Goal: Task Accomplishment & Management: Manage account settings

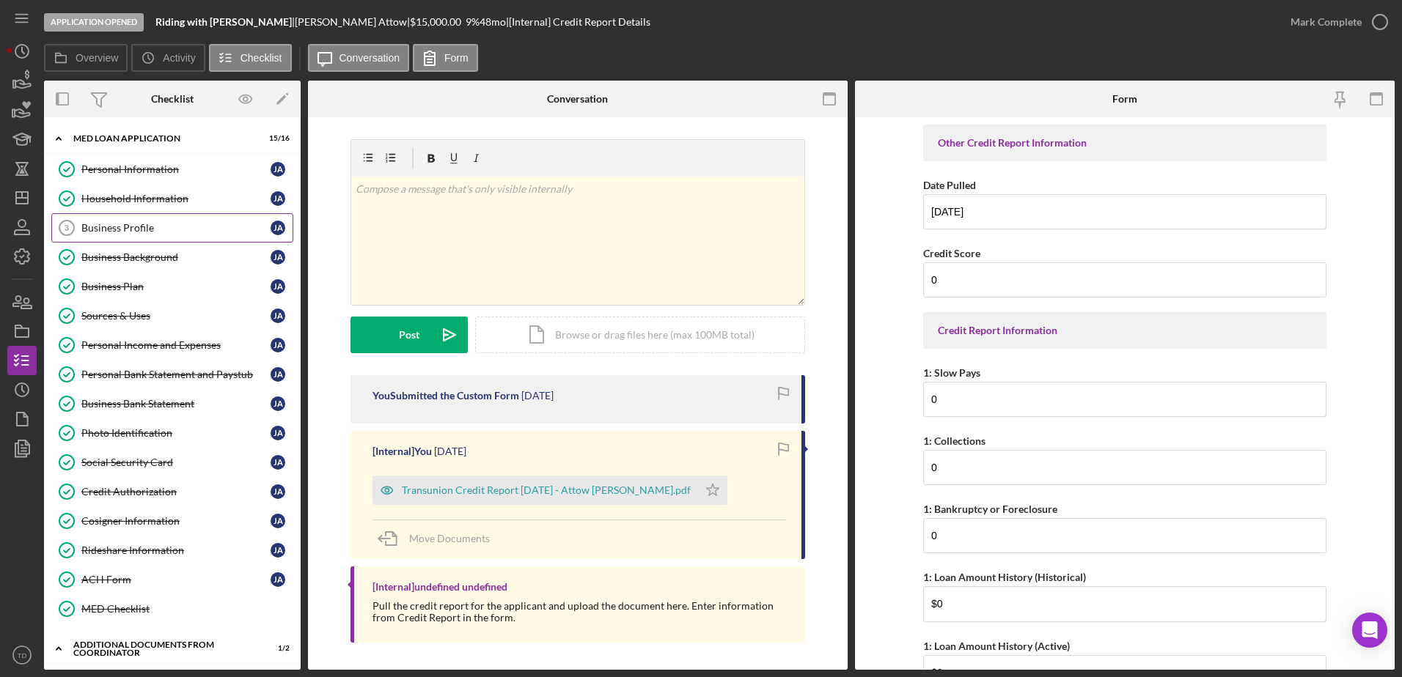
click at [148, 240] on link "Business Profile 3 Business Profile [PERSON_NAME]" at bounding box center [172, 227] width 242 height 29
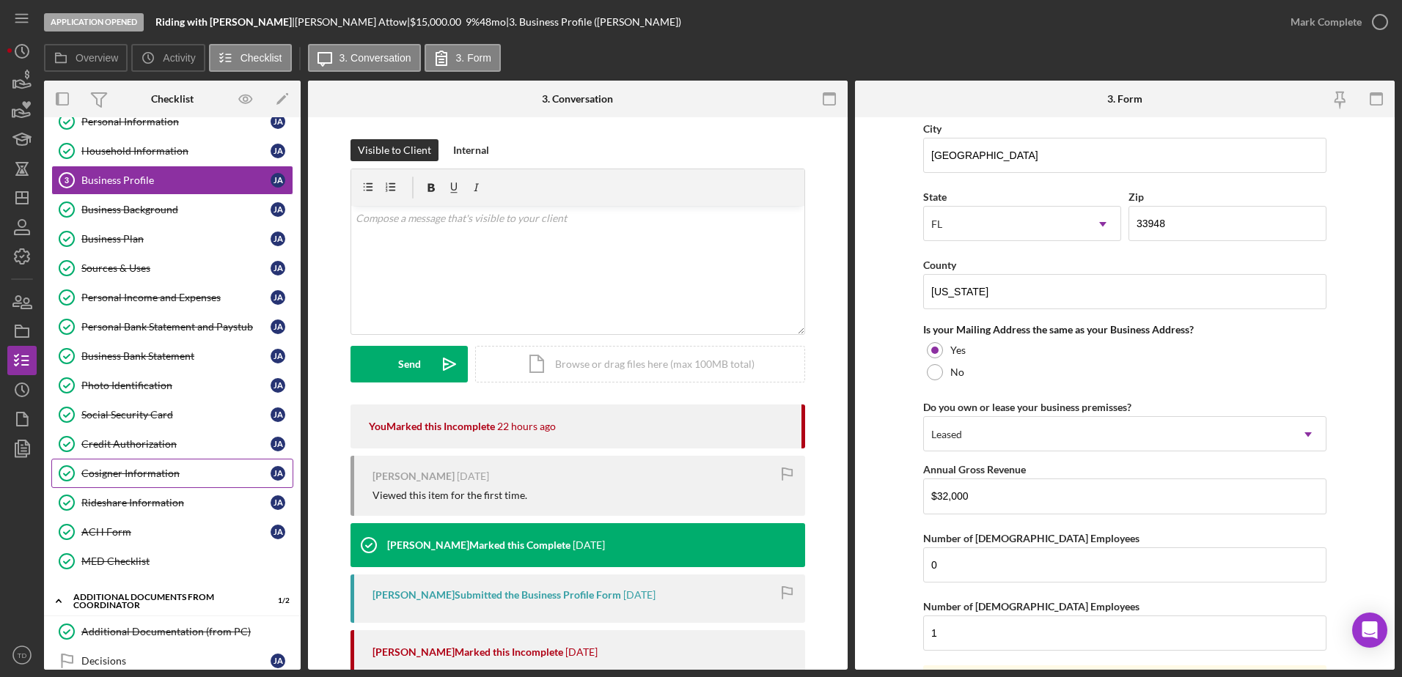
scroll to position [47, 0]
click at [163, 386] on div "Photo Identification" at bounding box center [175, 386] width 189 height 12
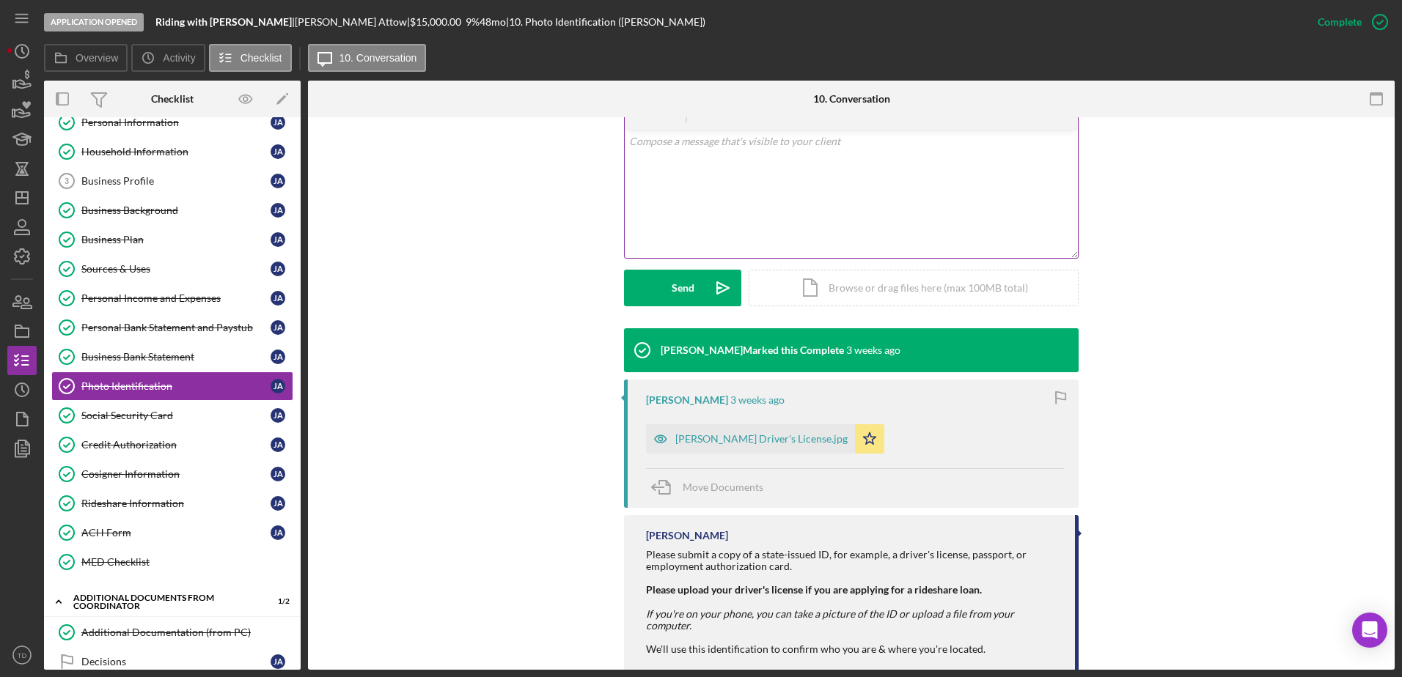
scroll to position [279, 0]
click at [700, 430] on div "[PERSON_NAME] Driver's License.jpg" at bounding box center [750, 438] width 209 height 29
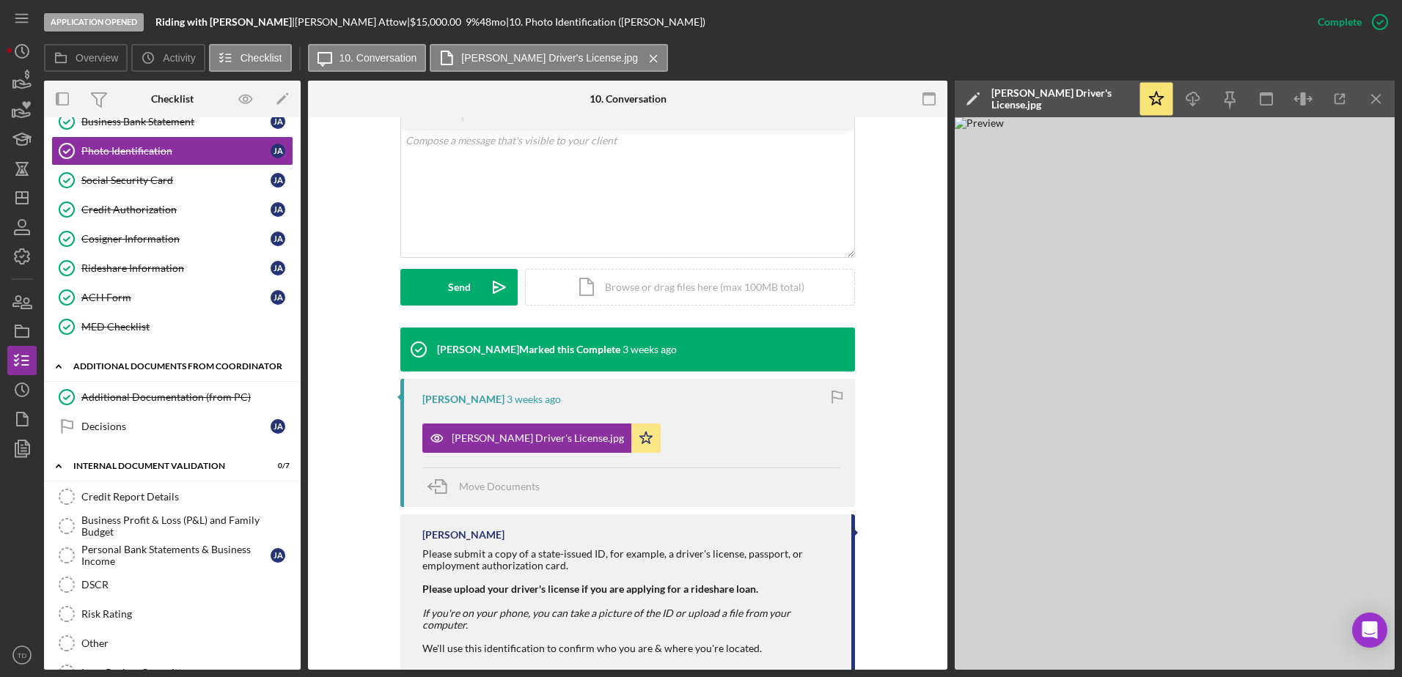
scroll to position [284, 0]
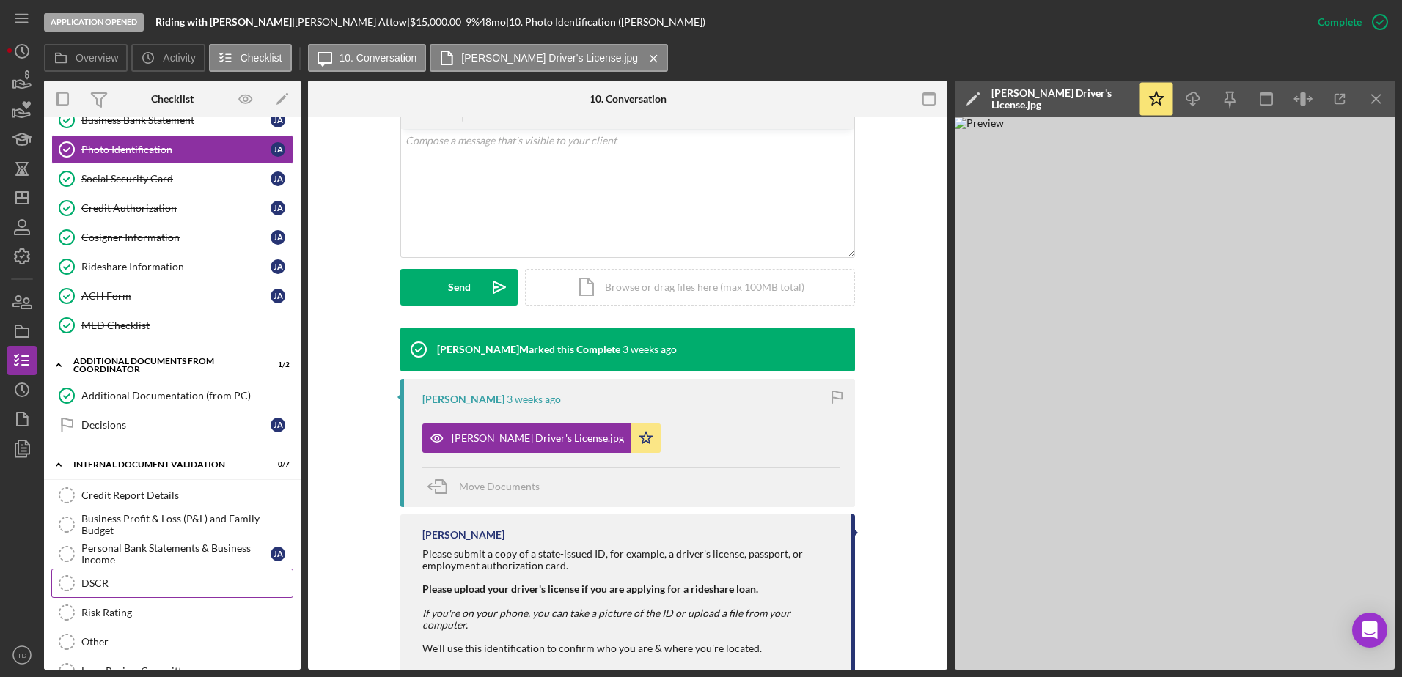
click at [138, 597] on link "DSCR DSCR" at bounding box center [172, 583] width 242 height 29
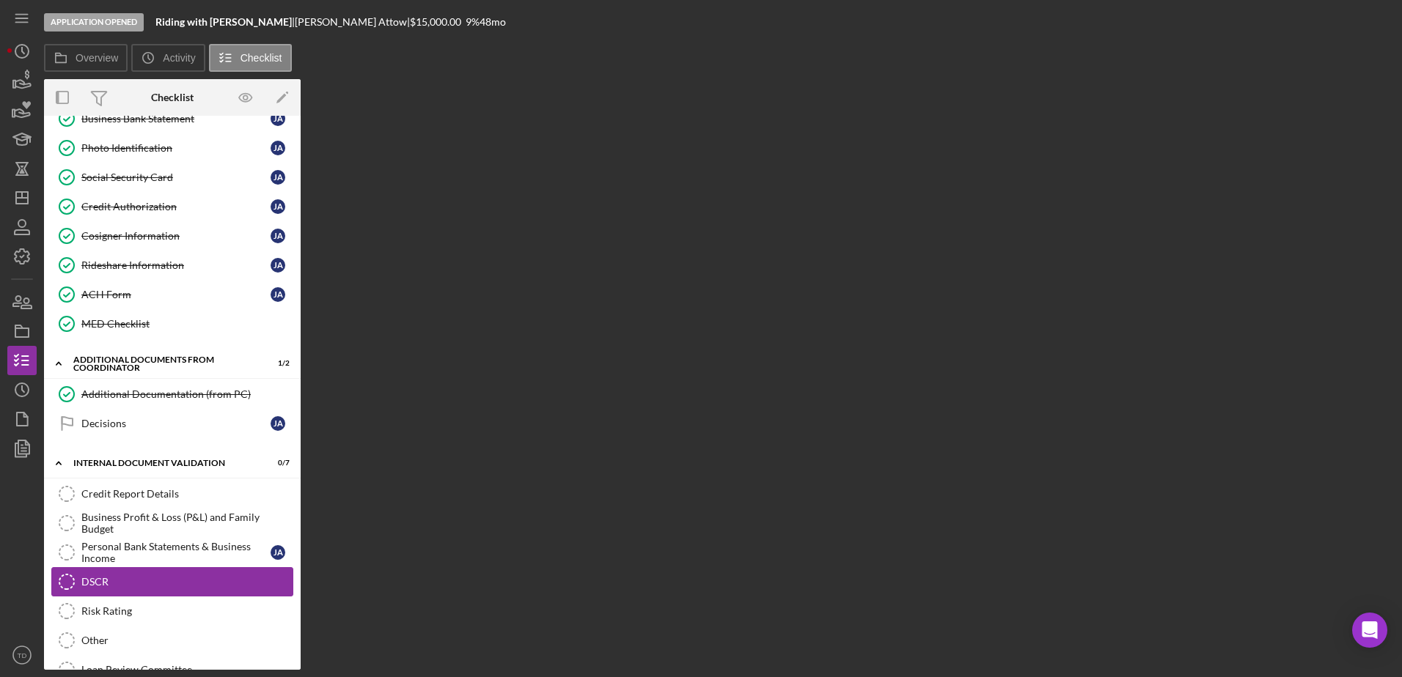
click at [138, 597] on link "Risk Rating Risk Rating" at bounding box center [172, 611] width 242 height 29
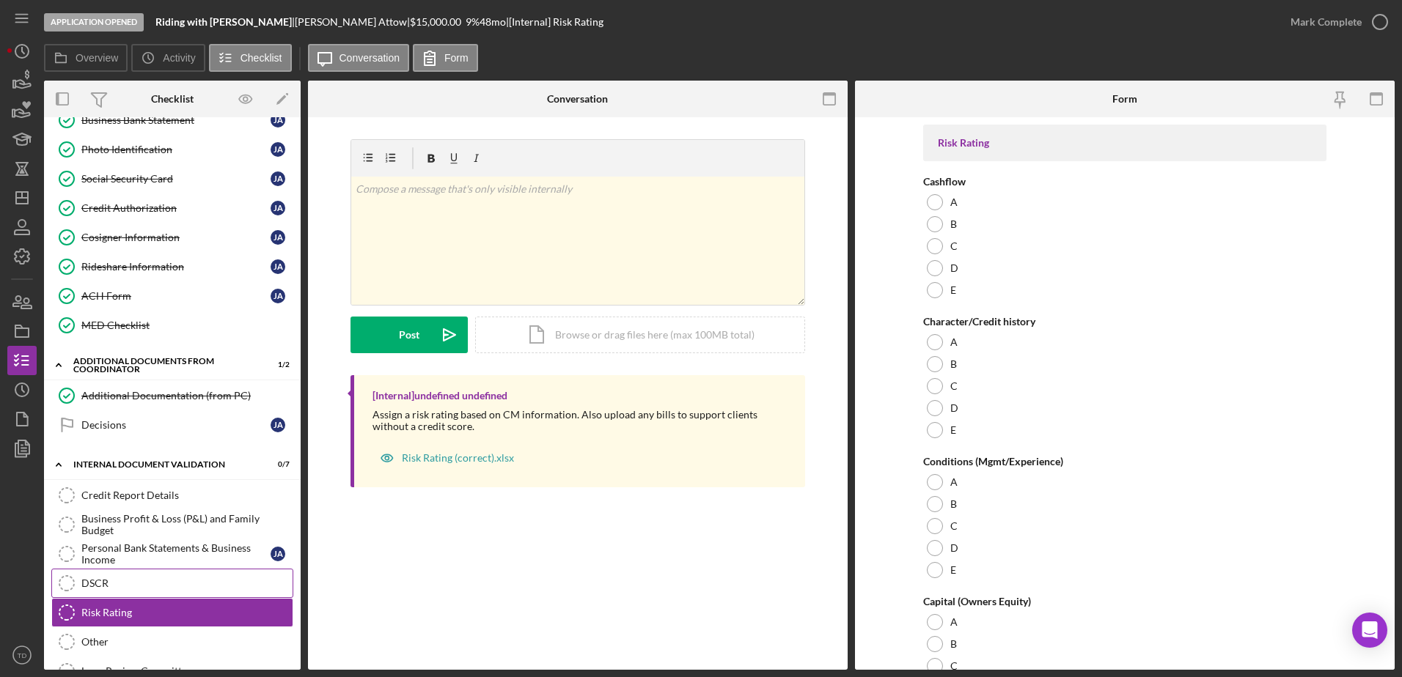
click at [114, 578] on div "DSCR" at bounding box center [186, 584] width 211 height 12
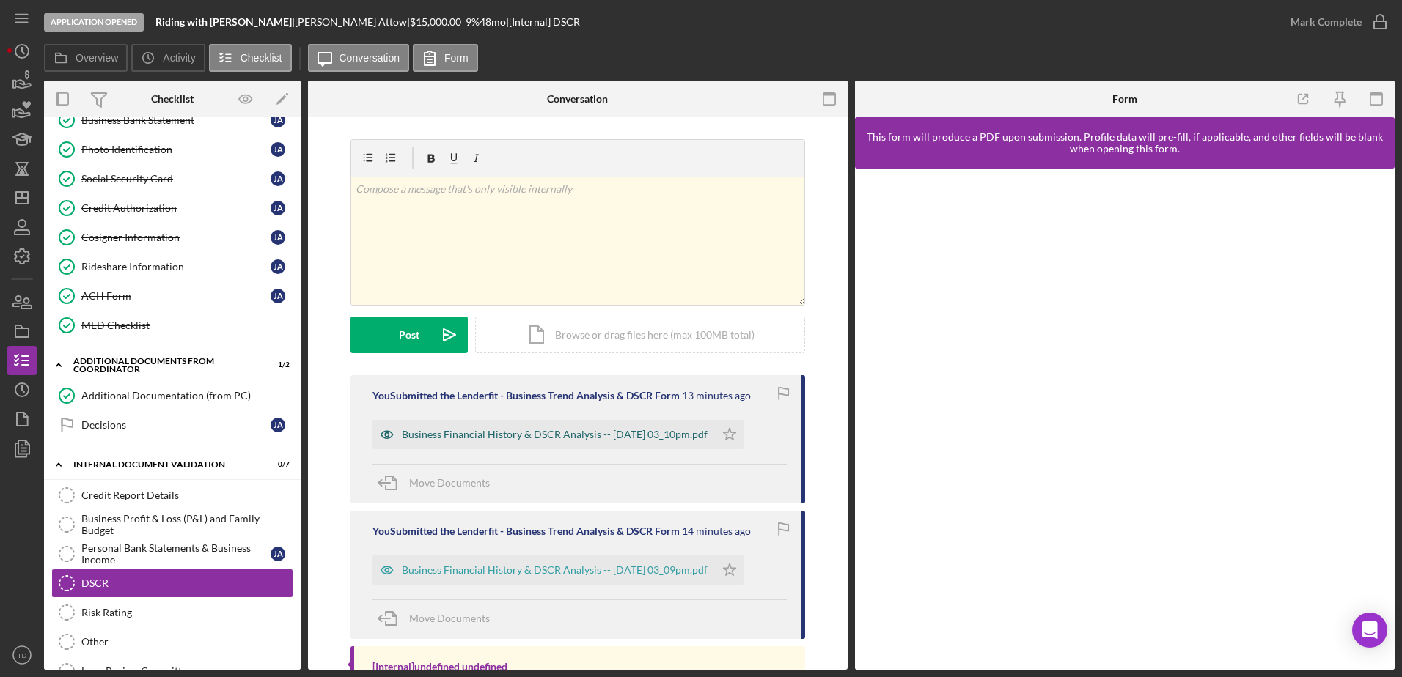
click at [492, 445] on div "Business Financial History & DSCR Analysis -- 2025-08-29 03_10pm.pdf" at bounding box center [543, 434] width 342 height 29
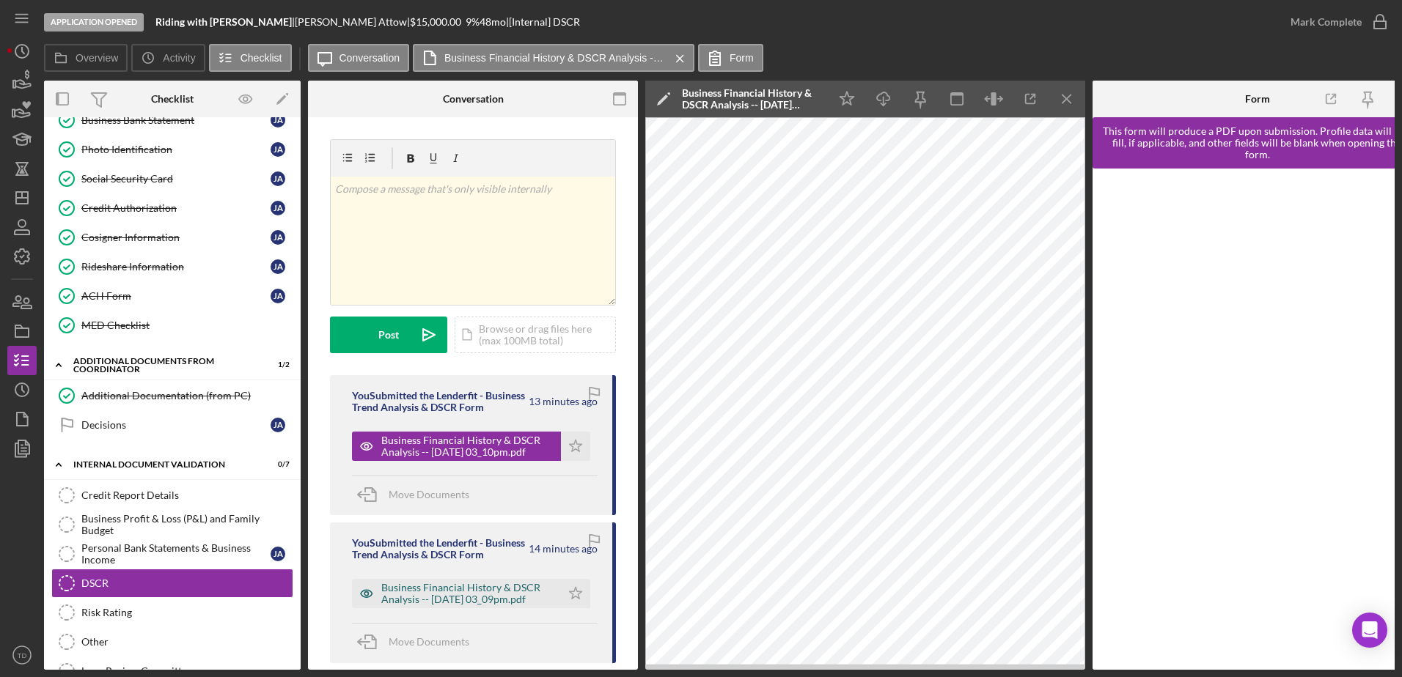
click at [483, 605] on div "Business Financial History & DSCR Analysis -- 2025-08-29 03_09pm.pdf" at bounding box center [467, 593] width 172 height 23
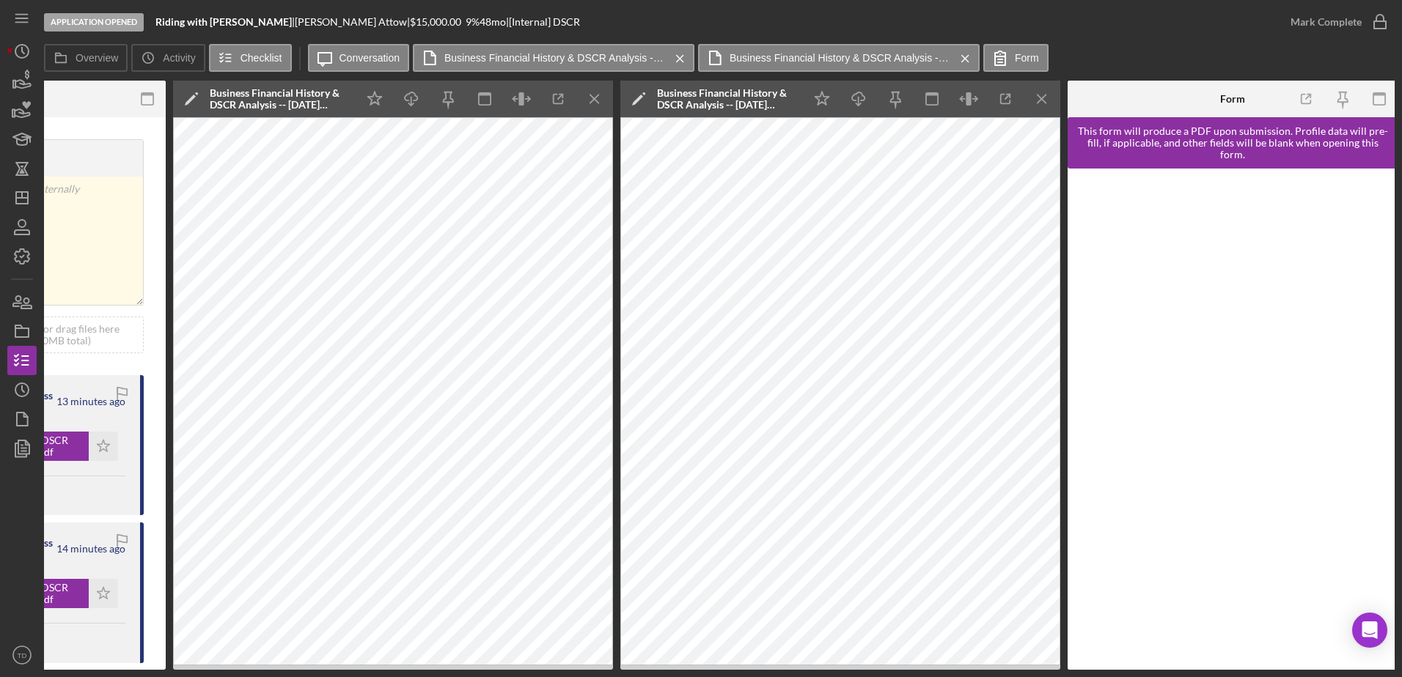
scroll to position [0, 475]
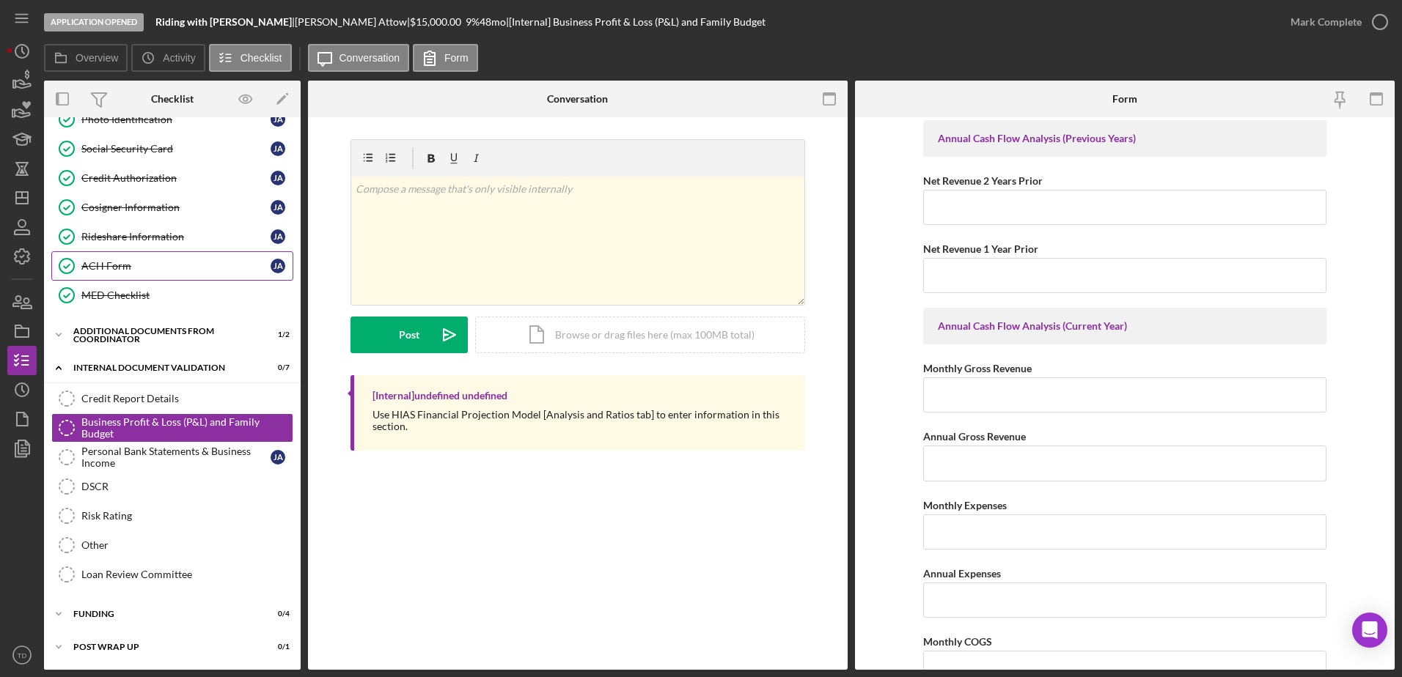
scroll to position [73, 0]
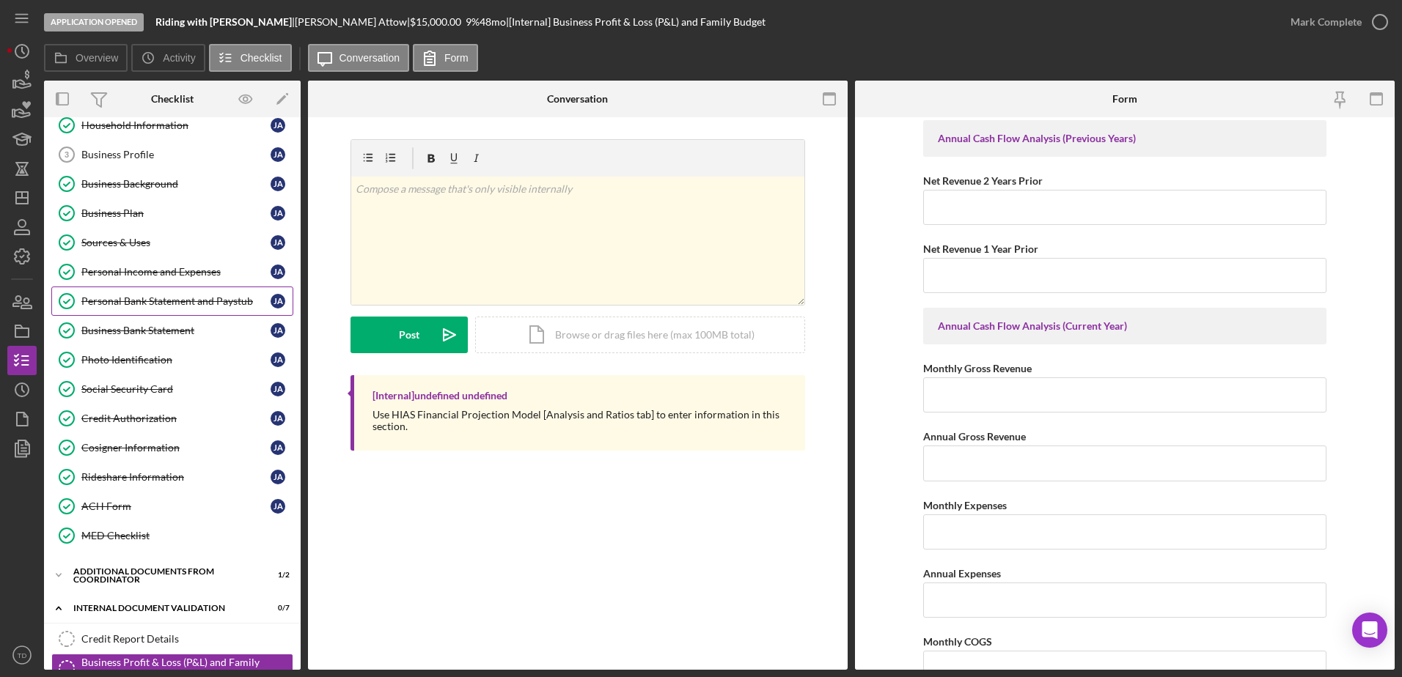
click at [152, 295] on div "Personal Bank Statement and Paystub" at bounding box center [175, 301] width 189 height 12
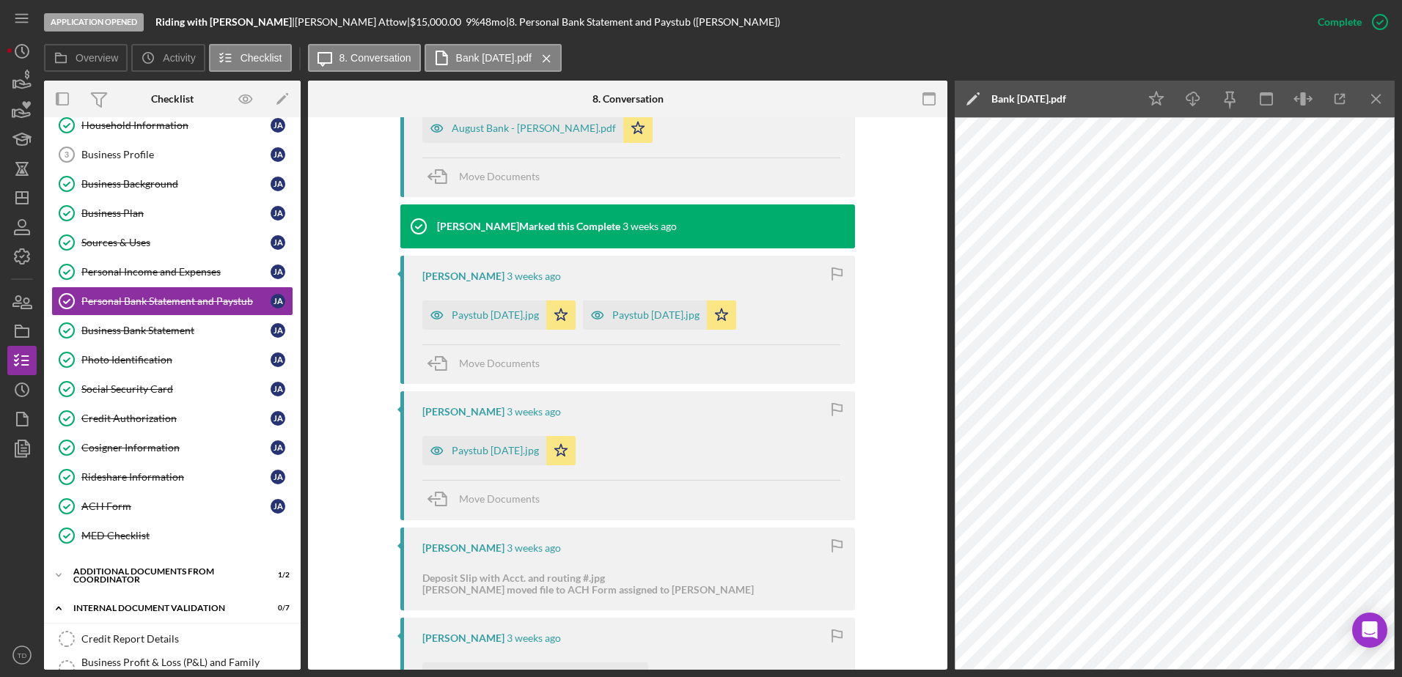
scroll to position [710, 0]
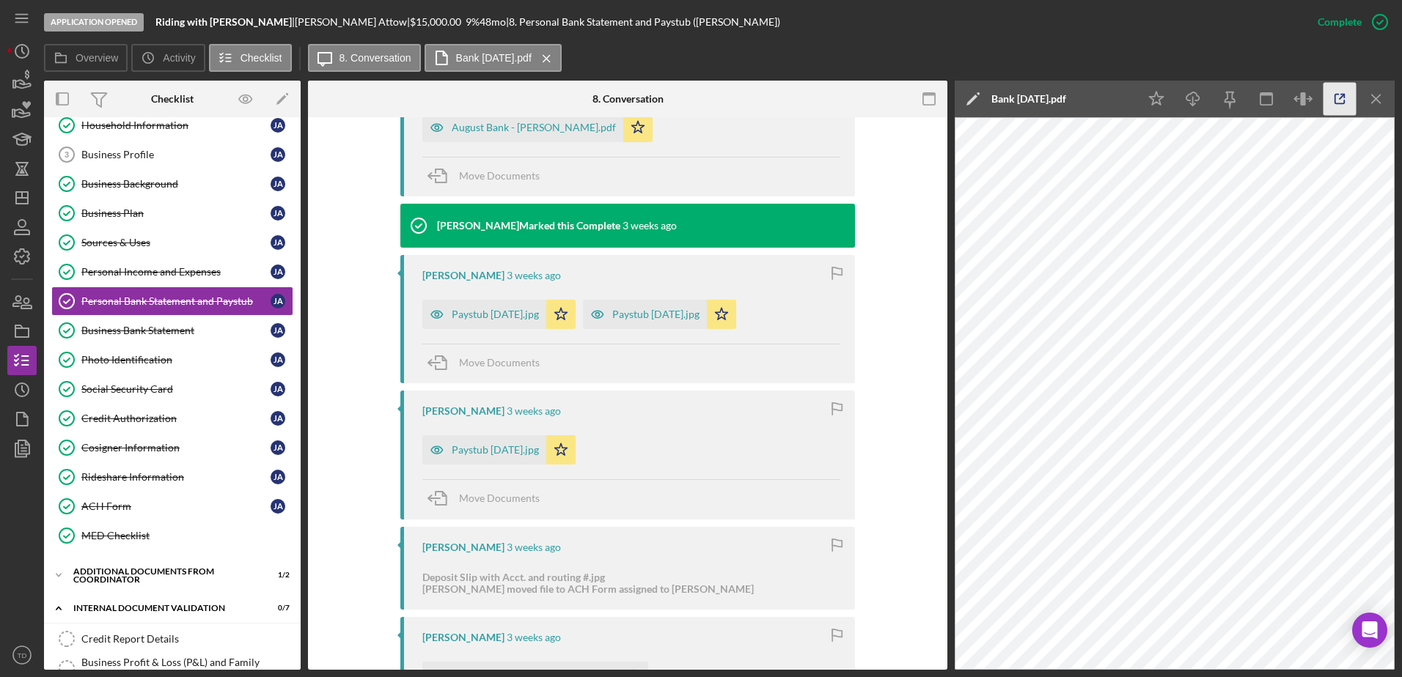
click at [1345, 97] on icon "button" at bounding box center [1339, 99] width 33 height 33
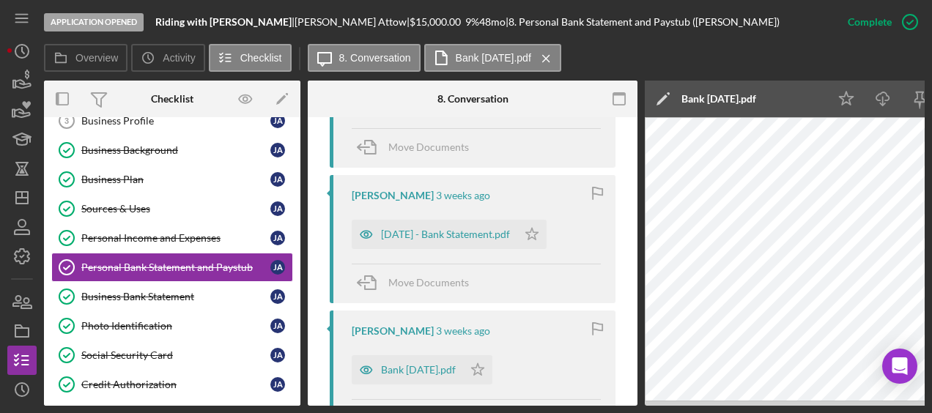
scroll to position [1633, 0]
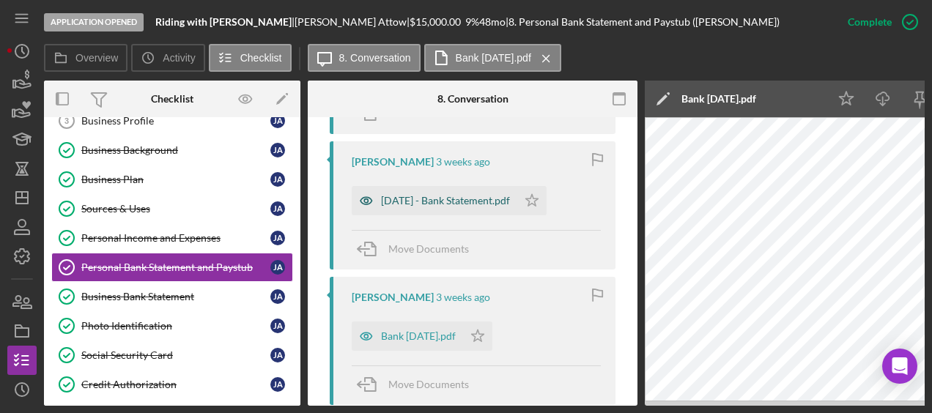
click at [491, 195] on div "[DATE] - Bank Statement.pdf" at bounding box center [445, 201] width 129 height 12
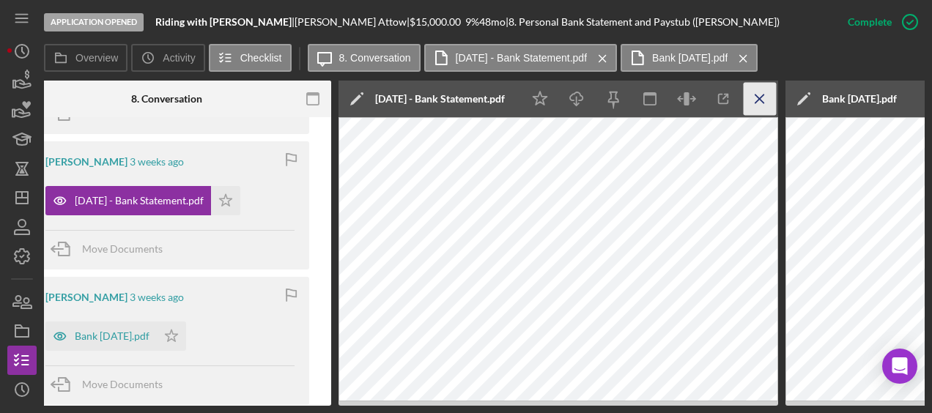
scroll to position [0, 315]
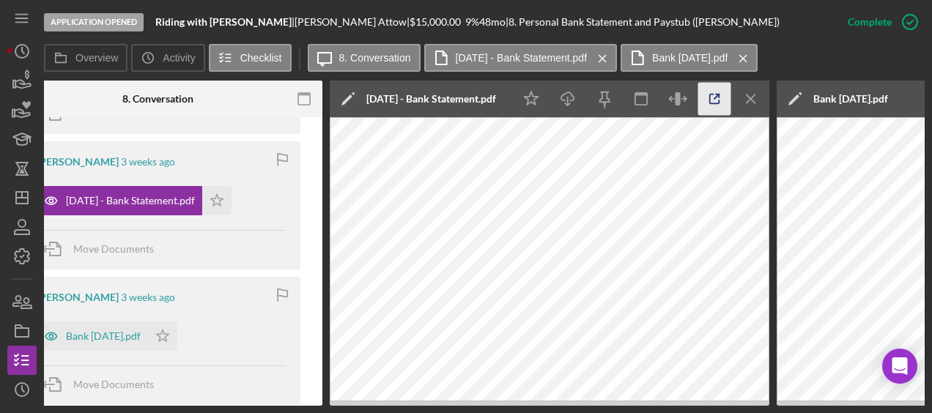
click at [702, 106] on icon "button" at bounding box center [715, 99] width 33 height 33
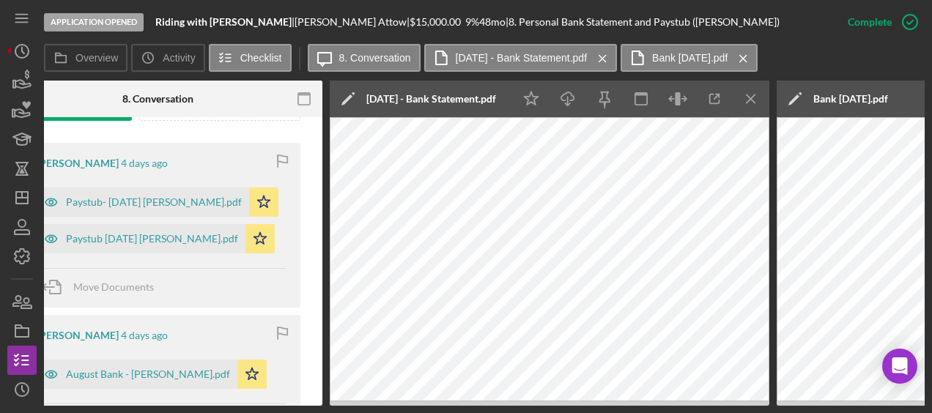
scroll to position [471, 0]
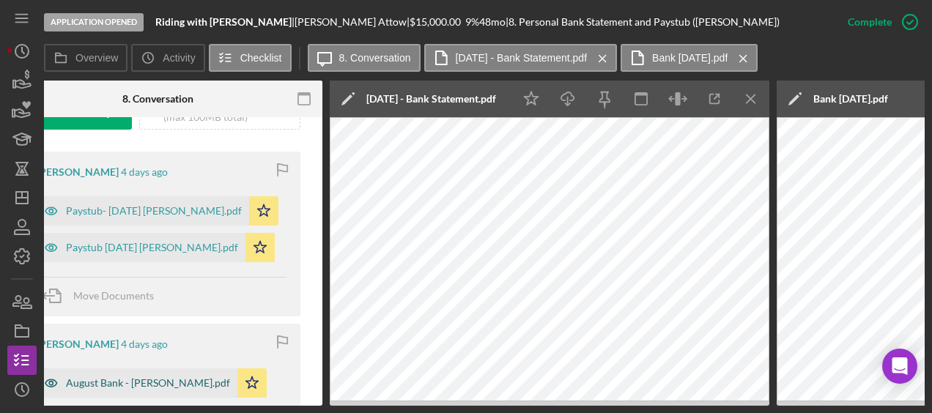
click at [157, 371] on div "August Bank - [PERSON_NAME].pdf" at bounding box center [137, 383] width 201 height 29
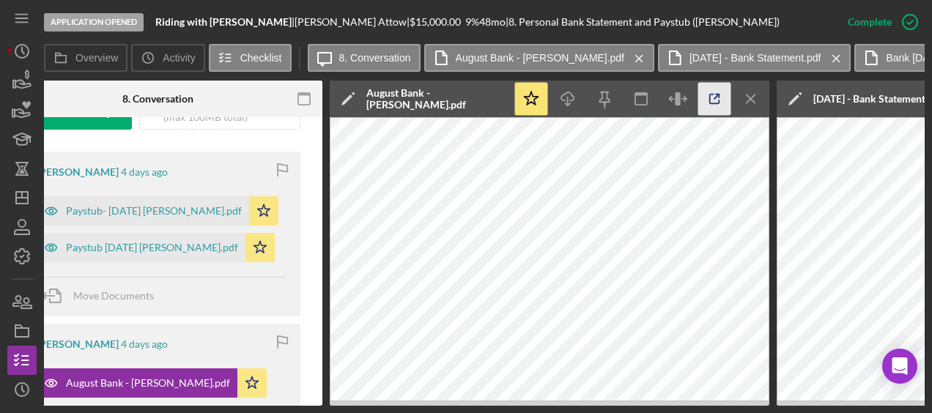
click at [725, 101] on icon "button" at bounding box center [715, 99] width 33 height 33
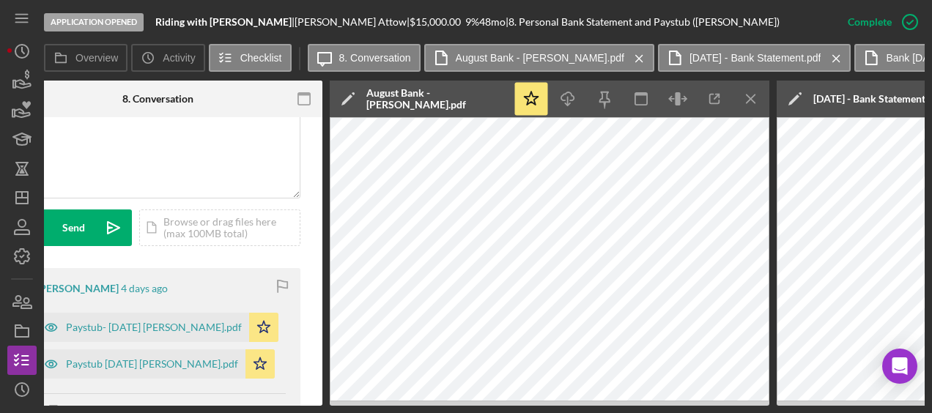
scroll to position [353, 0]
click at [95, 65] on button "Overview" at bounding box center [86, 58] width 84 height 28
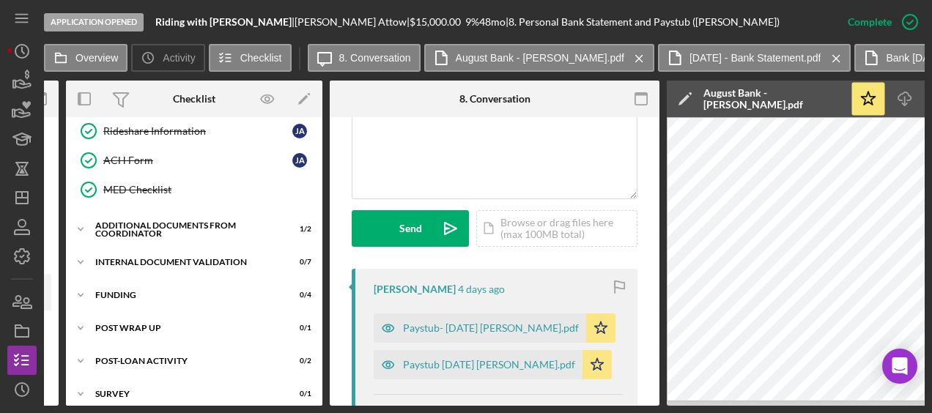
scroll to position [424, 0]
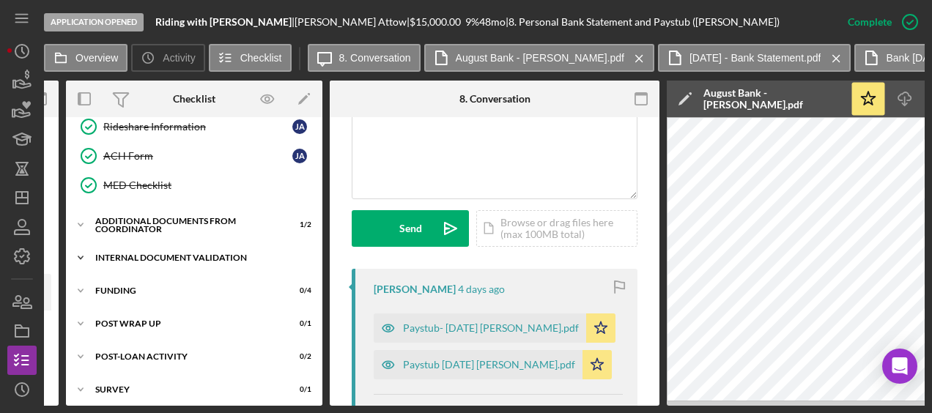
click at [150, 243] on div "Icon/Expander Internal Document Validation 0 / 7" at bounding box center [194, 257] width 257 height 29
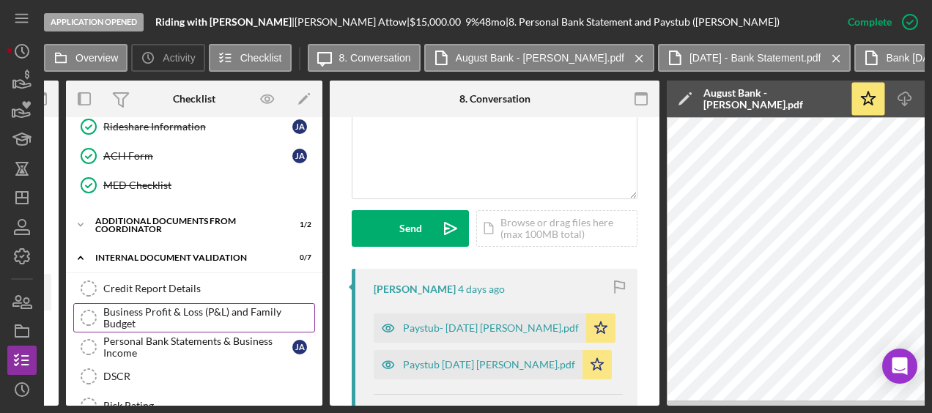
click at [155, 306] on div "Business Profit & Loss (P&L) and Family Budget" at bounding box center [208, 317] width 211 height 23
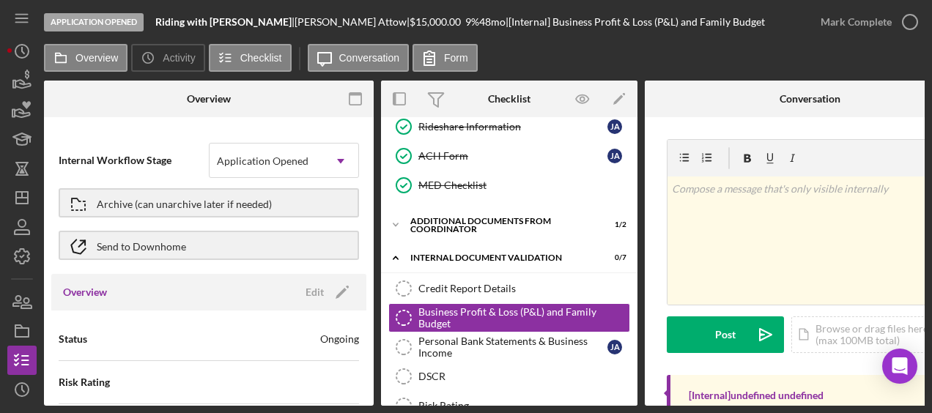
scroll to position [0, 387]
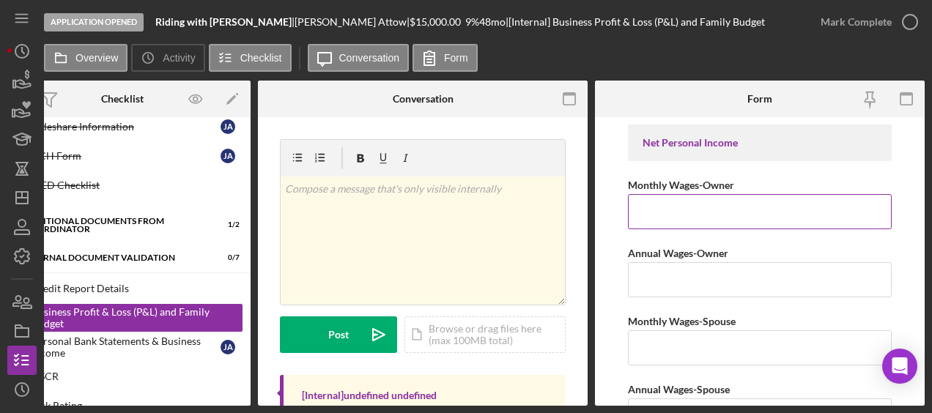
click at [710, 202] on input "Monthly Wages-Owner" at bounding box center [760, 211] width 264 height 35
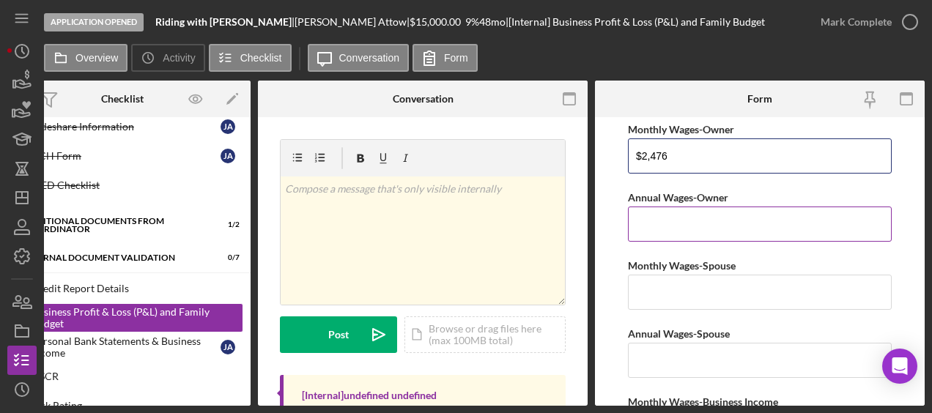
type input "$2,476"
click at [677, 220] on input "Annual Wages-Owner" at bounding box center [760, 224] width 264 height 35
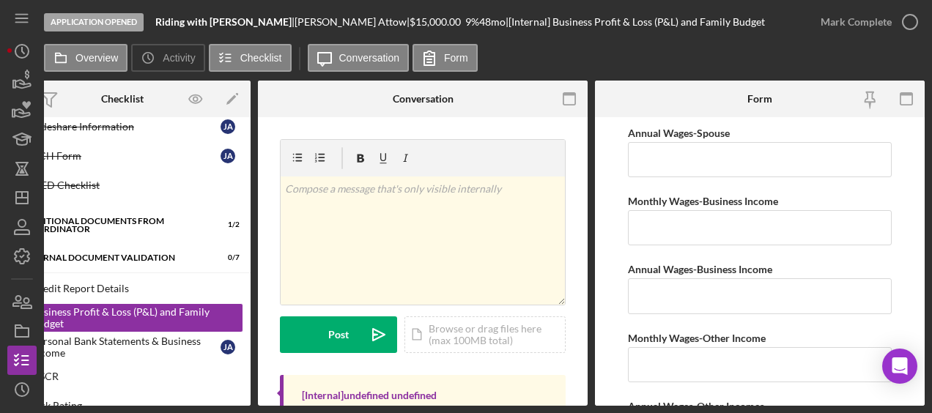
scroll to position [257, 0]
type input "$29,712"
click at [677, 229] on input "Monthly Wages-Business Income" at bounding box center [760, 227] width 264 height 35
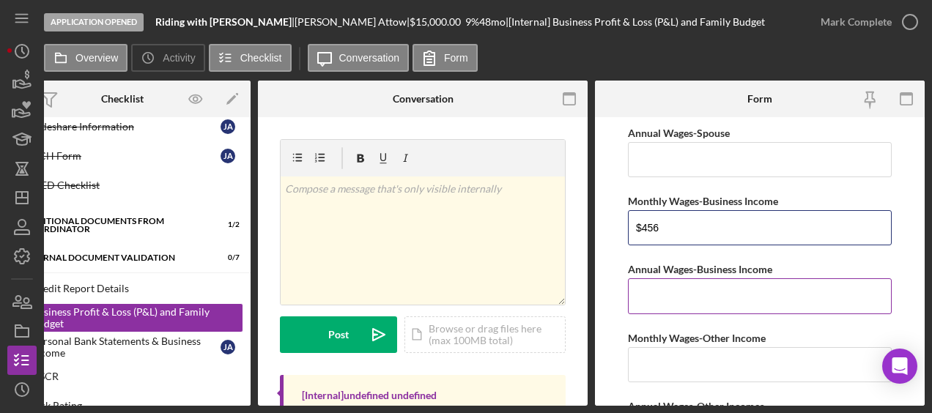
type input "$456"
click at [702, 265] on label "Annual Wages-Business Income" at bounding box center [700, 269] width 144 height 12
click at [702, 279] on input "Annual Wages-Business Income" at bounding box center [760, 296] width 264 height 35
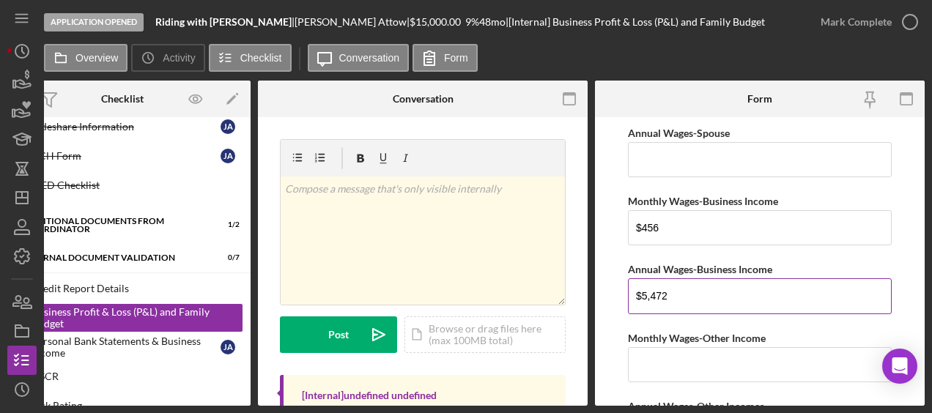
type input "$5,472"
click at [778, 260] on div "Annual Wages-Business Income" at bounding box center [760, 269] width 264 height 18
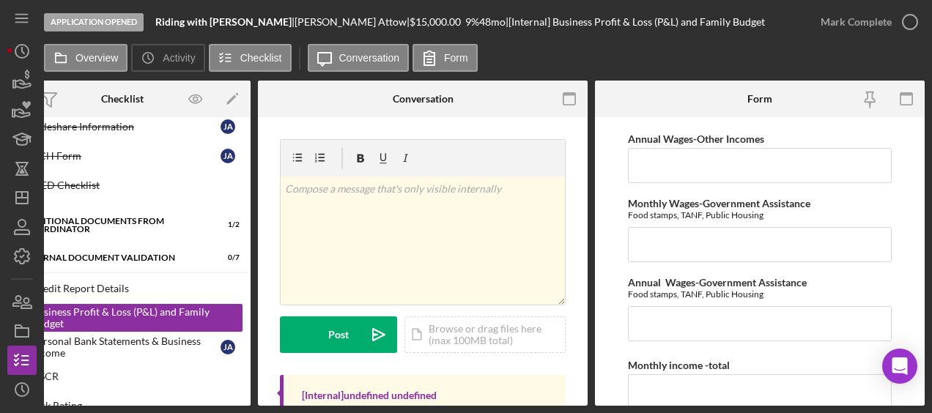
scroll to position [552, 0]
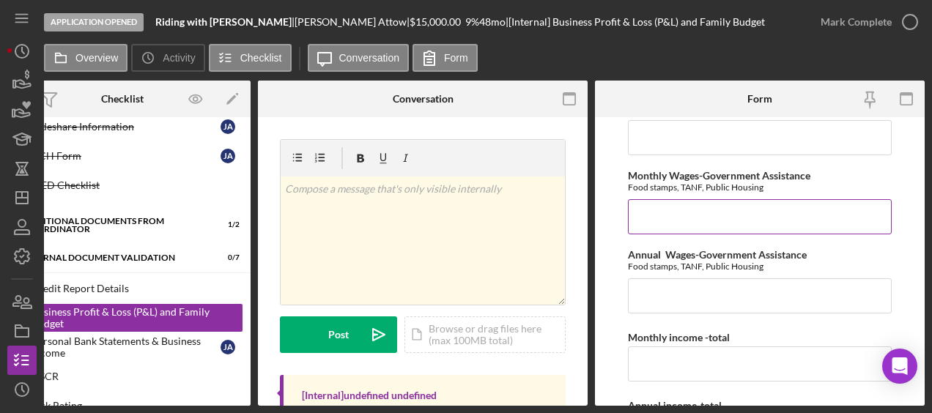
click at [729, 219] on input "Monthly Wages-Government Assistance" at bounding box center [760, 216] width 264 height 35
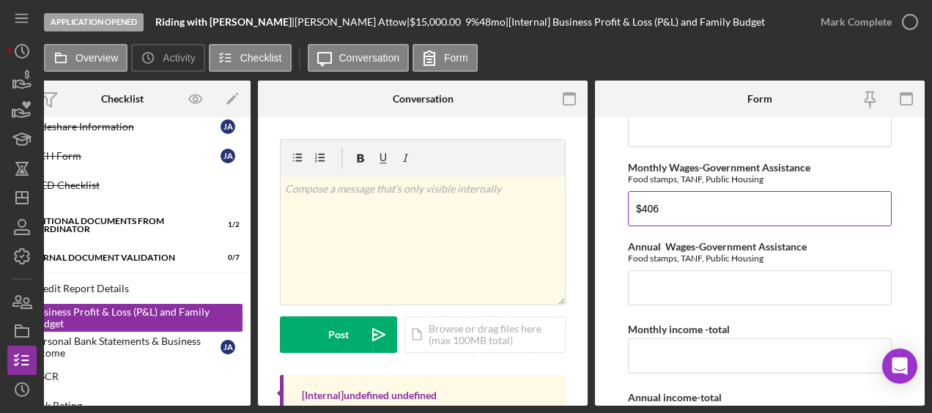
scroll to position [564, 0]
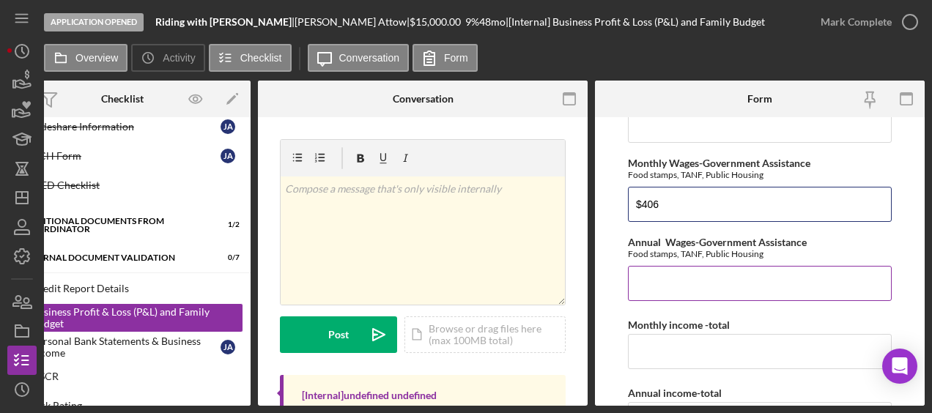
type input "$406"
click at [675, 283] on input "Annual Wages-Government Assistance" at bounding box center [760, 283] width 264 height 35
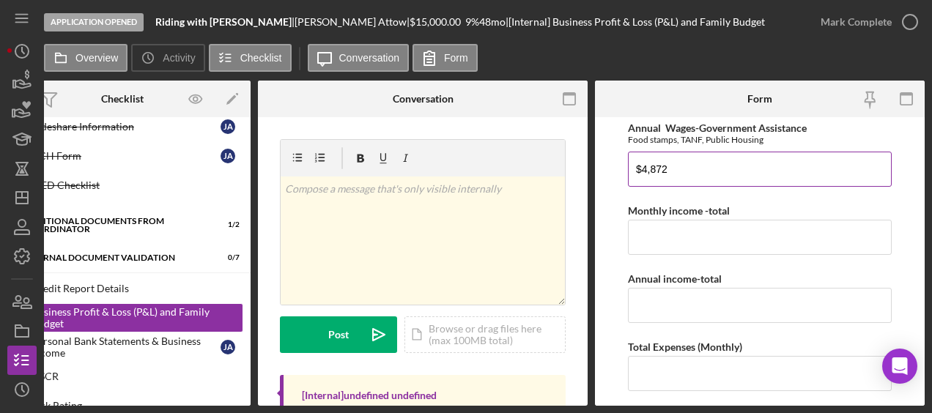
scroll to position [711, 0]
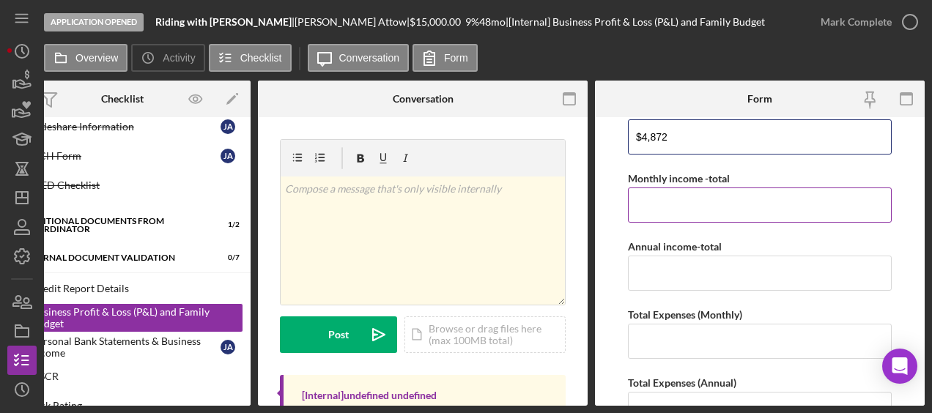
type input "$4,872"
click at [693, 175] on label "Monthly income -total" at bounding box center [679, 178] width 102 height 12
click at [693, 188] on input "Monthly income -total" at bounding box center [760, 205] width 264 height 35
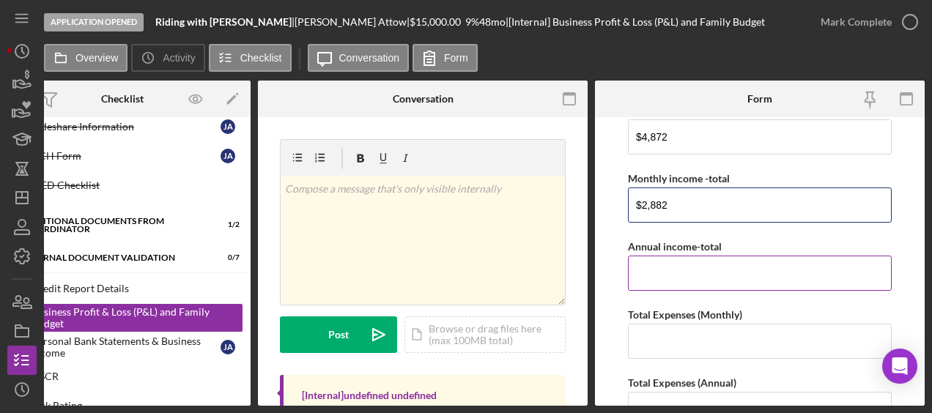
type input "$2,882"
click at [730, 279] on input "Annual income-total" at bounding box center [760, 273] width 264 height 35
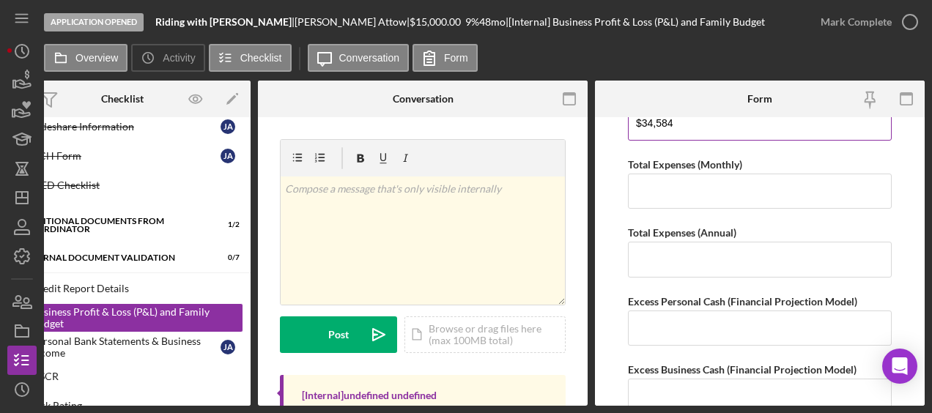
scroll to position [862, 0]
type input "$34,584"
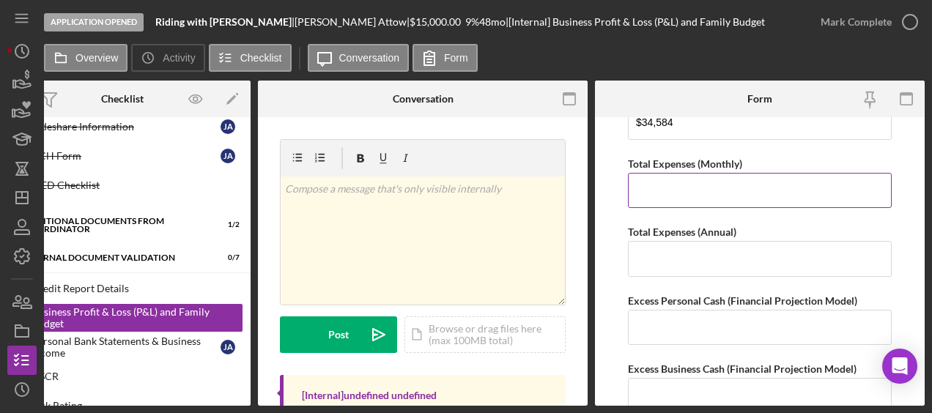
click at [687, 193] on input "Total Expenses (Monthly)" at bounding box center [760, 190] width 264 height 35
type input "$2,546"
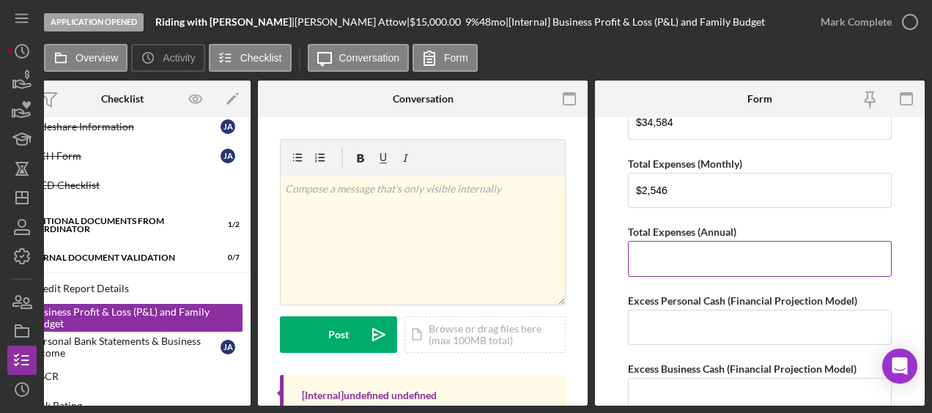
click at [686, 259] on input "Total Expenses (Annual)" at bounding box center [760, 258] width 264 height 35
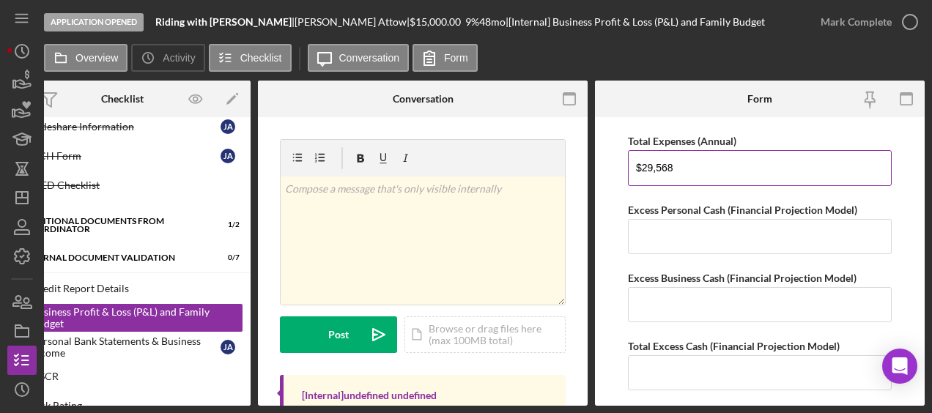
scroll to position [955, 0]
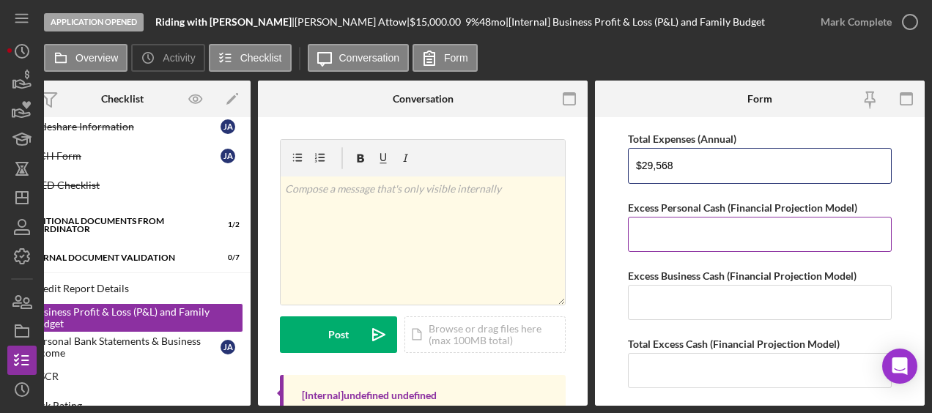
type input "$29,568"
click at [714, 229] on input "Excess Personal Cash (Financial Projection Model)" at bounding box center [760, 234] width 264 height 35
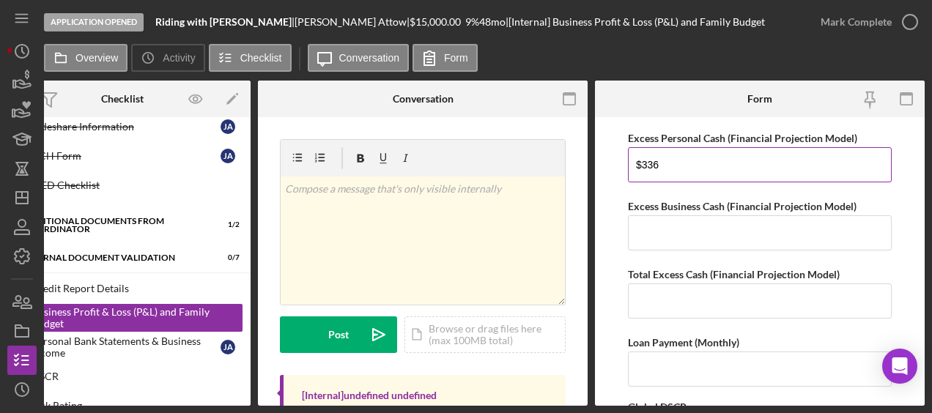
scroll to position [1036, 0]
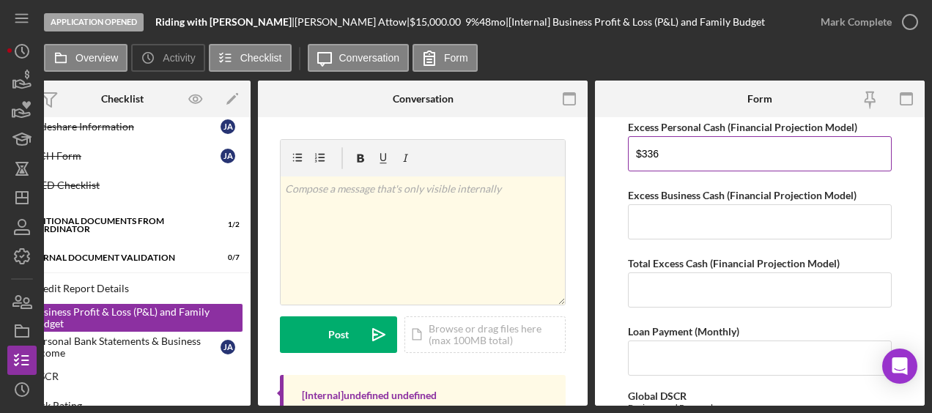
type input "$336"
click at [714, 229] on input "Excess Business Cash (Financial Projection Model)" at bounding box center [760, 222] width 264 height 35
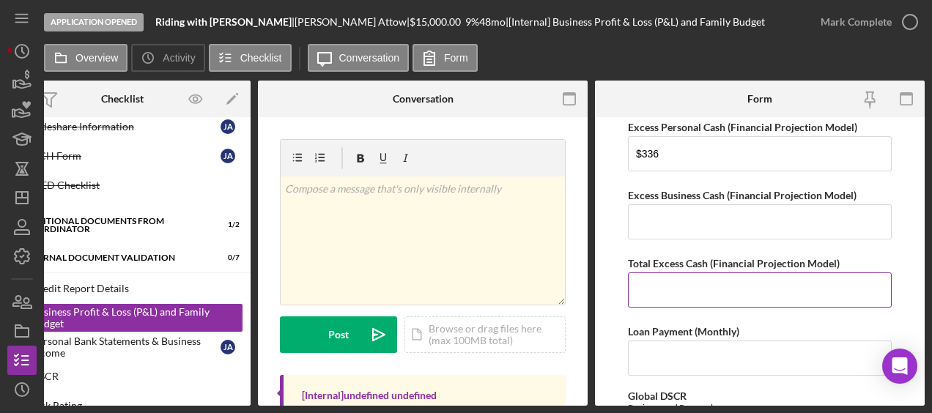
click at [714, 275] on input "Total Excess Cash (Financial Projection Model)" at bounding box center [760, 290] width 264 height 35
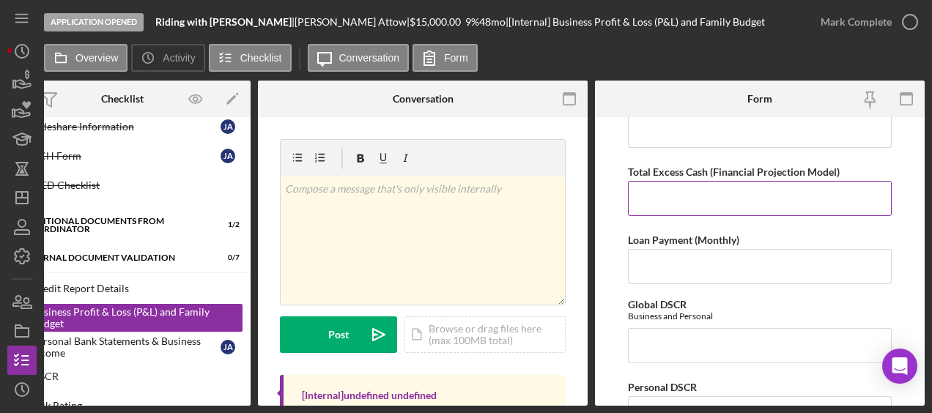
scroll to position [1138, 0]
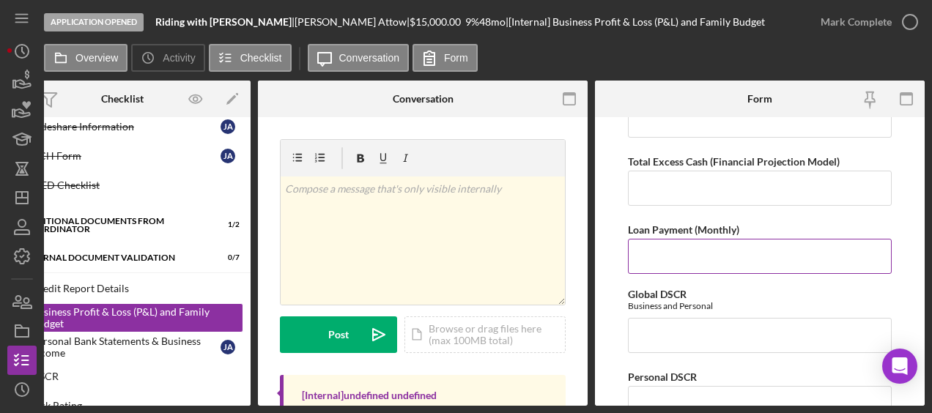
click at [666, 255] on input "Loan Payment (Monthly)" at bounding box center [760, 256] width 264 height 35
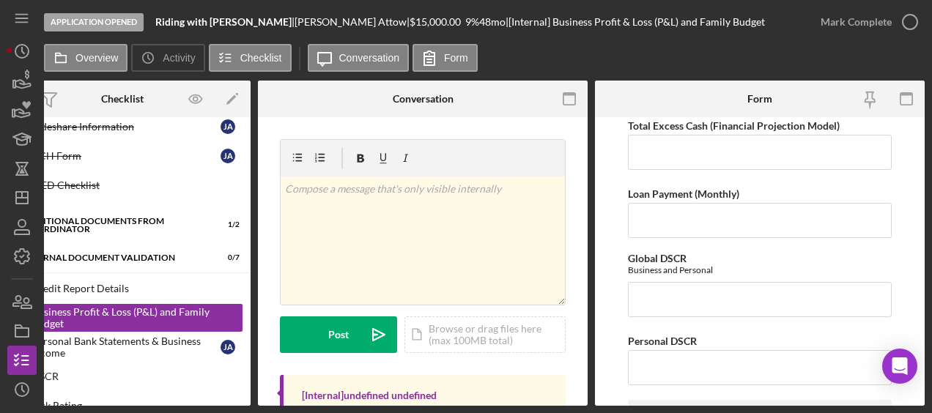
scroll to position [1173, 0]
click at [669, 232] on div "Net Personal Income Monthly Wages-Owner $2,476 Annual Wages-Owner $29,712 Month…" at bounding box center [760, 214] width 264 height 2525
click at [669, 219] on input "Loan Payment (Monthly)" at bounding box center [760, 221] width 264 height 35
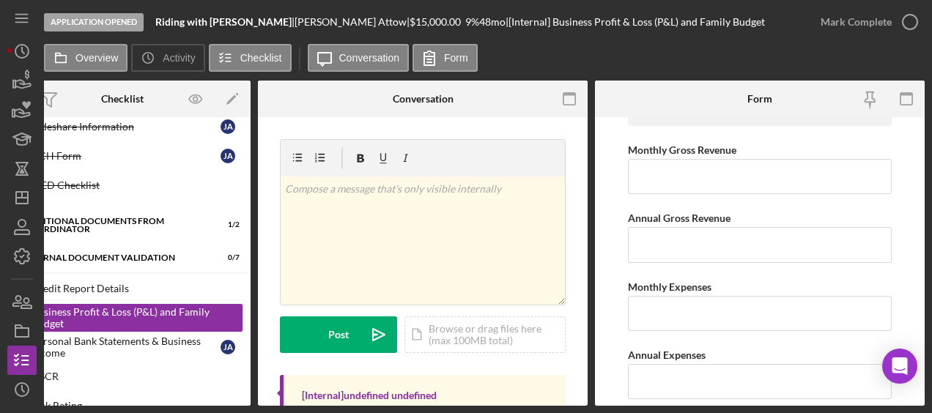
scroll to position [1762, 0]
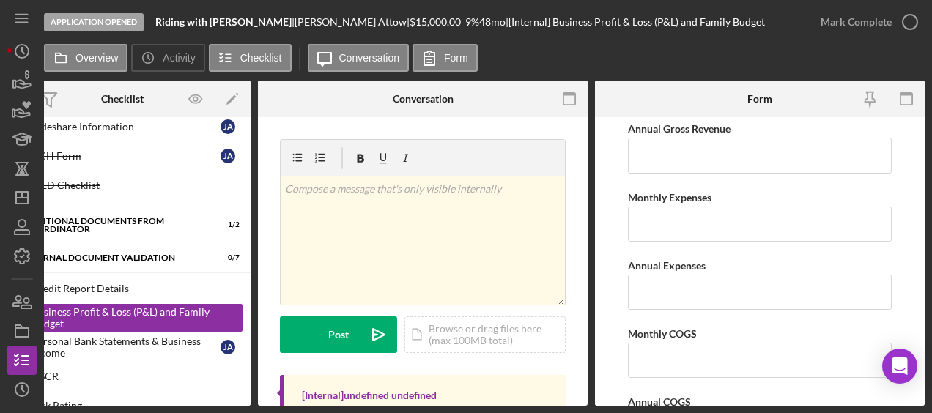
type input "373.28"
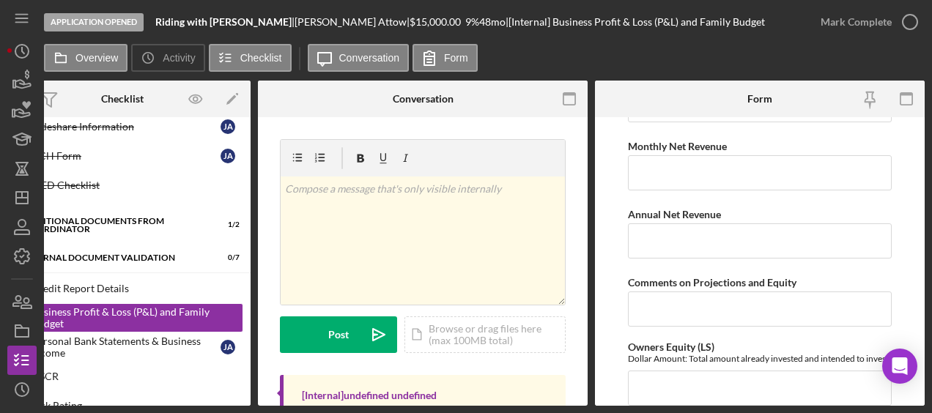
scroll to position [2281, 0]
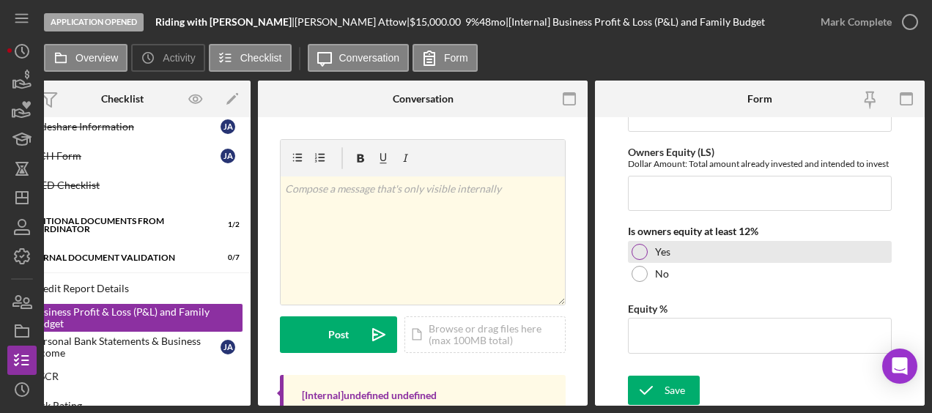
click at [645, 249] on div at bounding box center [640, 252] width 16 height 16
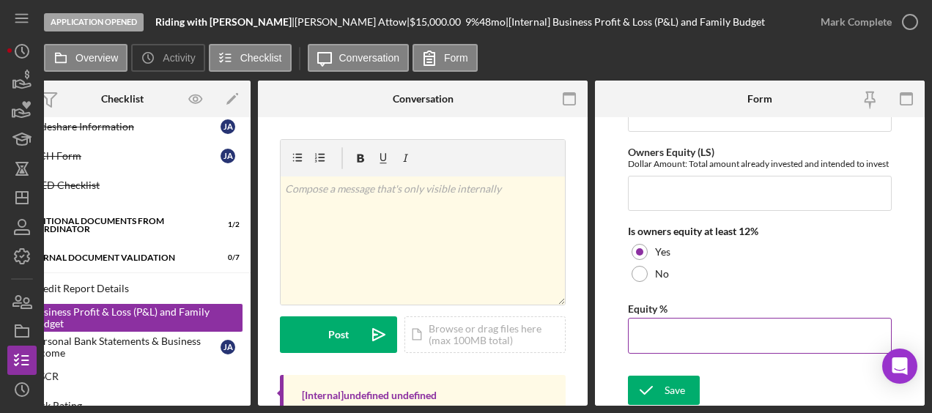
click at [647, 310] on div "Equity %" at bounding box center [760, 309] width 264 height 18
click at [644, 320] on input "Equity %" at bounding box center [760, 335] width 264 height 35
type input "25%"
click at [732, 305] on div "Equity %" at bounding box center [760, 309] width 264 height 18
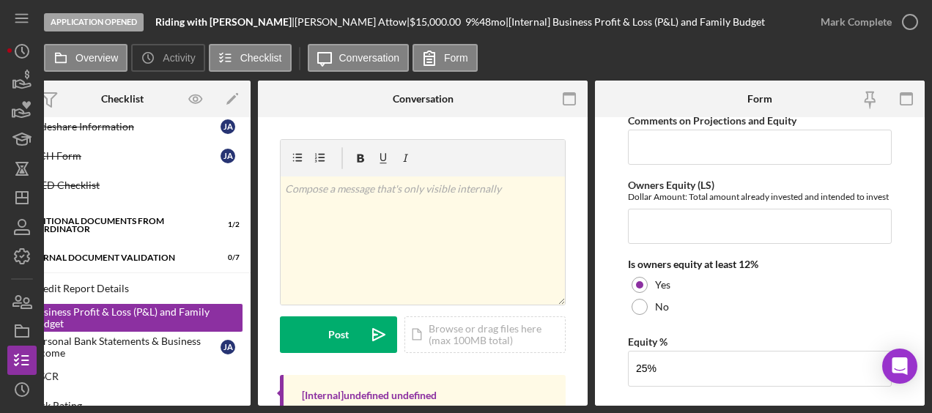
scroll to position [2247, 0]
click at [678, 227] on input "Owners Equity (LS)" at bounding box center [760, 227] width 264 height 35
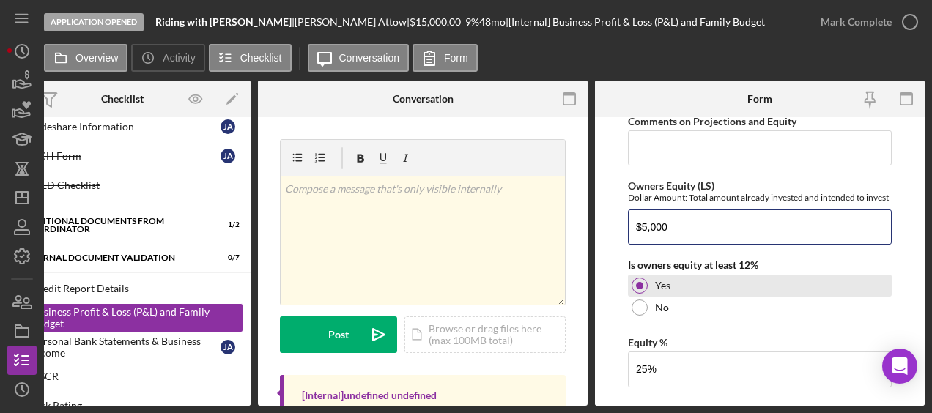
type input "$5,000"
click at [767, 286] on div "Yes" at bounding box center [760, 286] width 264 height 22
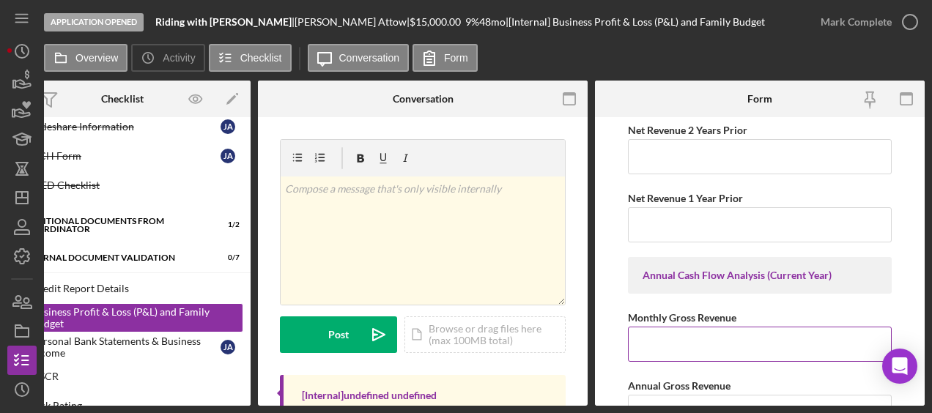
scroll to position [1525, 0]
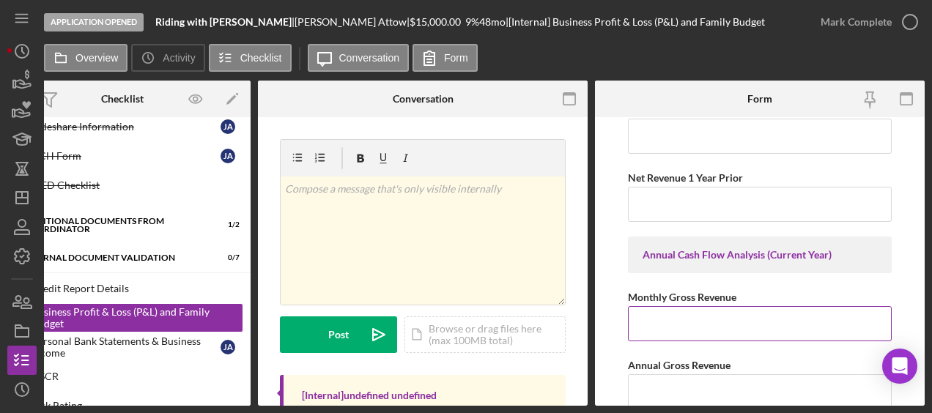
click at [654, 309] on input "Monthly Gross Revenue" at bounding box center [760, 323] width 264 height 35
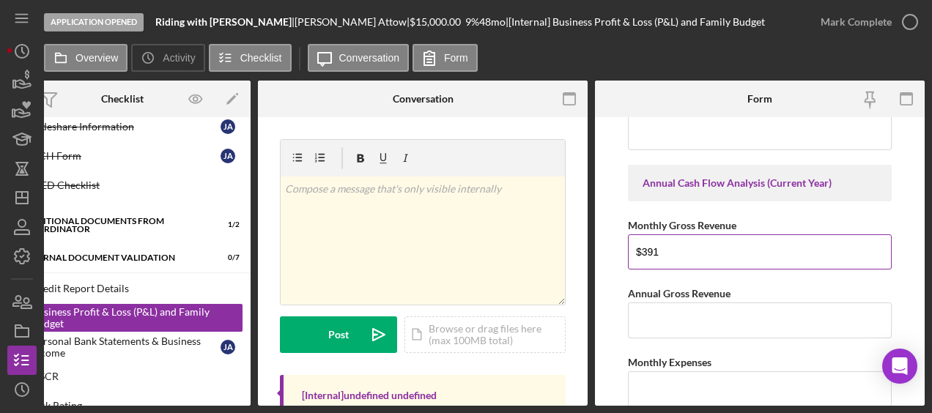
scroll to position [1600, 0]
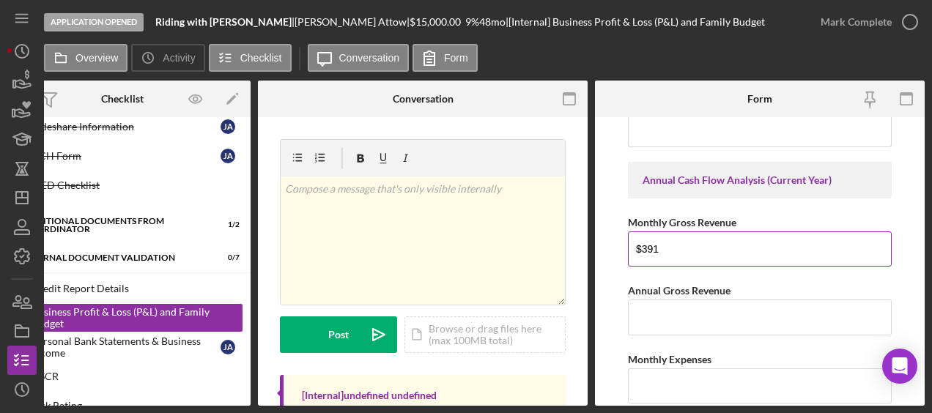
type input "$391"
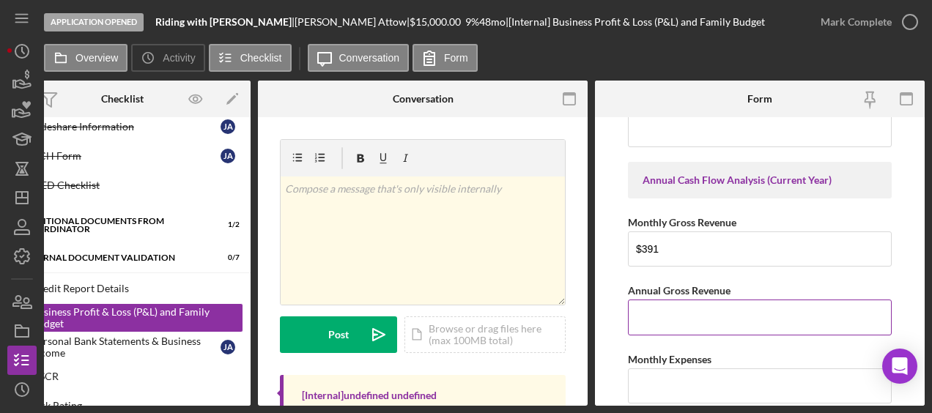
click at [654, 309] on input "Annual Gross Revenue" at bounding box center [760, 317] width 264 height 35
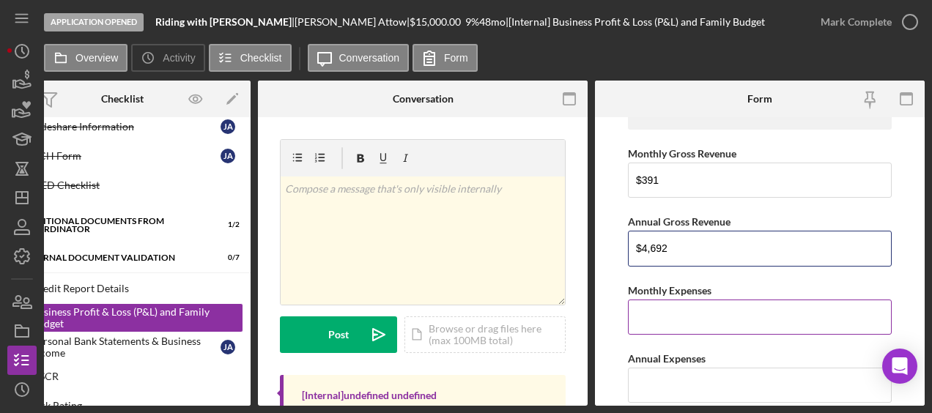
type input "$4,692"
click at [658, 309] on input "Monthly Expenses" at bounding box center [760, 317] width 264 height 35
type input "$1,016.02"
drag, startPoint x: 714, startPoint y: 312, endPoint x: 590, endPoint y: 303, distance: 124.2
click at [590, 303] on div "Overview Internal Workflow Stage Application Opened Icon/Dropdown Arrow Archive…" at bounding box center [484, 243] width 881 height 325
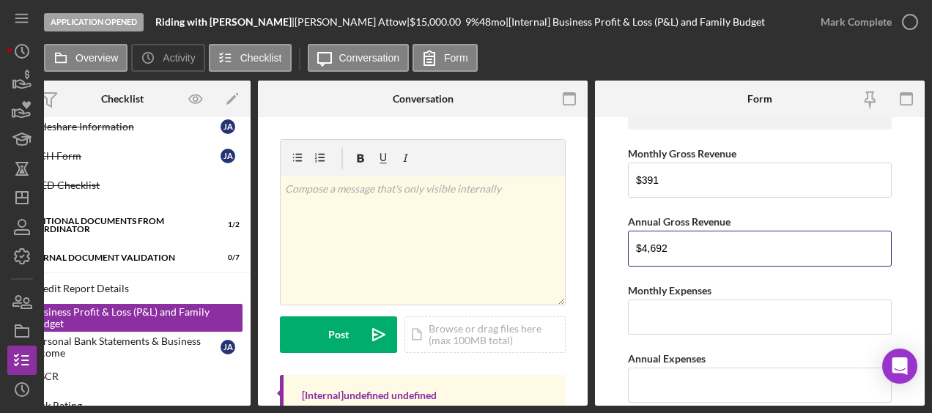
drag, startPoint x: 677, startPoint y: 236, endPoint x: 597, endPoint y: 243, distance: 80.2
click at [597, 243] on form "Net Personal Income Monthly Wages-Owner $2,476 Annual Wages-Owner $29,712 Month…" at bounding box center [760, 261] width 330 height 289
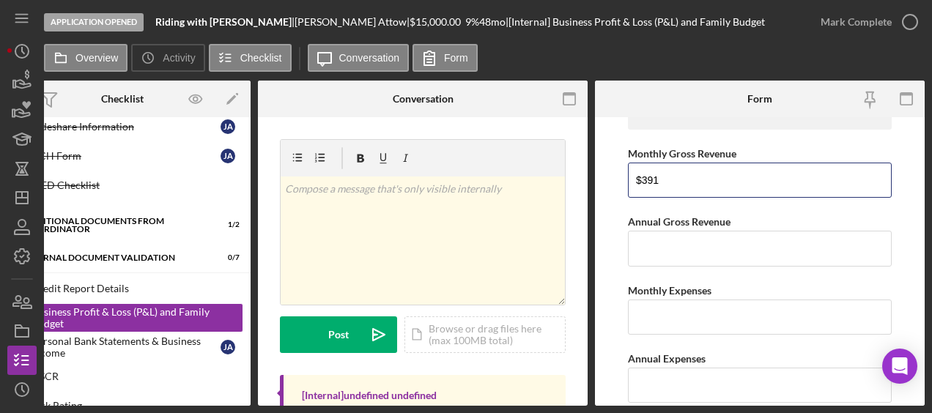
drag, startPoint x: 664, startPoint y: 174, endPoint x: 581, endPoint y: 177, distance: 83.6
click at [581, 177] on div "Overview Internal Workflow Stage Application Opened Icon/Dropdown Arrow Archive…" at bounding box center [484, 243] width 881 height 325
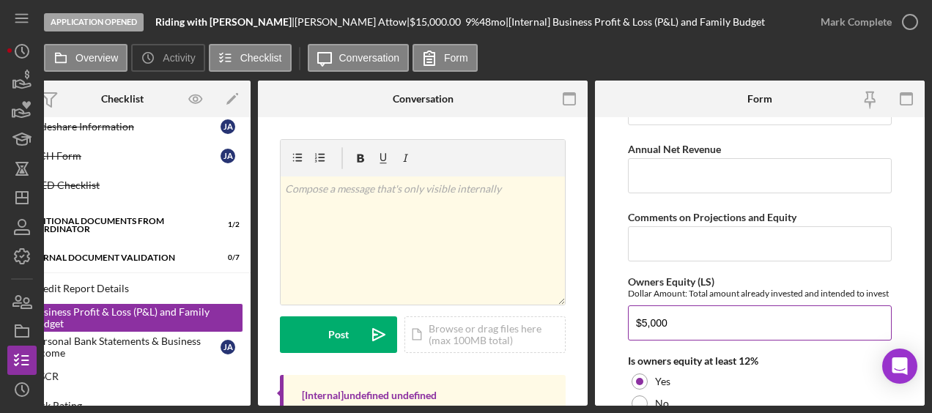
scroll to position [2281, 0]
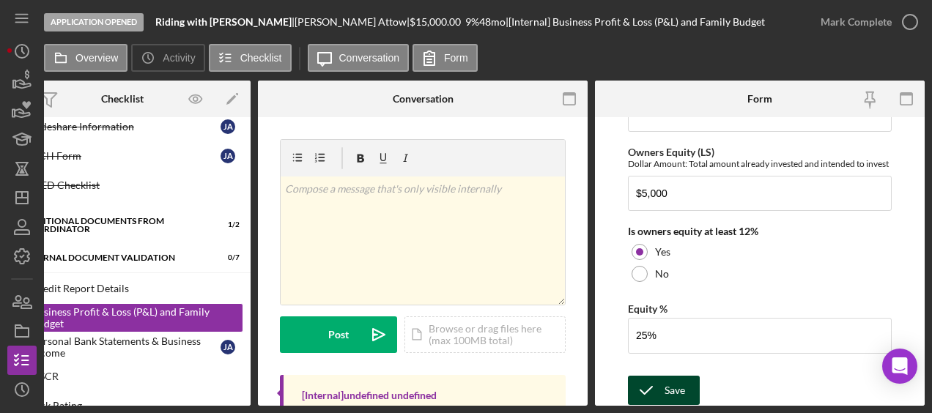
click at [661, 375] on icon "submit" at bounding box center [646, 390] width 37 height 37
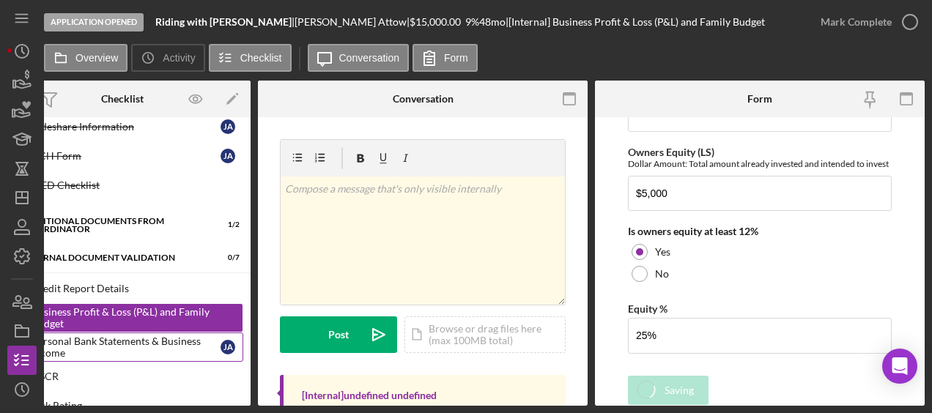
click at [135, 336] on div "Personal Bank Statements & Business Income" at bounding box center [126, 347] width 189 height 23
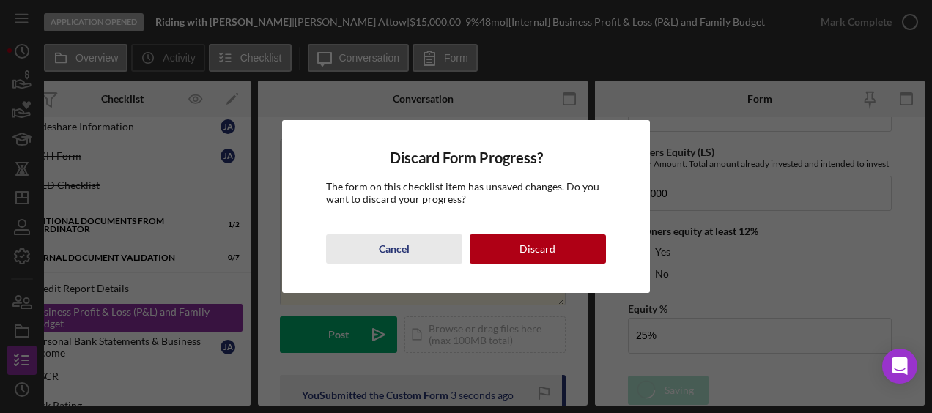
click at [400, 255] on div "Cancel" at bounding box center [394, 249] width 31 height 29
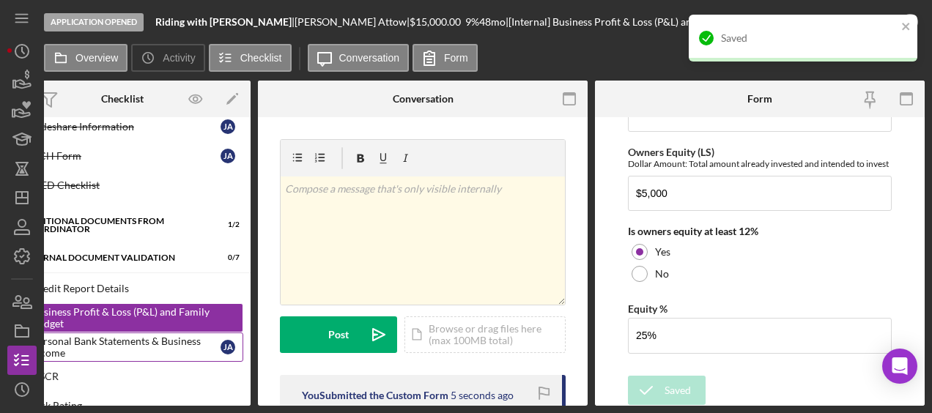
click at [122, 347] on div "Personal Bank Statements & Business Income" at bounding box center [126, 347] width 189 height 23
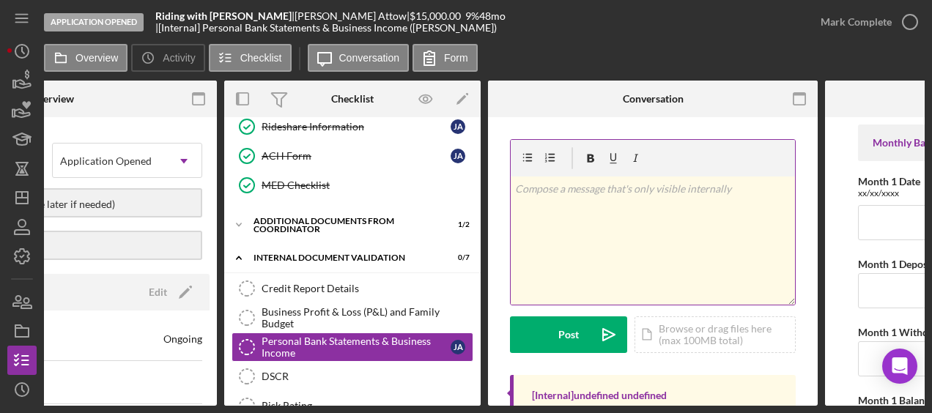
scroll to position [0, 387]
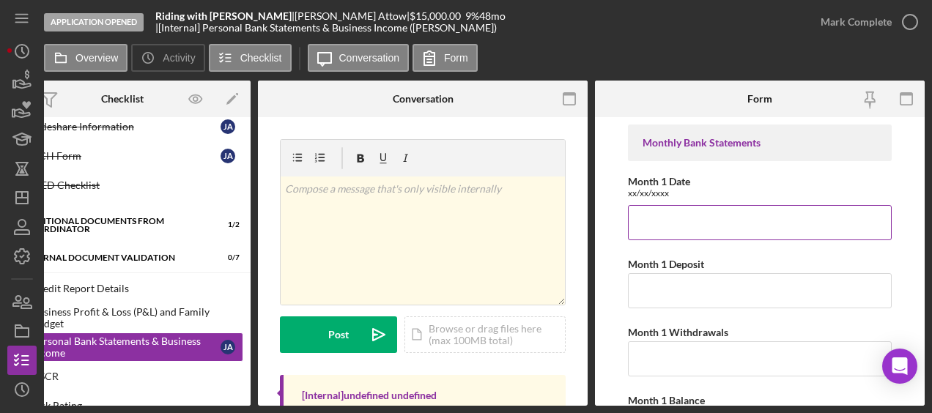
click at [673, 224] on input "Month 1 Date" at bounding box center [760, 222] width 264 height 35
click at [710, 223] on input "05/16/2025-6/15/2025" at bounding box center [760, 222] width 264 height 35
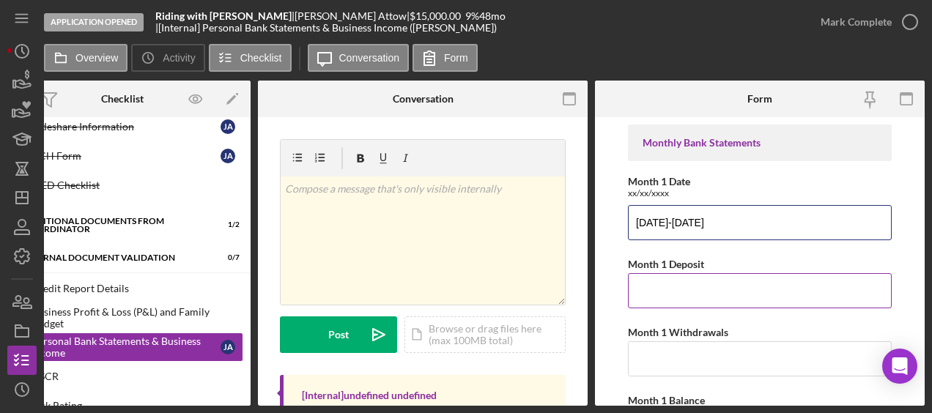
type input "[DATE]-[DATE]"
click at [666, 295] on input "Month 1 Deposit" at bounding box center [760, 290] width 264 height 35
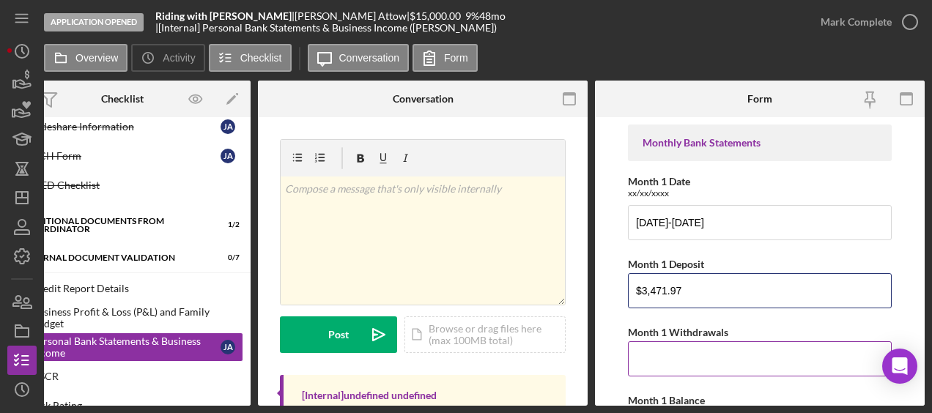
type input "$3,471.97"
click at [655, 362] on input "Month 1 Withdrawals" at bounding box center [760, 359] width 264 height 35
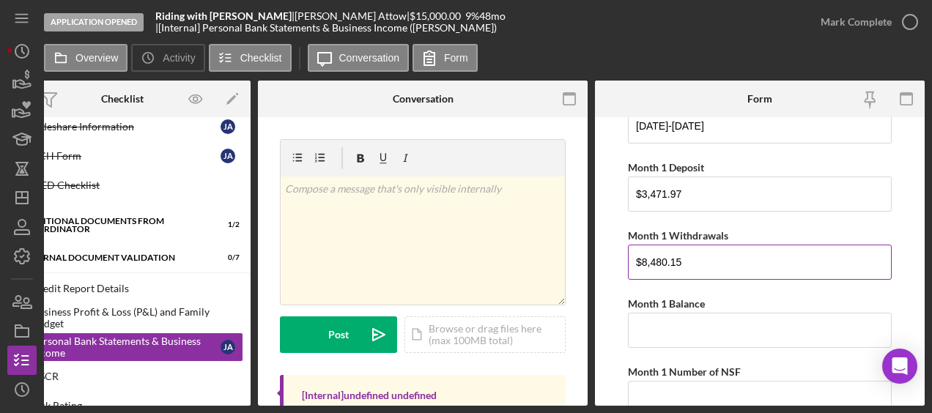
scroll to position [97, 0]
type input "$8,480.15"
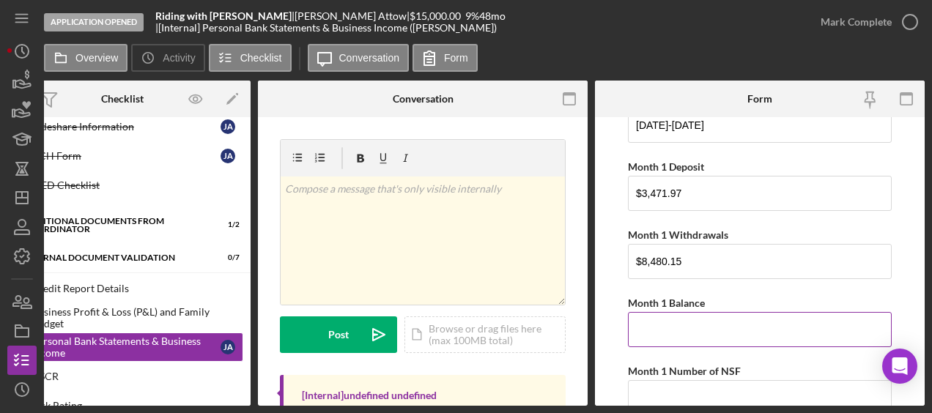
click at [669, 329] on input "Month 1 Balance" at bounding box center [760, 329] width 264 height 35
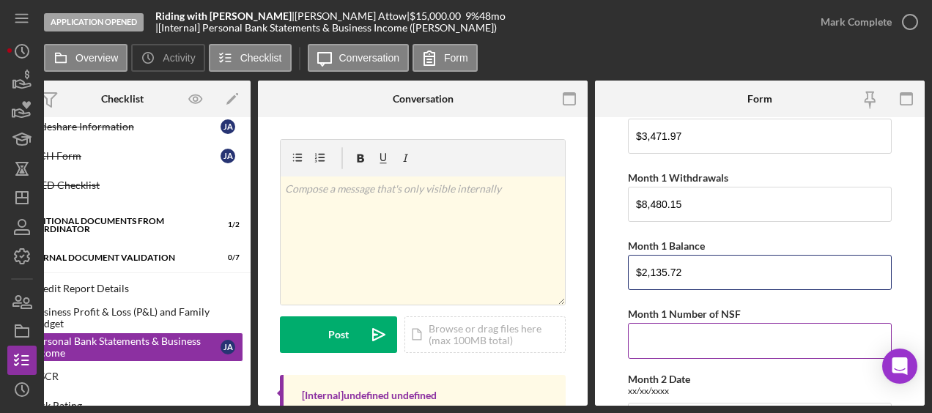
type input "$2,135.72"
click at [645, 339] on input "Month 1 Number of NSF" at bounding box center [760, 340] width 264 height 35
type input "0"
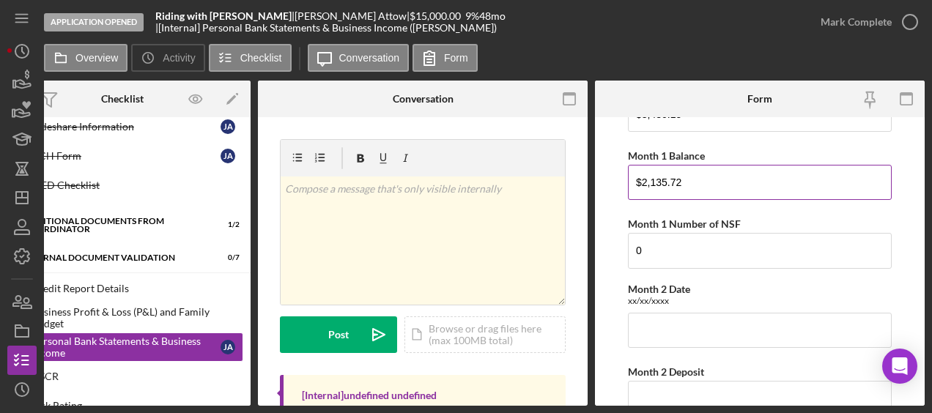
scroll to position [279, 0]
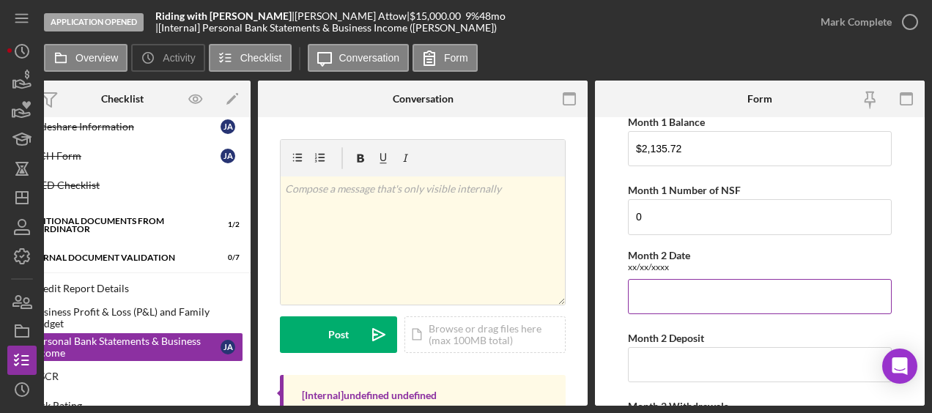
click at [652, 306] on input "Month 2 Date" at bounding box center [760, 296] width 264 height 35
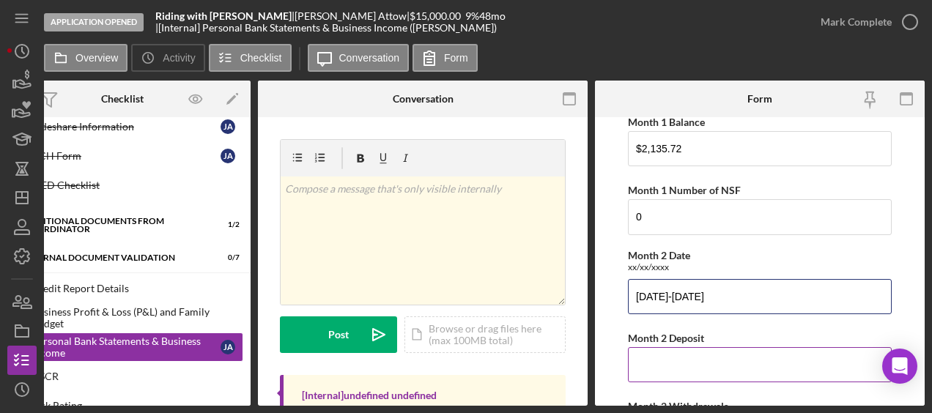
type input "[DATE]-[DATE]"
click at [680, 365] on input "Month 2 Deposit" at bounding box center [760, 364] width 264 height 35
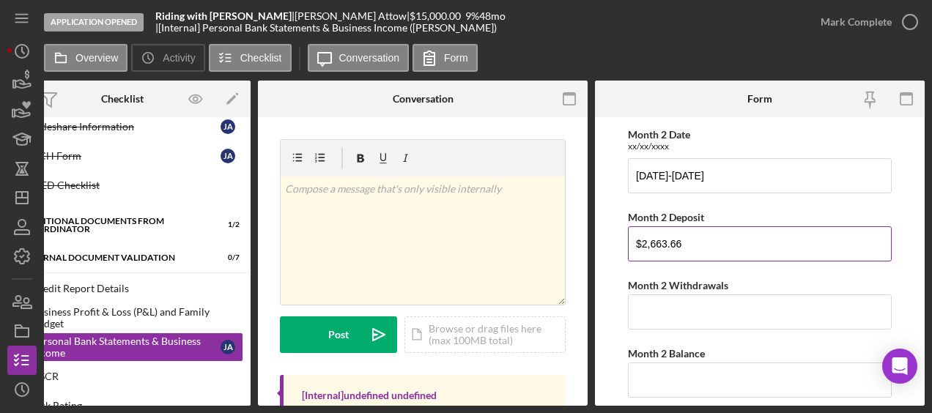
scroll to position [422, 0]
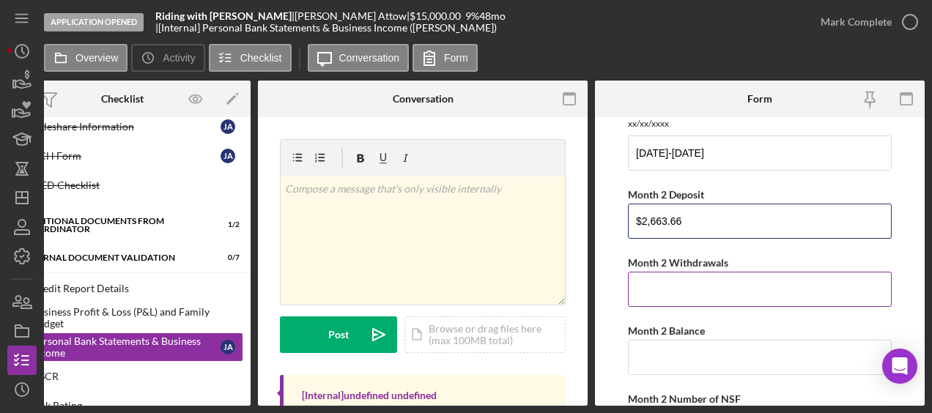
type input "$2,663.66"
click at [671, 298] on input "Month 2 Withdrawals" at bounding box center [760, 289] width 264 height 35
type input "$2"
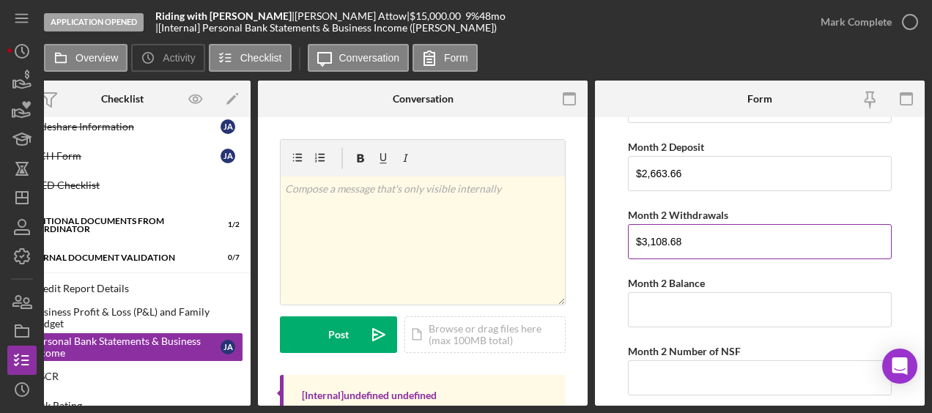
scroll to position [471, 0]
type input "$3,108.68"
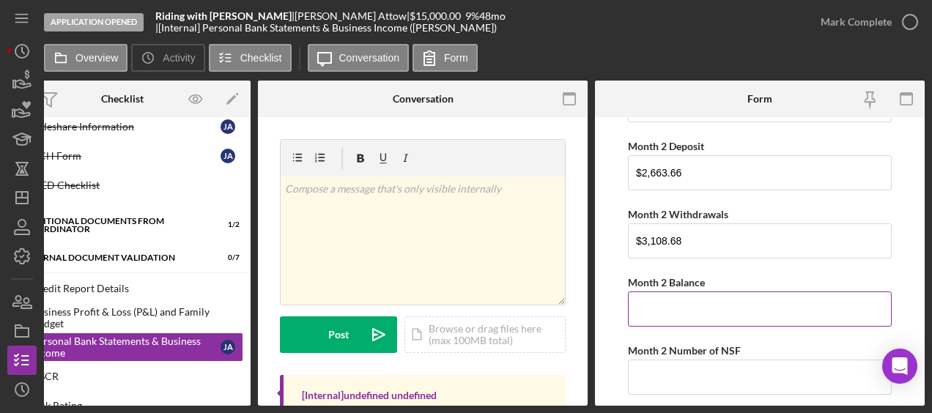
click at [664, 301] on input "Month 2 Balance" at bounding box center [760, 309] width 264 height 35
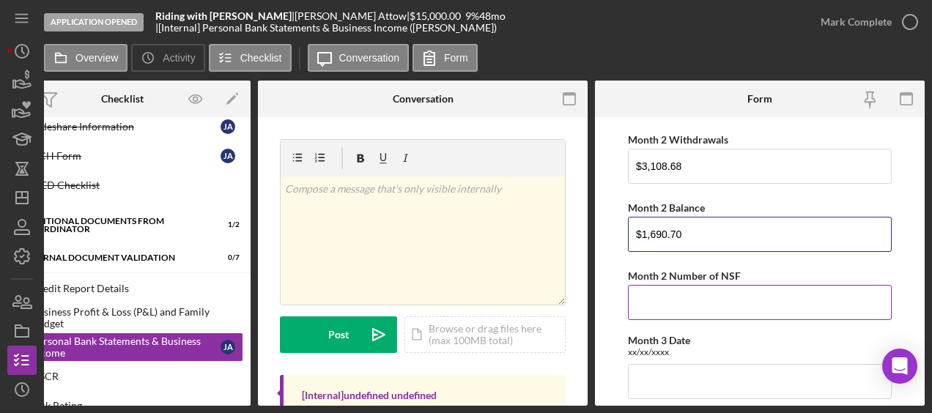
type input "$1,690.70"
click at [664, 291] on input "Month 2 Number of NSF" at bounding box center [760, 302] width 264 height 35
type input "0"
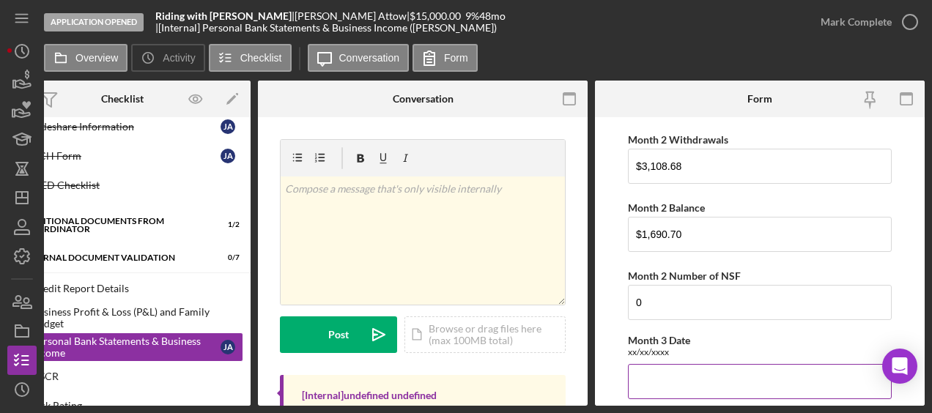
click at [711, 381] on input "Month 3 Date" at bounding box center [760, 381] width 264 height 35
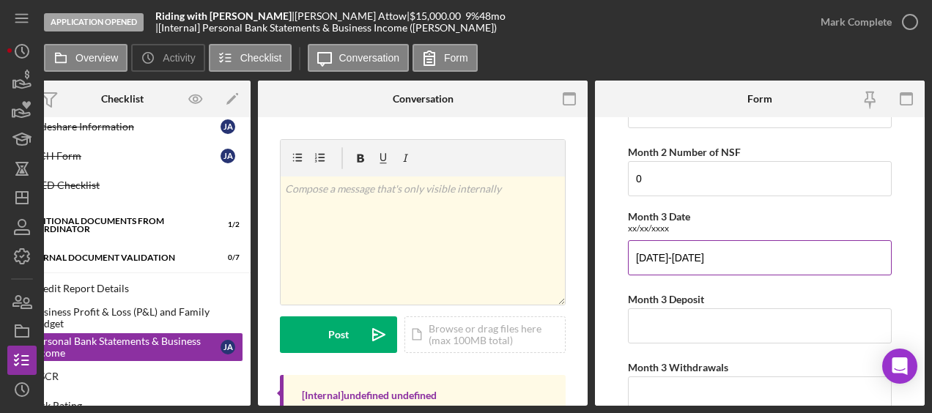
scroll to position [682, 0]
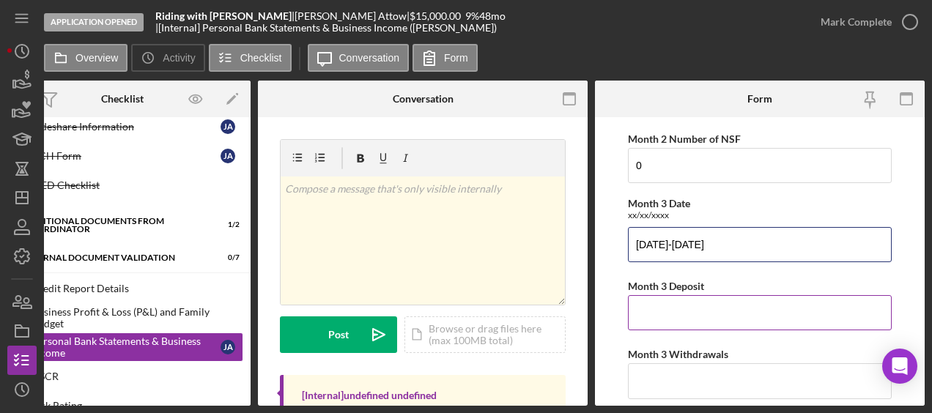
type input "[DATE]-[DATE]"
click at [674, 308] on input "Month 3 Deposit" at bounding box center [760, 312] width 264 height 35
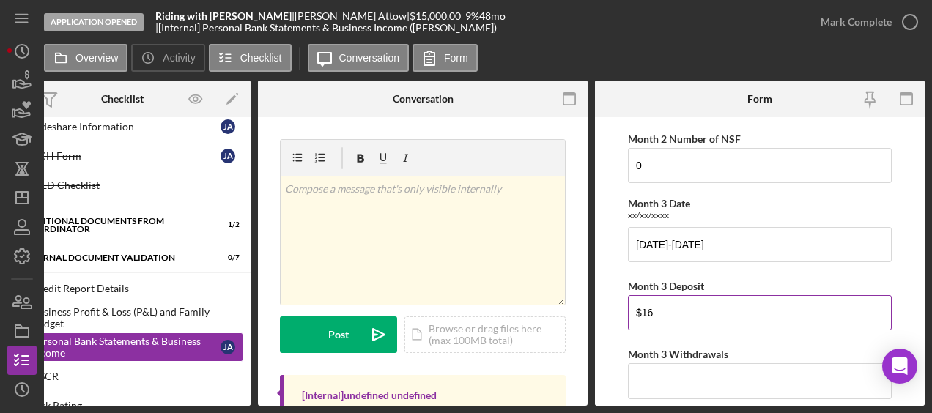
type input "$1"
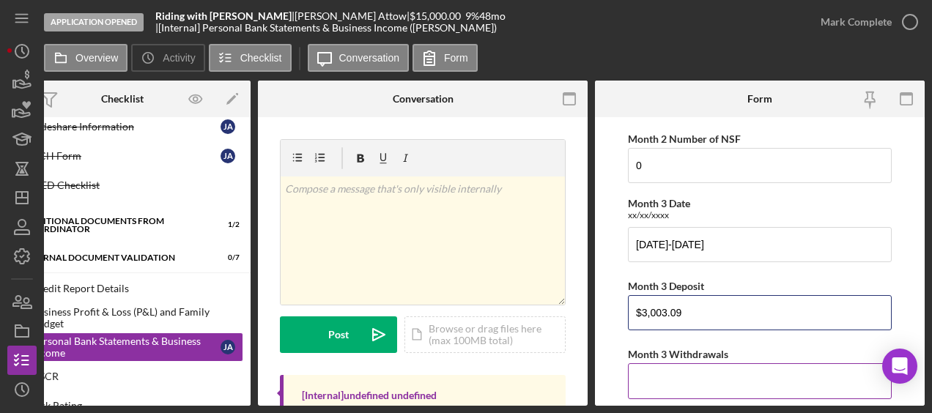
scroll to position [726, 0]
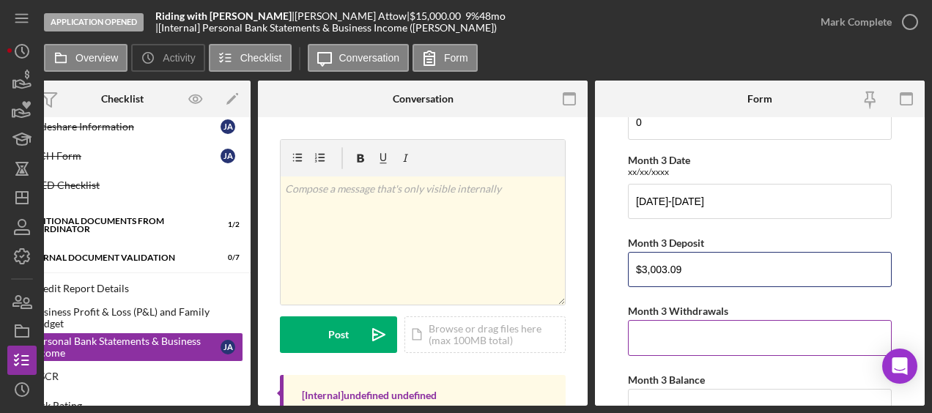
type input "$3,003.09"
click at [672, 336] on input "Month 3 Withdrawals" at bounding box center [760, 337] width 264 height 35
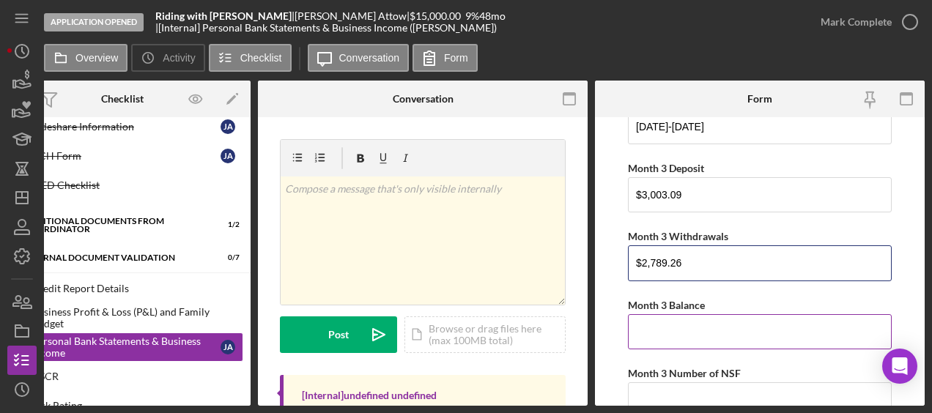
type input "$2,789.26"
click at [673, 332] on input "Month 3 Balance" at bounding box center [760, 331] width 264 height 35
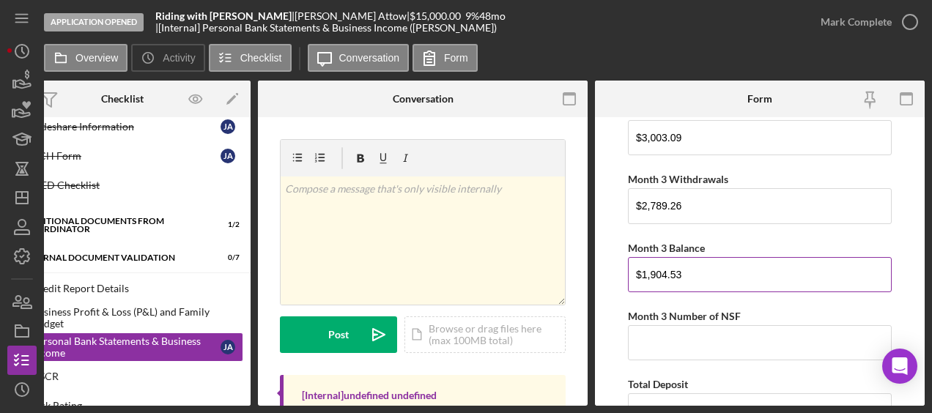
type input "$1,904.53"
click at [673, 332] on input "Month 3 Number of NSF" at bounding box center [760, 342] width 264 height 35
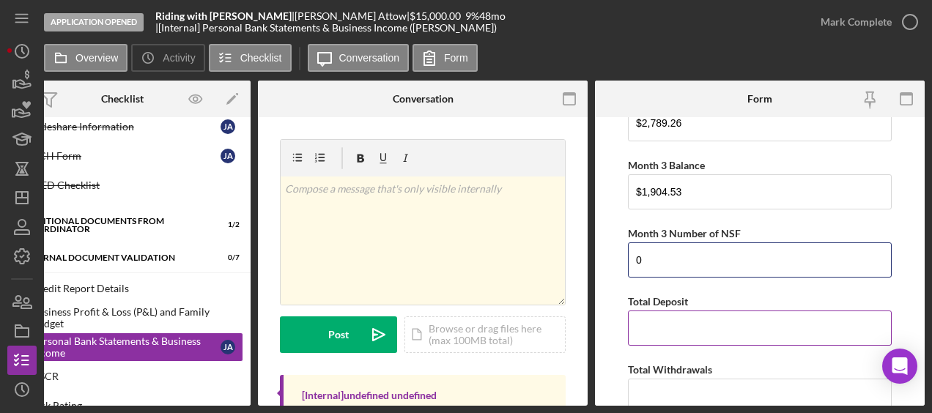
type input "0"
click at [678, 325] on input "Total Deposit" at bounding box center [760, 328] width 264 height 35
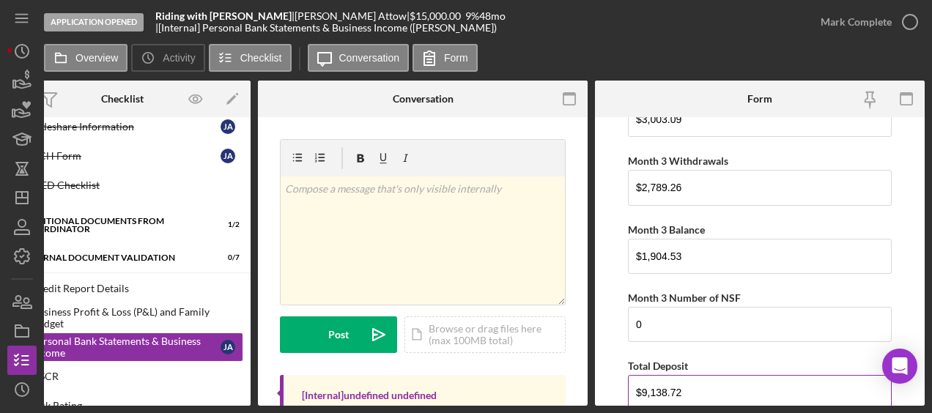
scroll to position [983, 0]
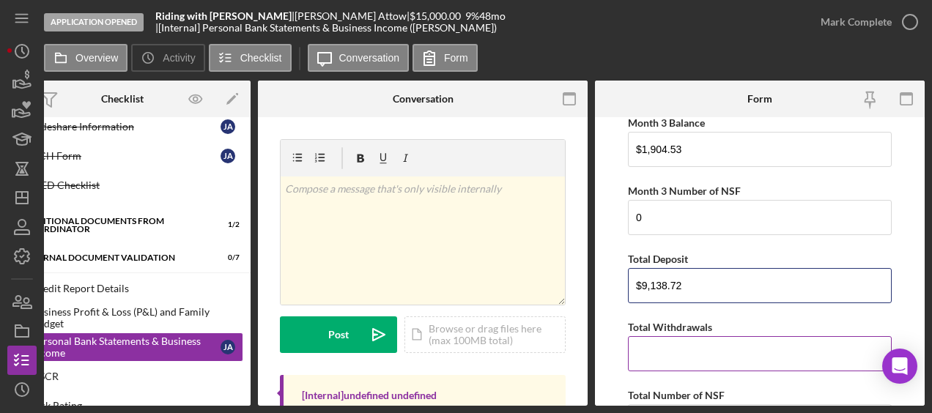
type input "$9,138.72"
click at [636, 352] on input "Total Withdrawals" at bounding box center [760, 353] width 264 height 35
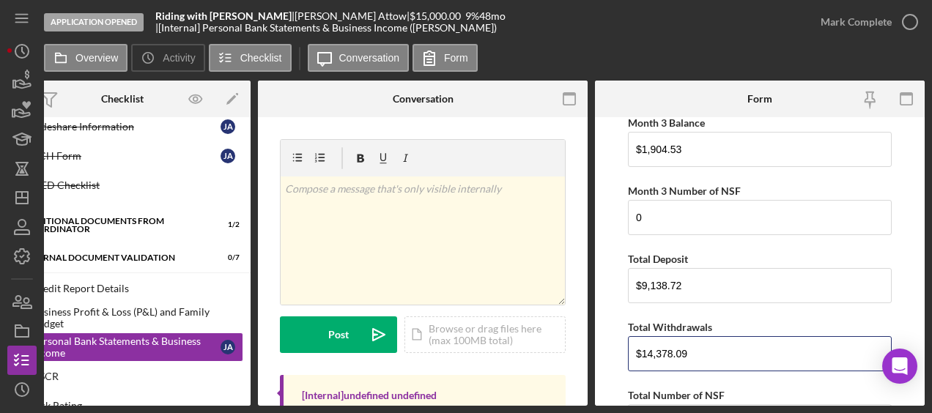
type input "$14,378.09"
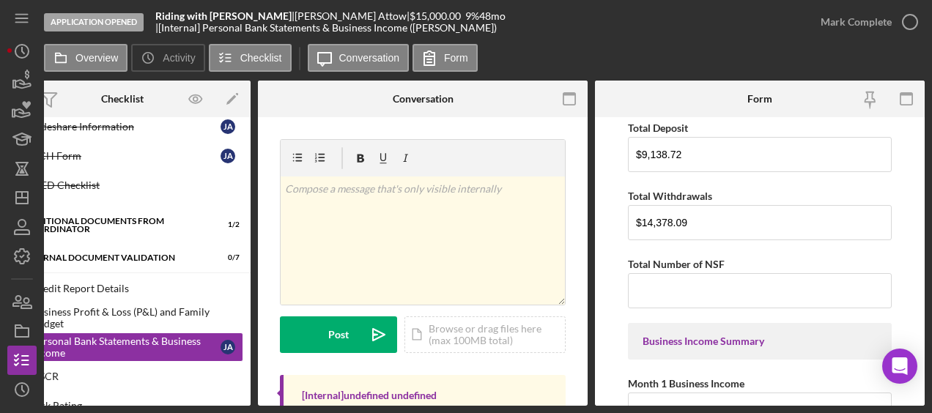
scroll to position [1115, 0]
click at [695, 278] on input "Total Number of NSF" at bounding box center [760, 290] width 264 height 35
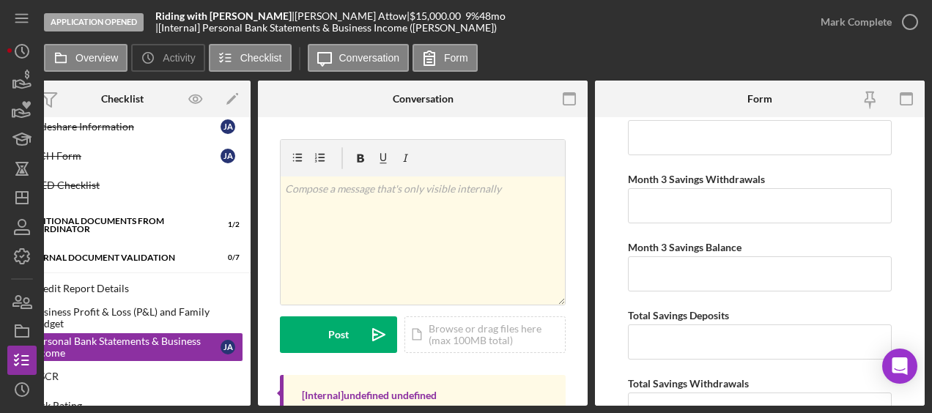
scroll to position [2659, 0]
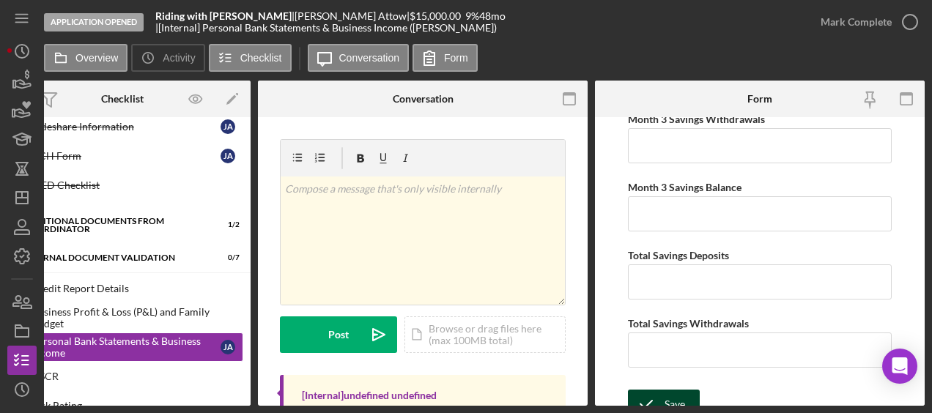
type input "0"
click at [665, 390] on div "Save" at bounding box center [675, 404] width 21 height 29
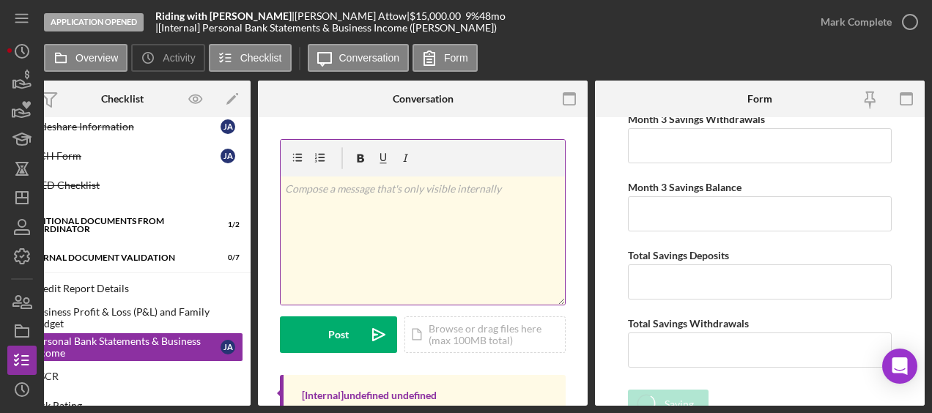
scroll to position [113, 0]
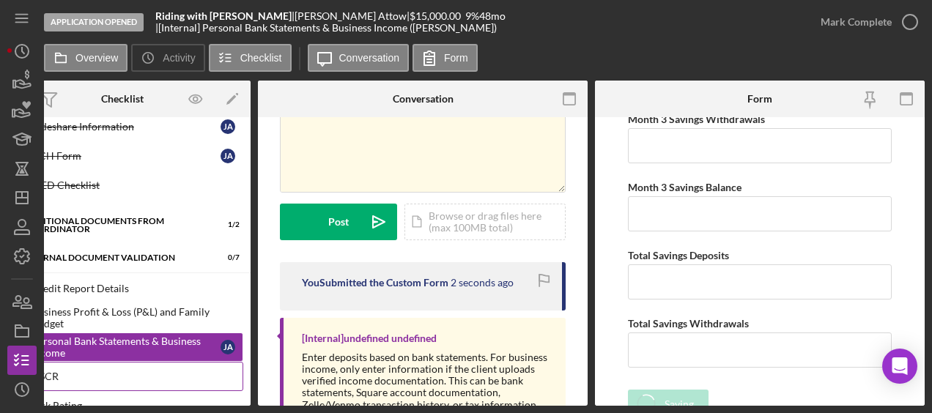
click at [106, 362] on link "DSCR DSCR" at bounding box center [122, 376] width 242 height 29
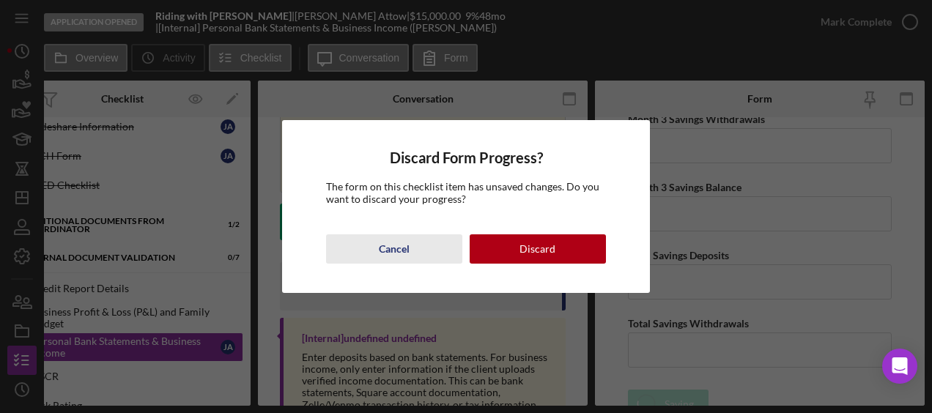
click at [422, 244] on button "Cancel" at bounding box center [394, 249] width 136 height 29
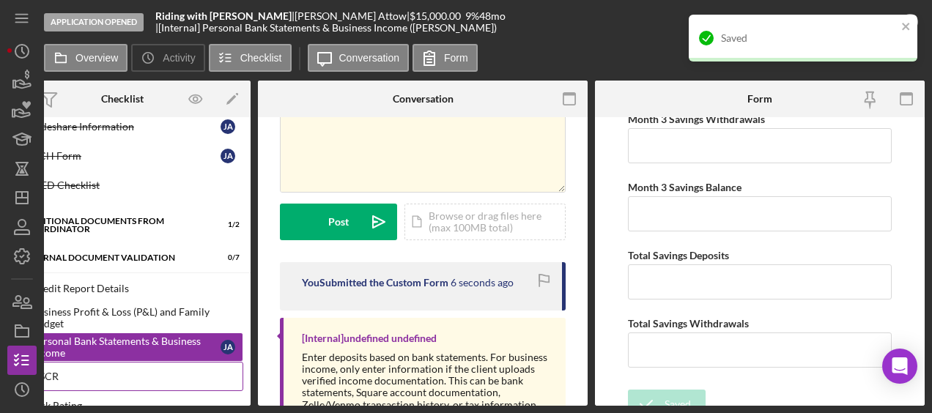
click at [130, 372] on div "DSCR" at bounding box center [137, 377] width 211 height 12
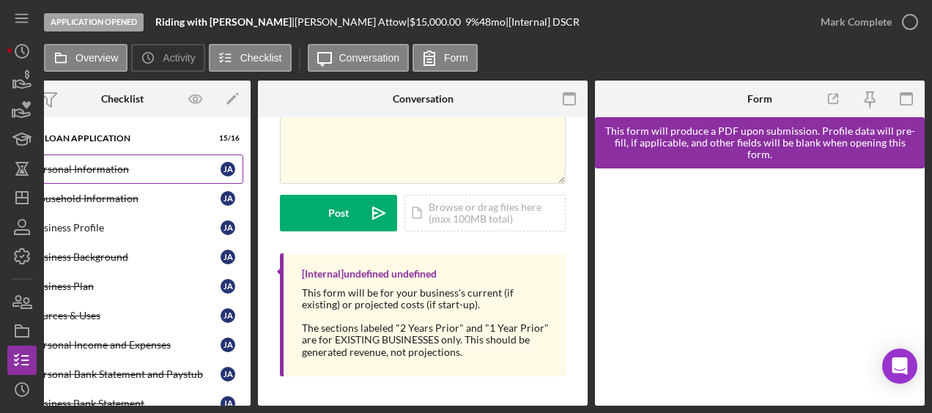
click at [113, 172] on div "Personal Information" at bounding box center [126, 169] width 189 height 12
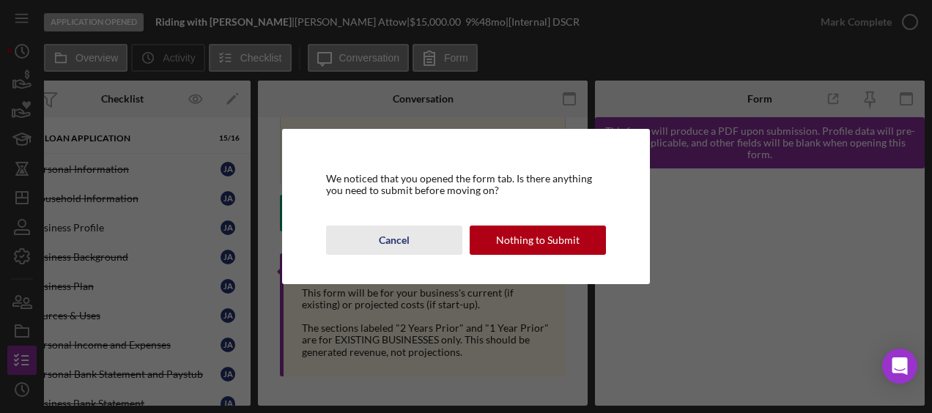
click at [405, 228] on div "Cancel" at bounding box center [394, 240] width 31 height 29
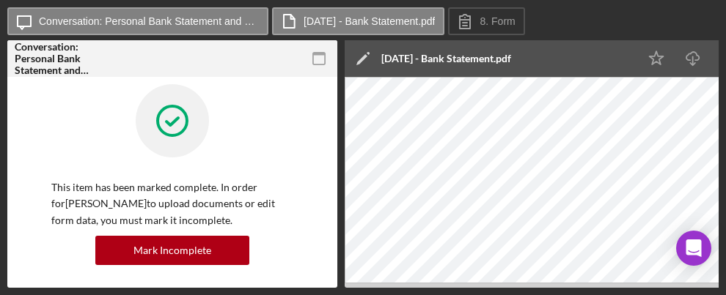
click at [18, 114] on div "This item has been marked complete. In order for [PERSON_NAME] to upload docume…" at bounding box center [172, 193] width 315 height 218
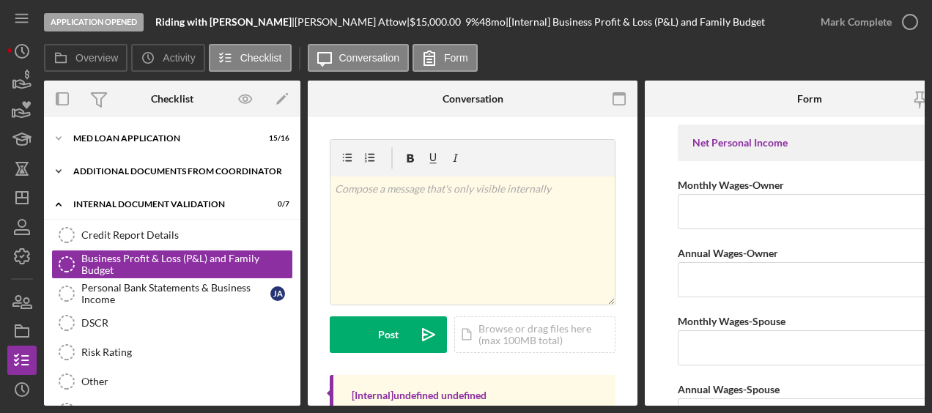
scroll to position [4, 0]
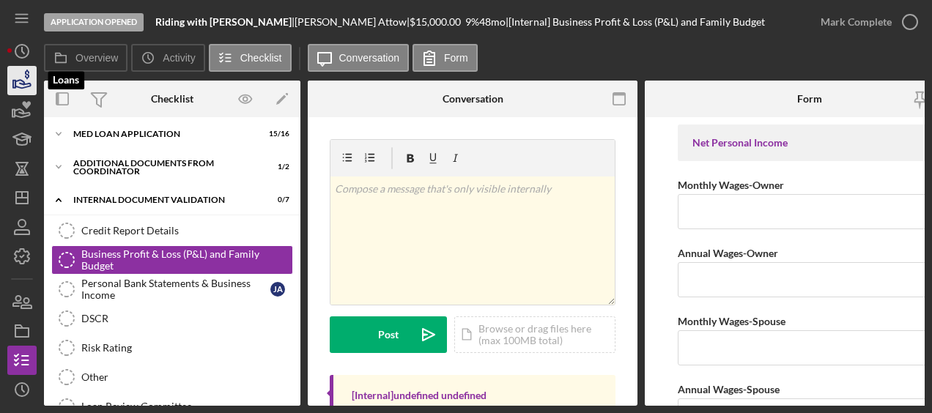
click at [18, 84] on icon "button" at bounding box center [22, 80] width 37 height 37
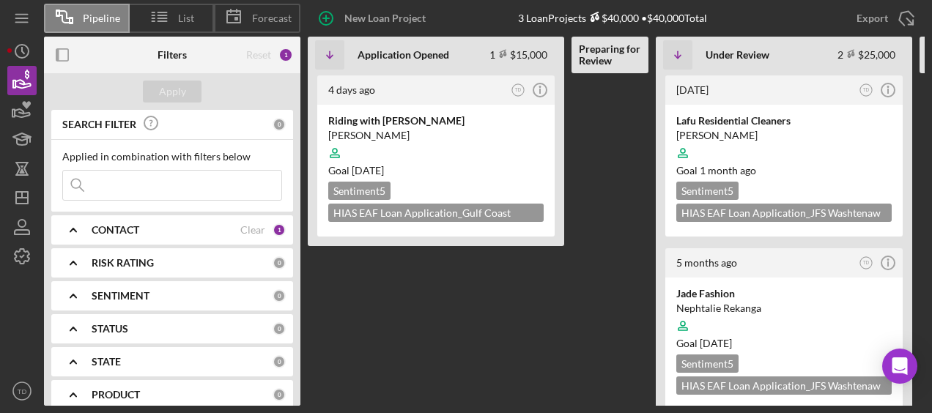
click at [155, 189] on input at bounding box center [172, 185] width 218 height 29
type input "milk"
click at [258, 237] on div "CONTACT Clear 1" at bounding box center [189, 230] width 194 height 29
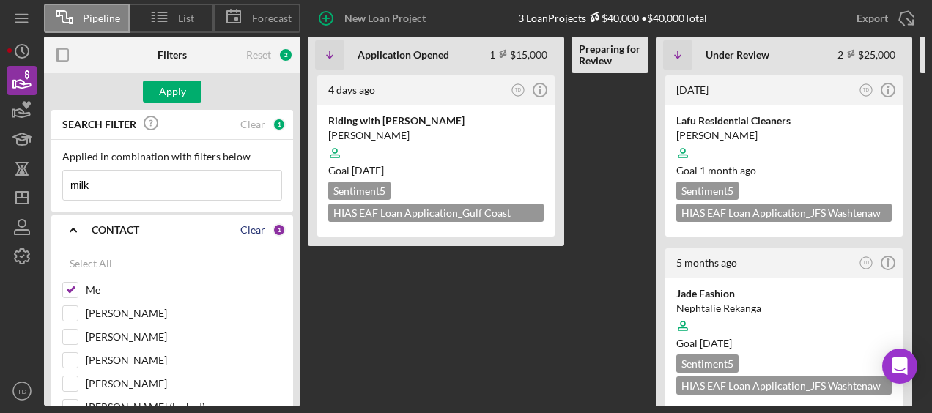
click at [249, 229] on div "Clear" at bounding box center [252, 230] width 25 height 12
checkbox input "false"
click at [213, 186] on input "milk" at bounding box center [172, 185] width 218 height 29
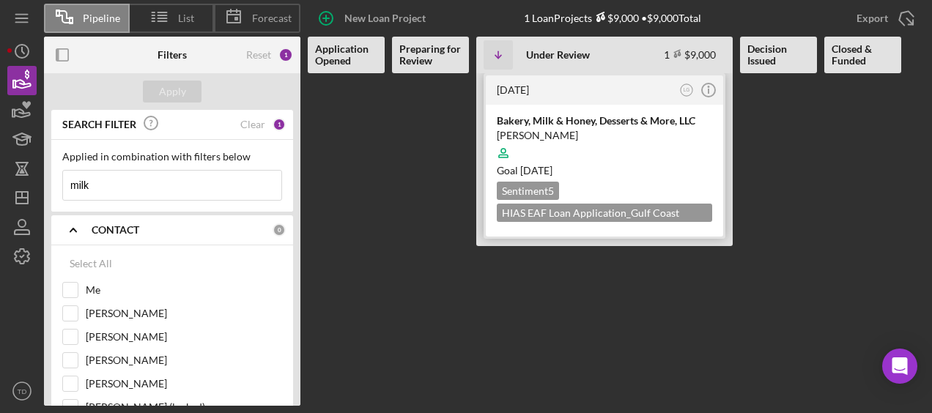
click at [591, 120] on div "Bakery, Milk & Honey, Desserts & More, LLC" at bounding box center [605, 121] width 216 height 15
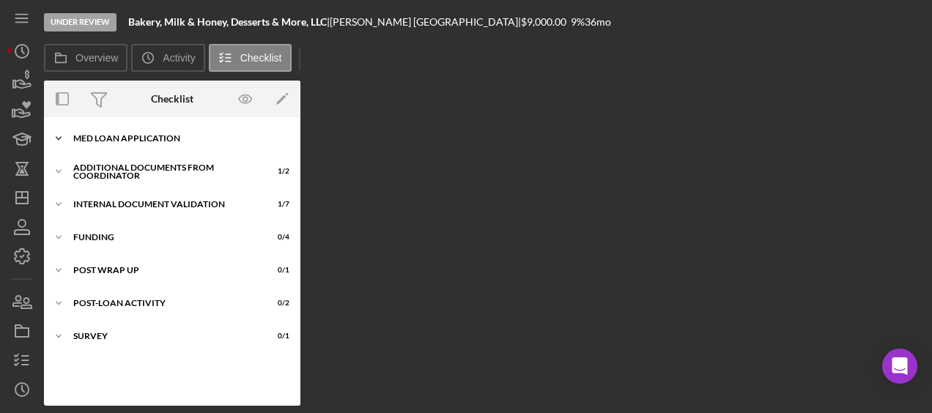
click at [196, 135] on div "MED Loan Application" at bounding box center [177, 138] width 209 height 9
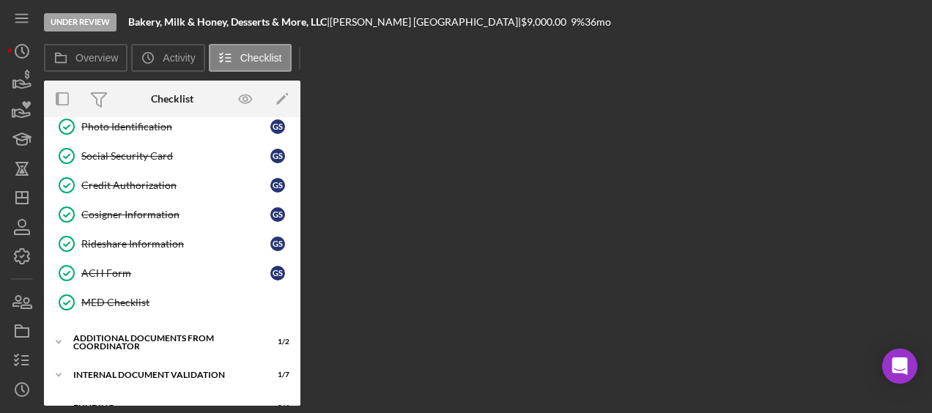
scroll to position [365, 0]
click at [196, 334] on div "Additional Documents from Coordinator" at bounding box center [163, 342] width 180 height 17
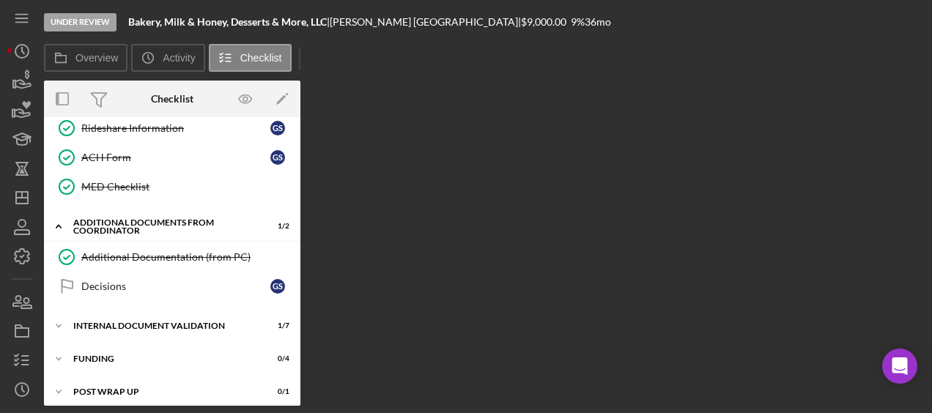
scroll to position [509, 0]
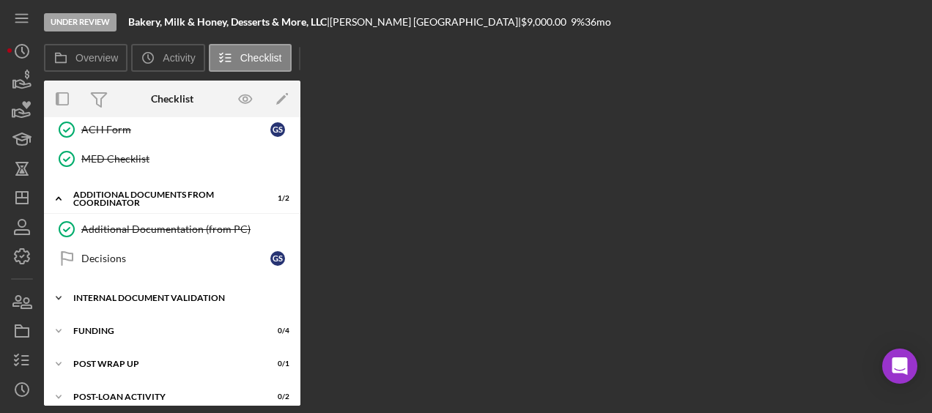
click at [193, 295] on div "Icon/Expander Internal Document Validation 1 / 7" at bounding box center [172, 298] width 257 height 29
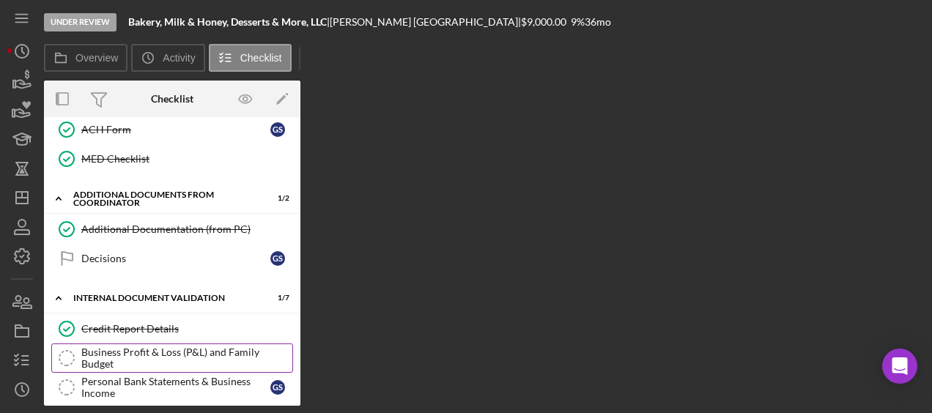
click at [177, 352] on div "Business Profit & Loss (P&L) and Family Budget" at bounding box center [186, 358] width 211 height 23
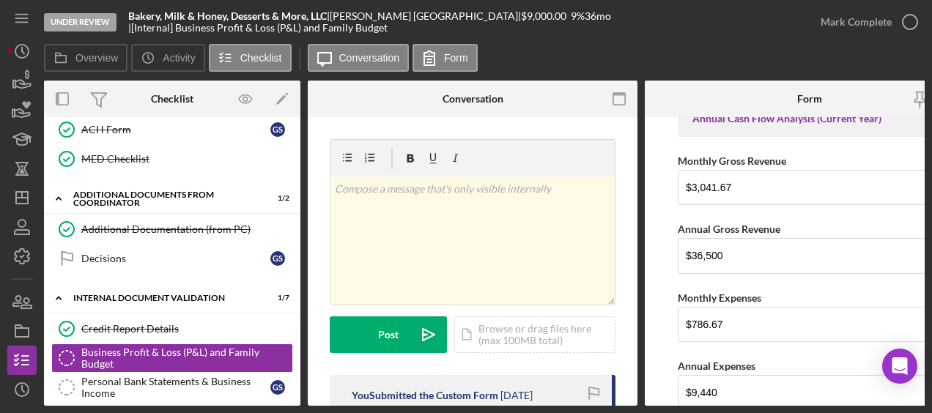
scroll to position [1604, 0]
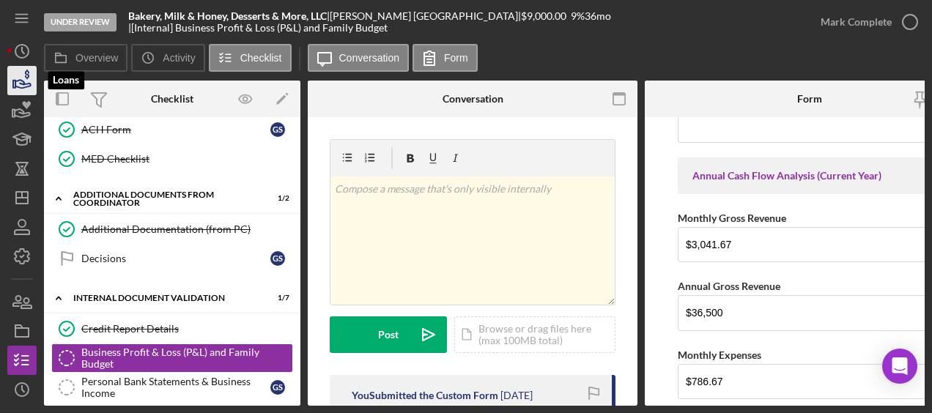
click at [9, 76] on icon "button" at bounding box center [22, 80] width 37 height 37
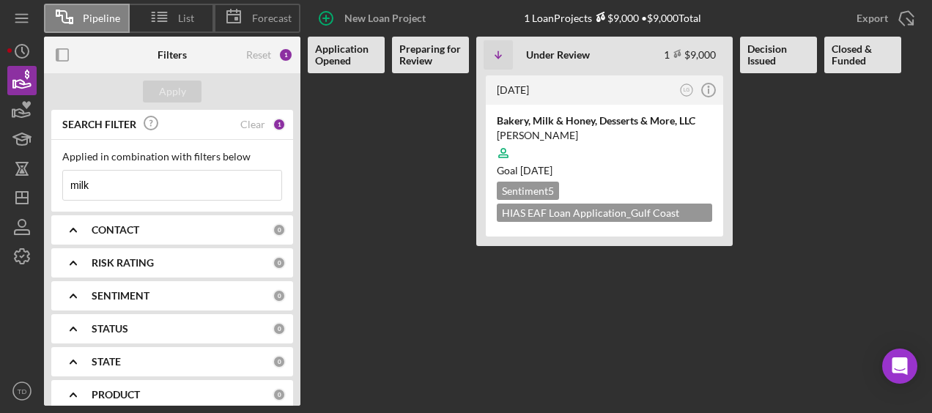
click at [104, 192] on input "milk" at bounding box center [172, 185] width 218 height 29
type input "m"
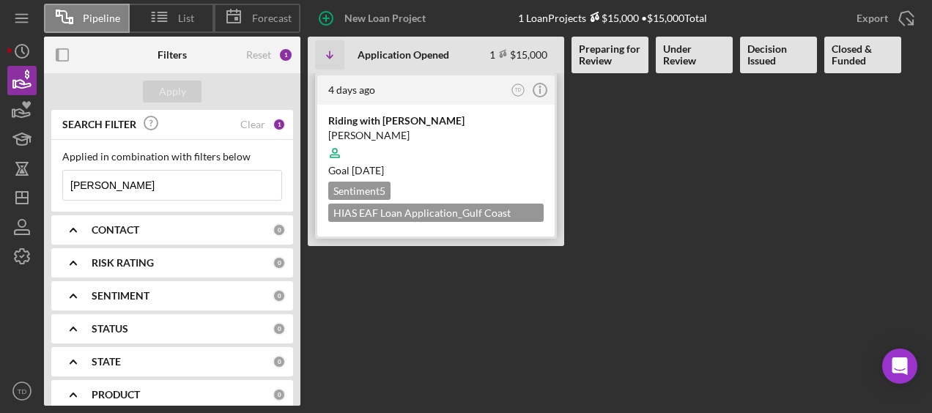
type input "[PERSON_NAME]"
click at [368, 111] on div "Riding with Jairo Attow Jairo Attow Goal 1 month from now Sentiment 5 HIAS EAF …" at bounding box center [436, 171] width 238 height 132
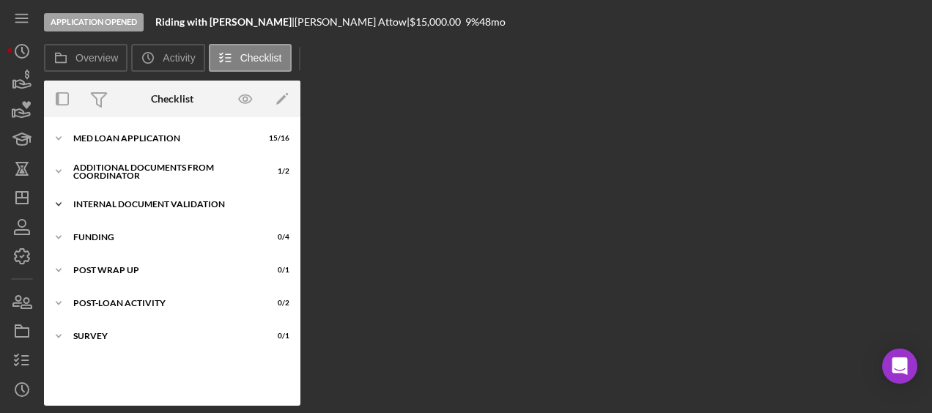
click at [119, 204] on div "Internal Document Validation" at bounding box center [177, 204] width 209 height 9
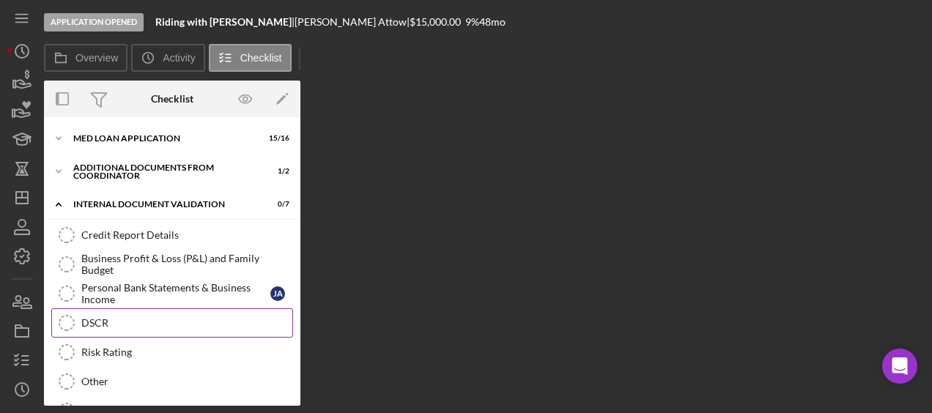
click at [103, 327] on div "DSCR" at bounding box center [186, 323] width 211 height 12
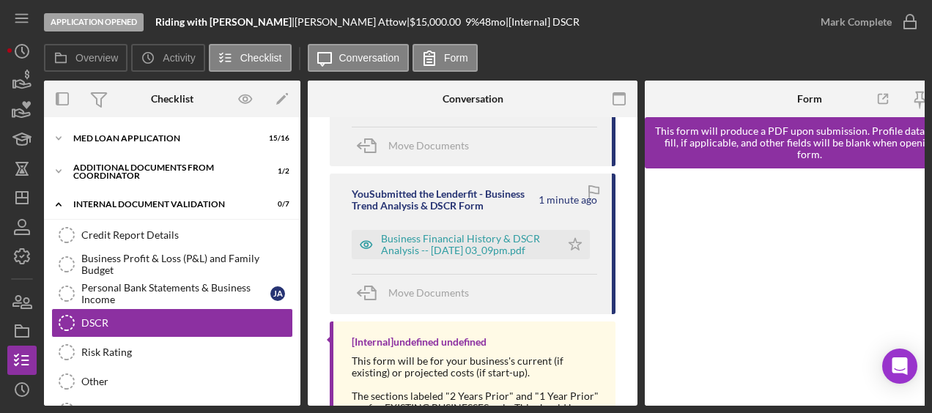
scroll to position [130, 0]
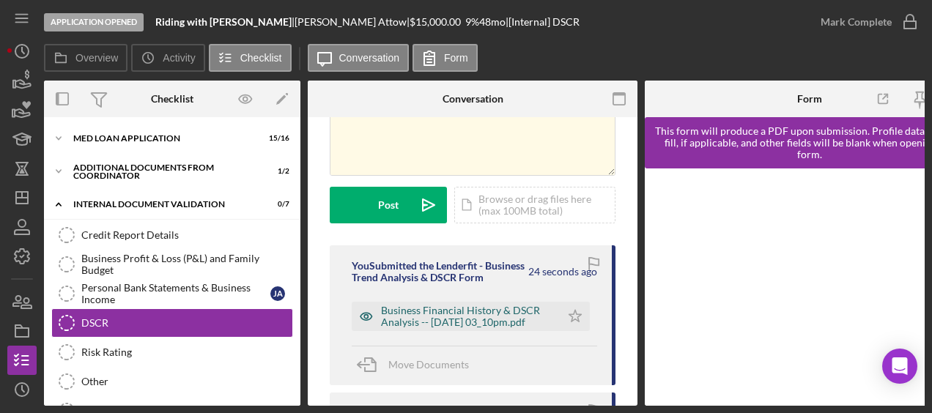
click at [435, 328] on div "Business Financial History & DSCR Analysis -- 2025-08-29 03_10pm.pdf" at bounding box center [467, 316] width 172 height 23
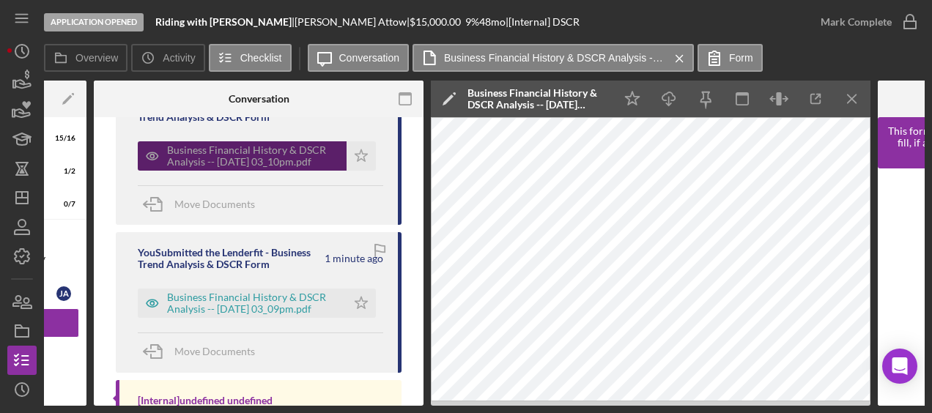
scroll to position [291, 0]
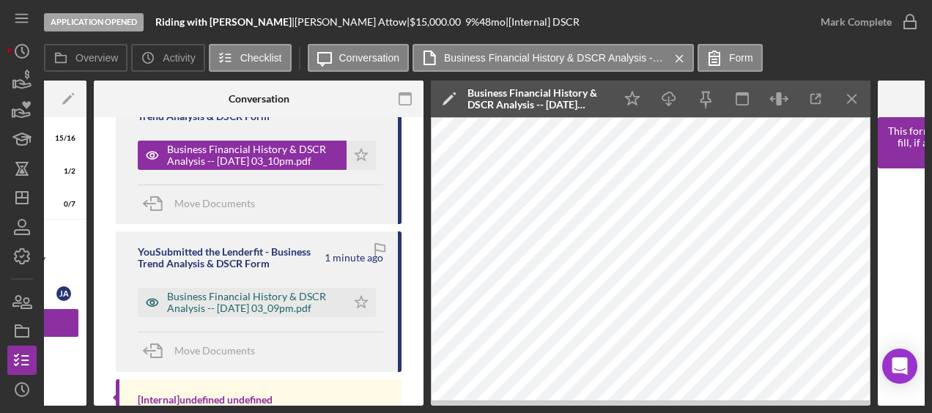
click at [274, 312] on div "Business Financial History & DSCR Analysis -- 2025-08-29 03_09pm.pdf" at bounding box center [253, 302] width 172 height 23
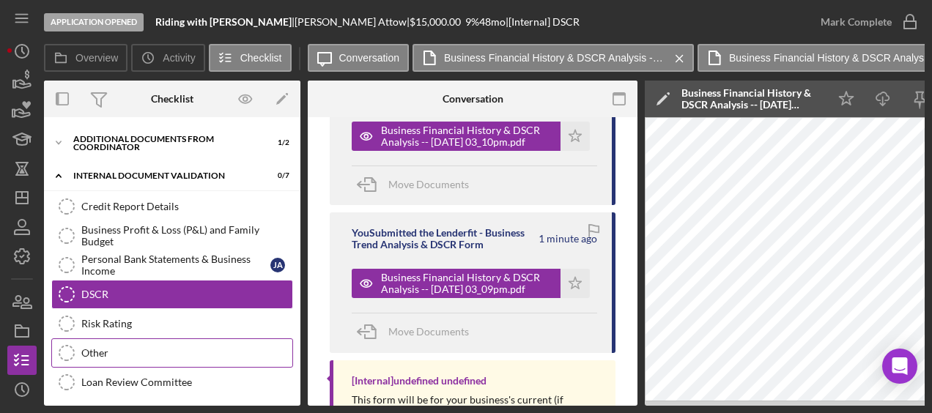
scroll to position [61, 0]
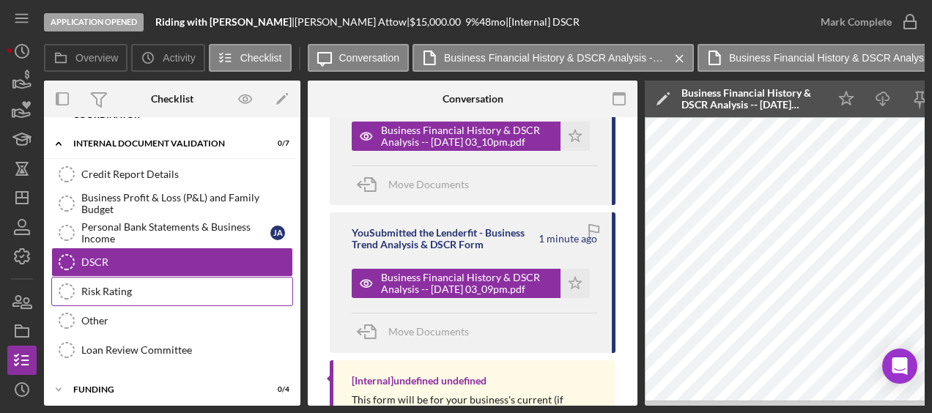
click at [135, 287] on div "Risk Rating" at bounding box center [186, 292] width 211 height 12
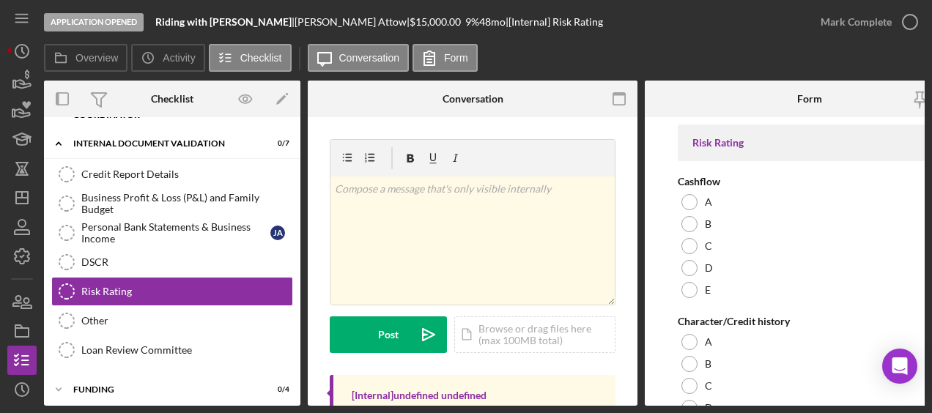
scroll to position [126, 0]
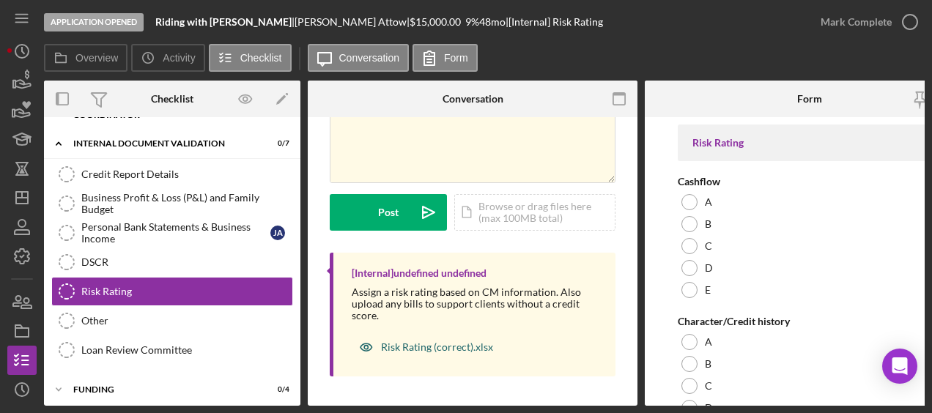
click at [469, 343] on div "Risk Rating (correct).xlsx" at bounding box center [437, 348] width 112 height 12
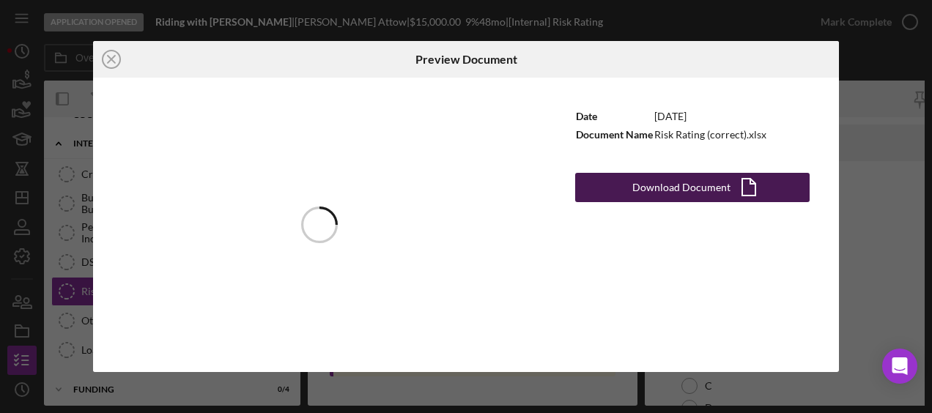
click at [679, 191] on div "Download Document" at bounding box center [682, 187] width 98 height 29
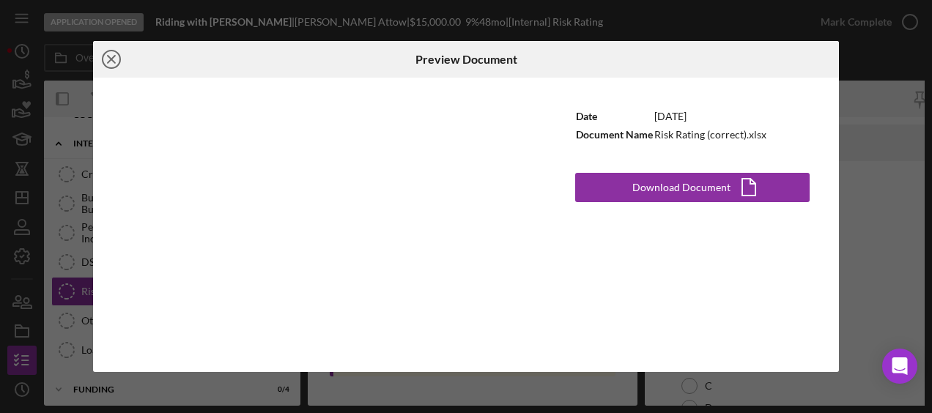
click at [106, 56] on icon "Icon/Close" at bounding box center [111, 59] width 37 height 37
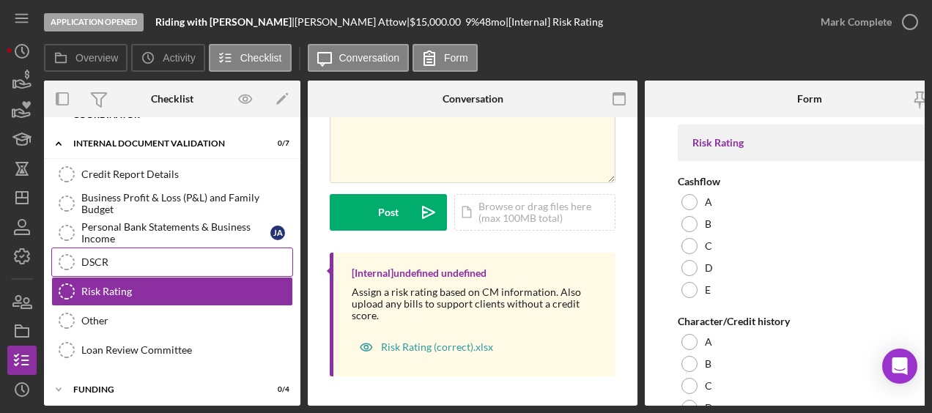
click at [199, 254] on link "DSCR DSCR" at bounding box center [172, 262] width 242 height 29
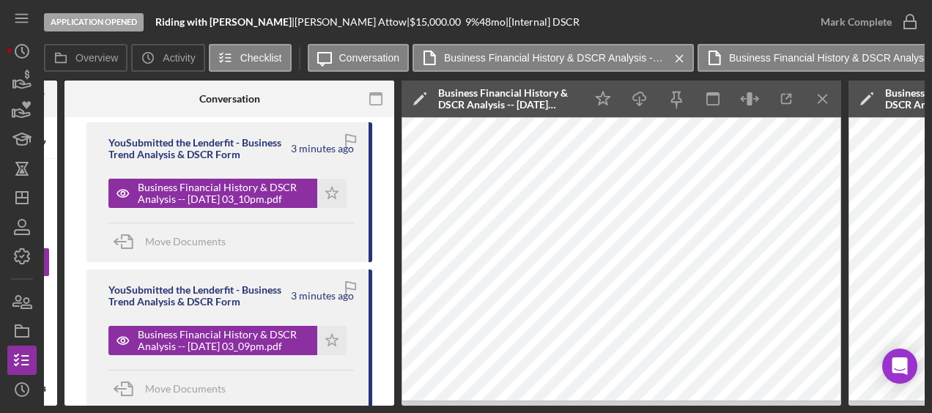
scroll to position [252, 0]
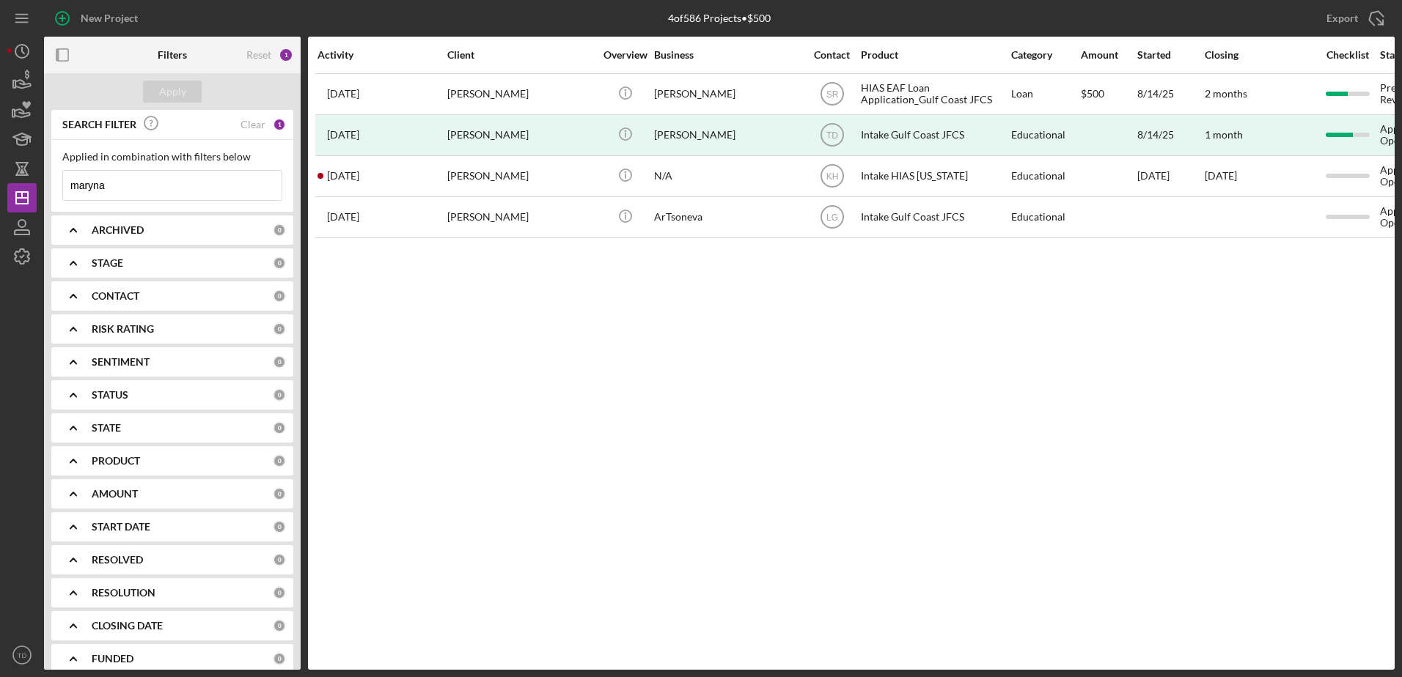
click at [158, 188] on input "maryna" at bounding box center [172, 185] width 218 height 29
type input "m"
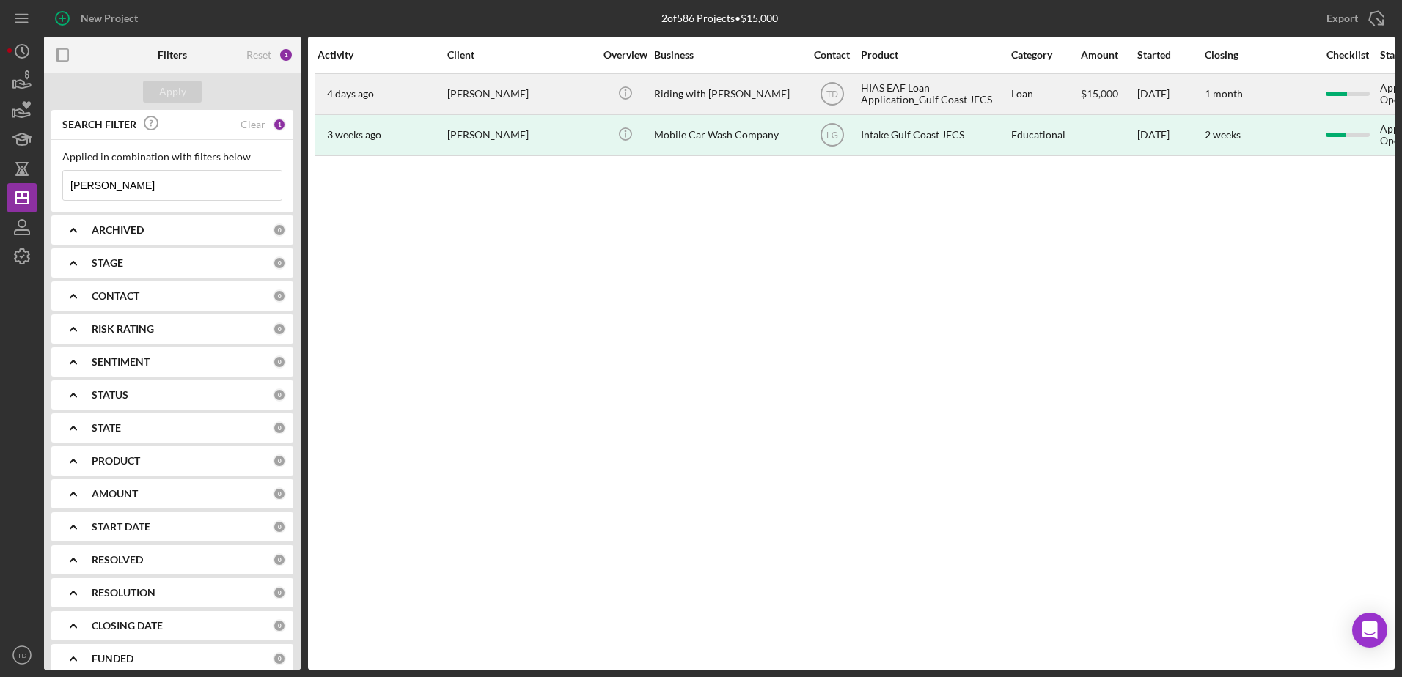
type input "[PERSON_NAME]"
click at [685, 103] on div "Riding with [PERSON_NAME]" at bounding box center [727, 94] width 147 height 39
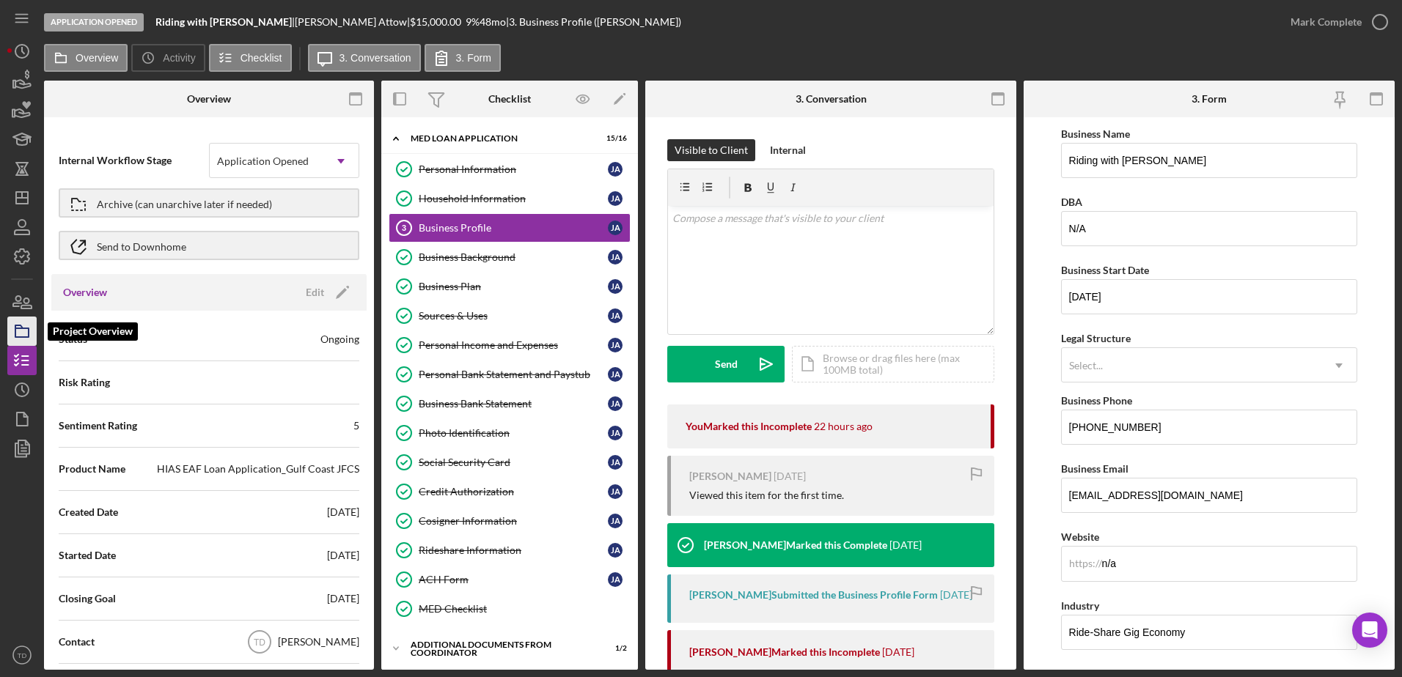
click at [23, 318] on icon "button" at bounding box center [22, 331] width 37 height 37
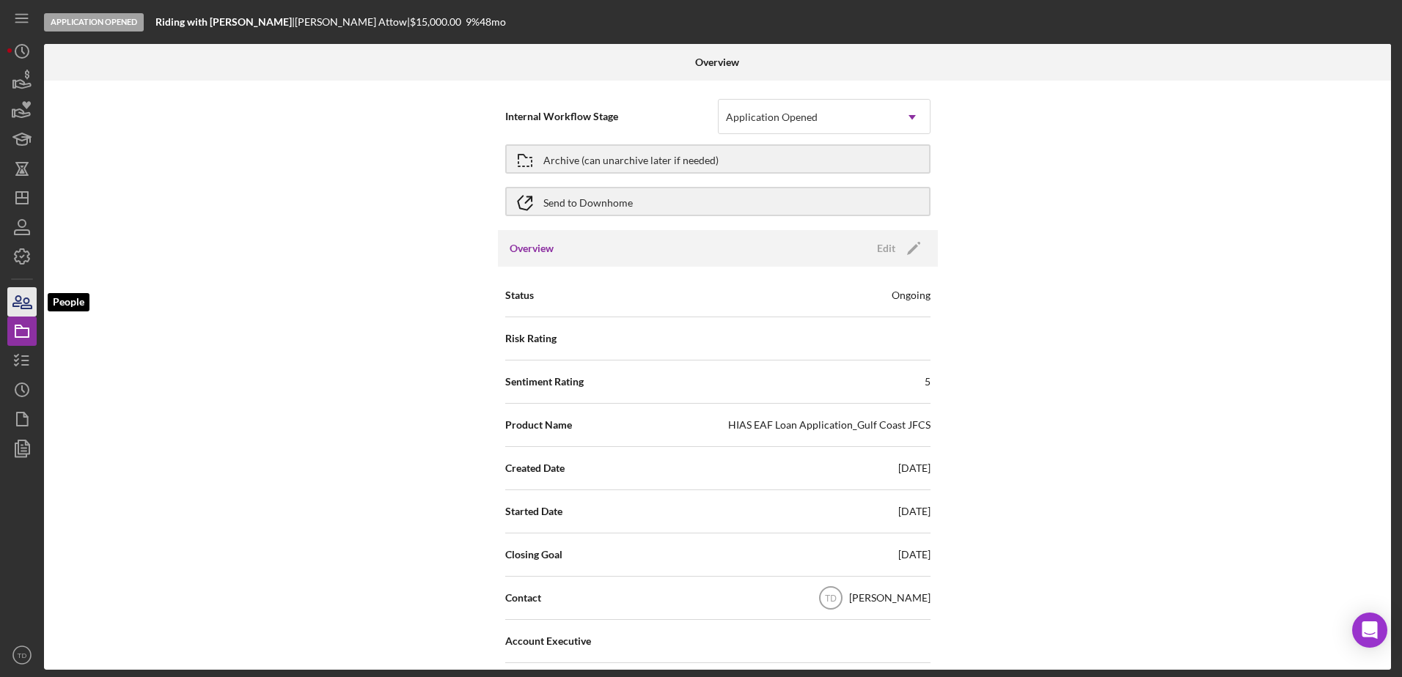
click at [18, 298] on icon "button" at bounding box center [22, 302] width 37 height 37
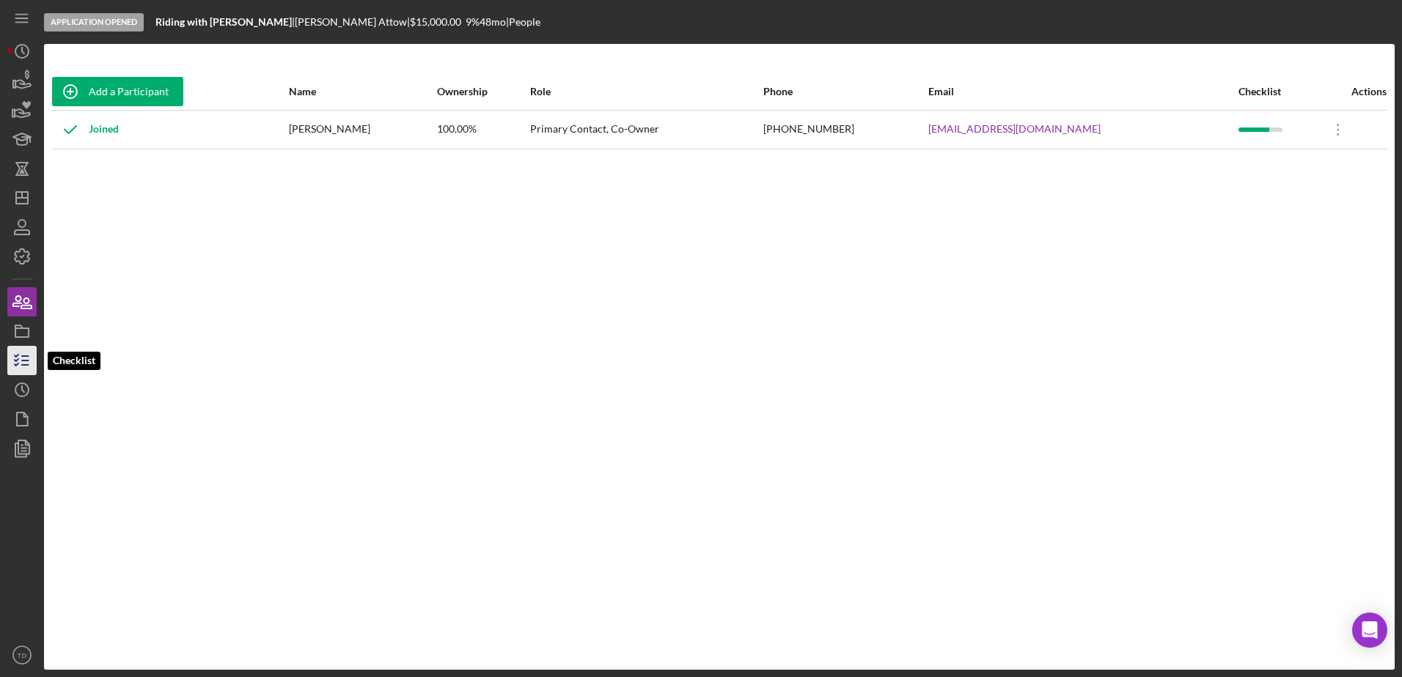
click at [28, 362] on icon "button" at bounding box center [22, 360] width 37 height 37
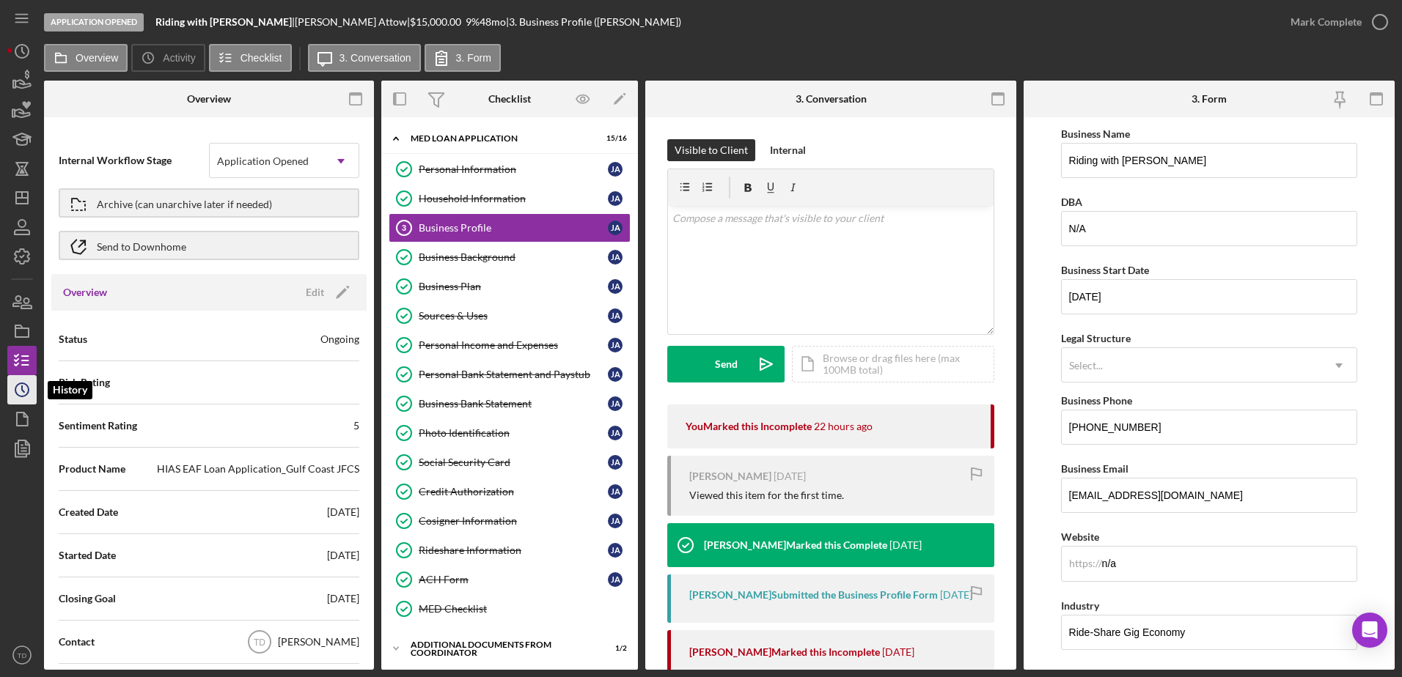
click at [21, 396] on circle "button" at bounding box center [21, 389] width 13 height 13
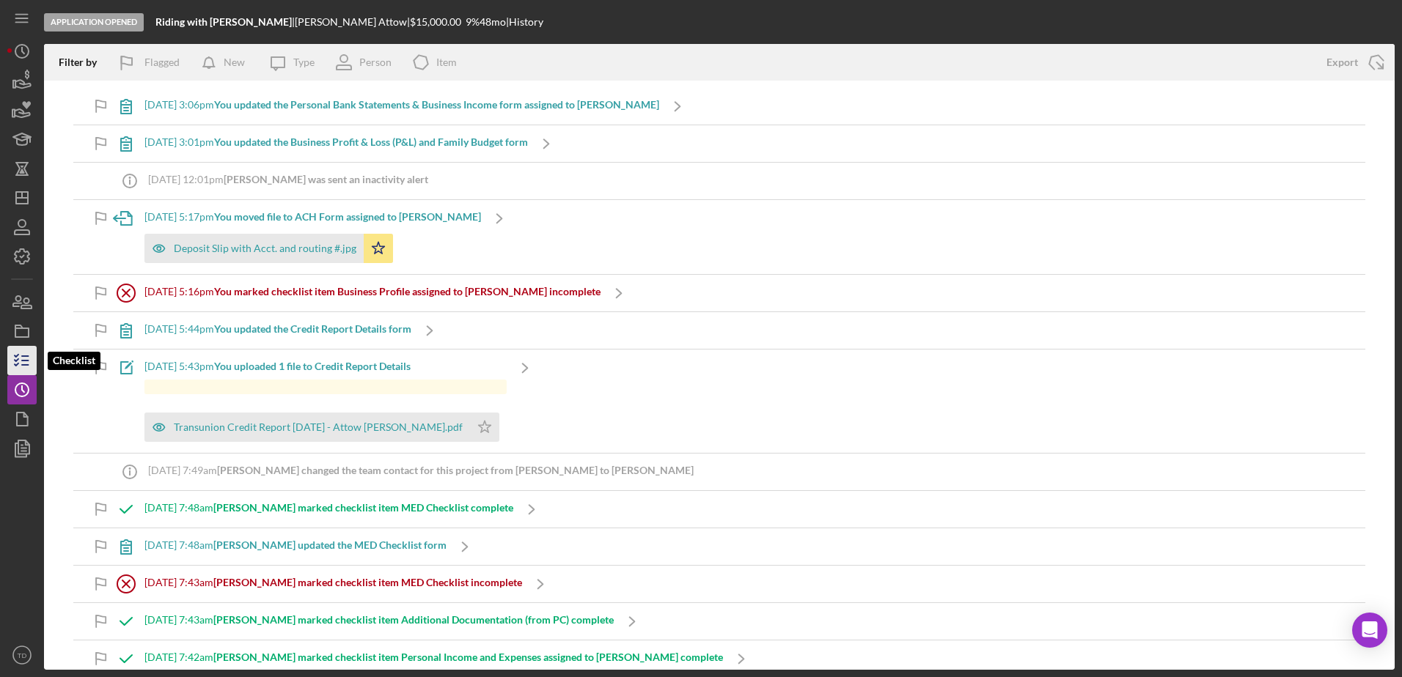
click at [23, 372] on icon "button" at bounding box center [22, 360] width 37 height 37
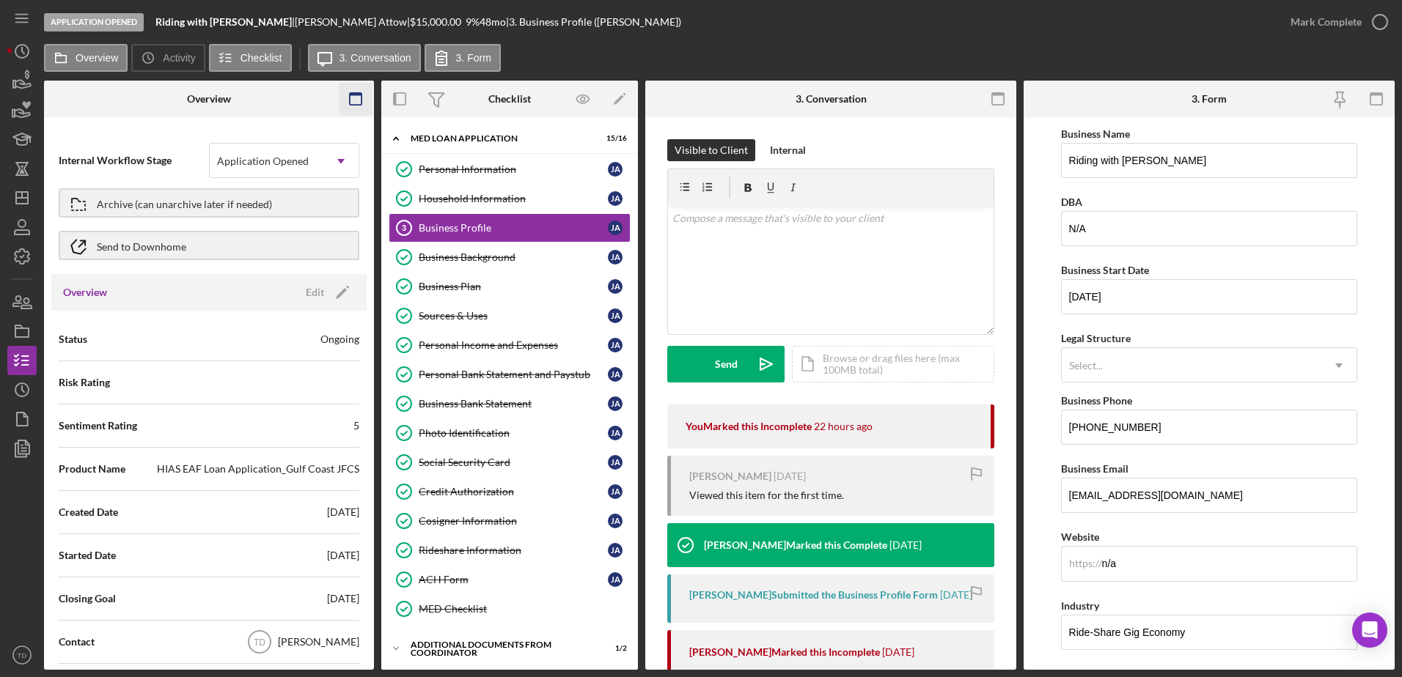
click at [353, 97] on icon "button" at bounding box center [355, 99] width 33 height 33
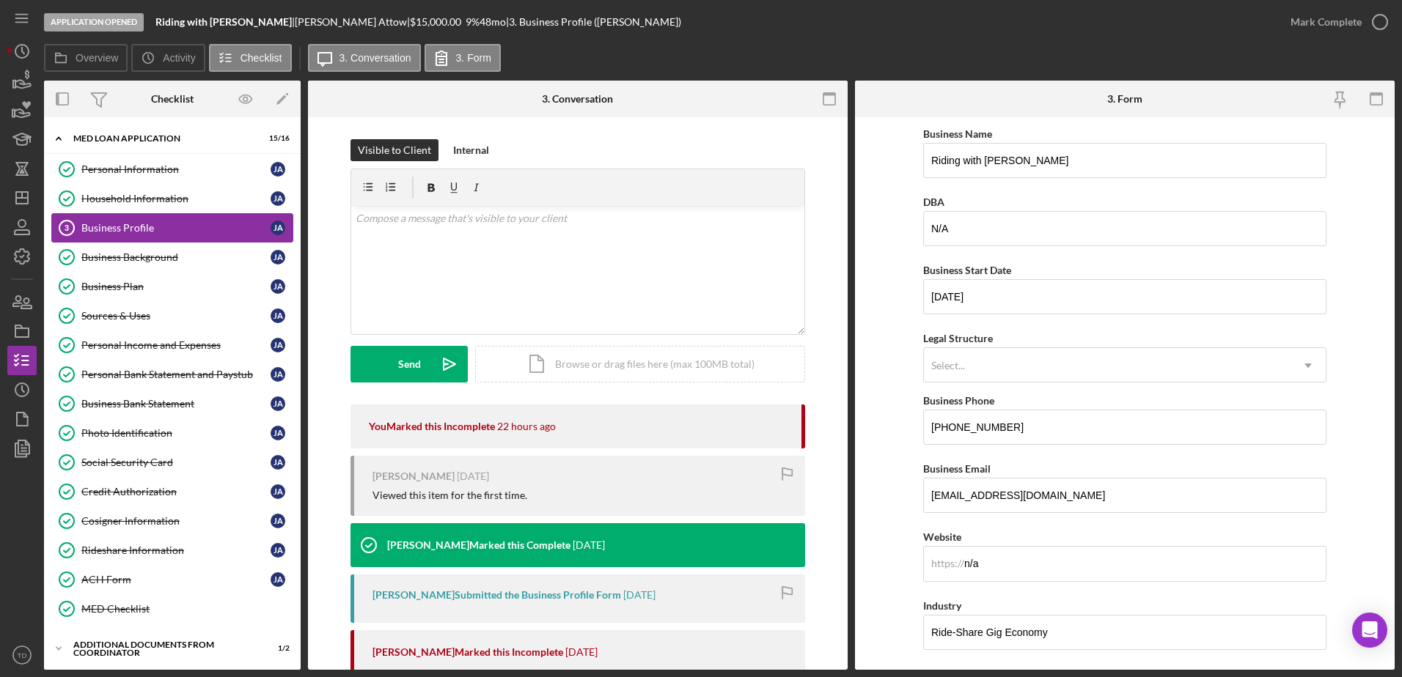
click at [170, 217] on link "Business Profile 3 Business Profile [PERSON_NAME]" at bounding box center [172, 227] width 242 height 29
click at [185, 259] on div "Business Background" at bounding box center [175, 257] width 189 height 12
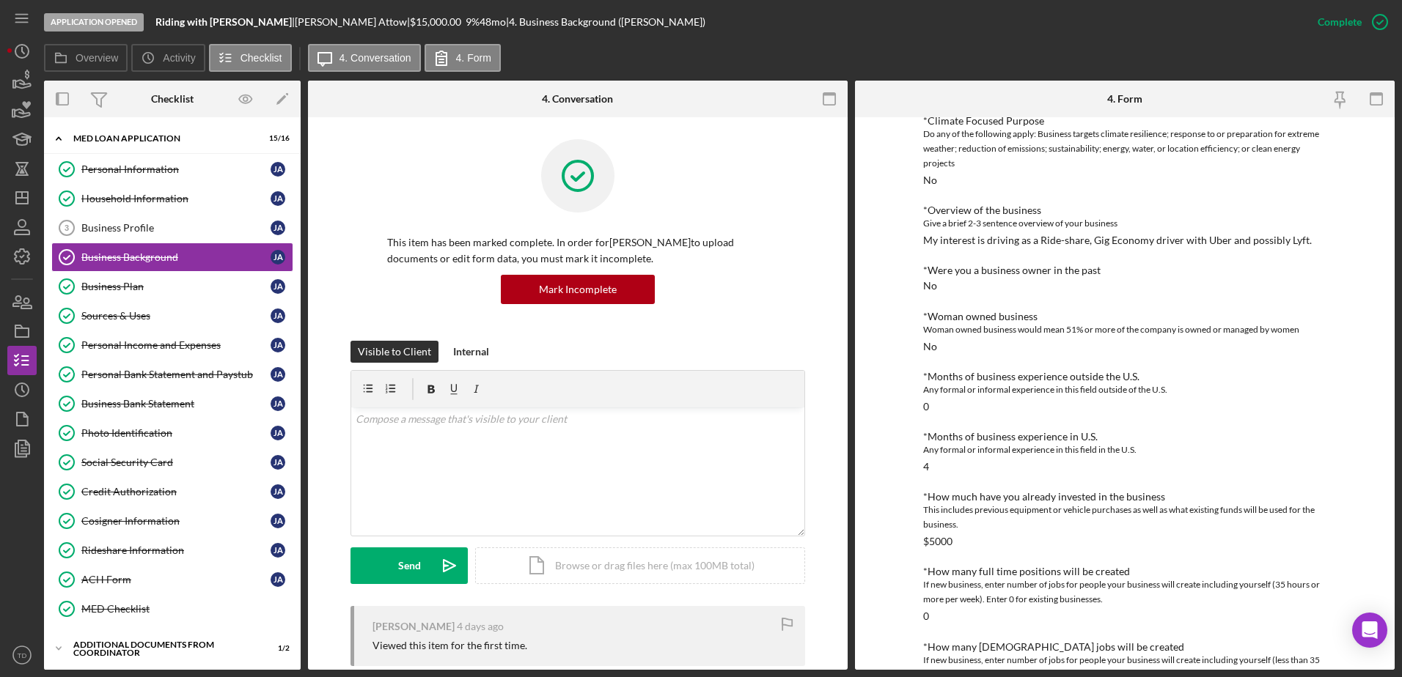
scroll to position [130, 0]
click at [179, 236] on link "Business Profile 3 Business Profile [PERSON_NAME]" at bounding box center [172, 227] width 242 height 29
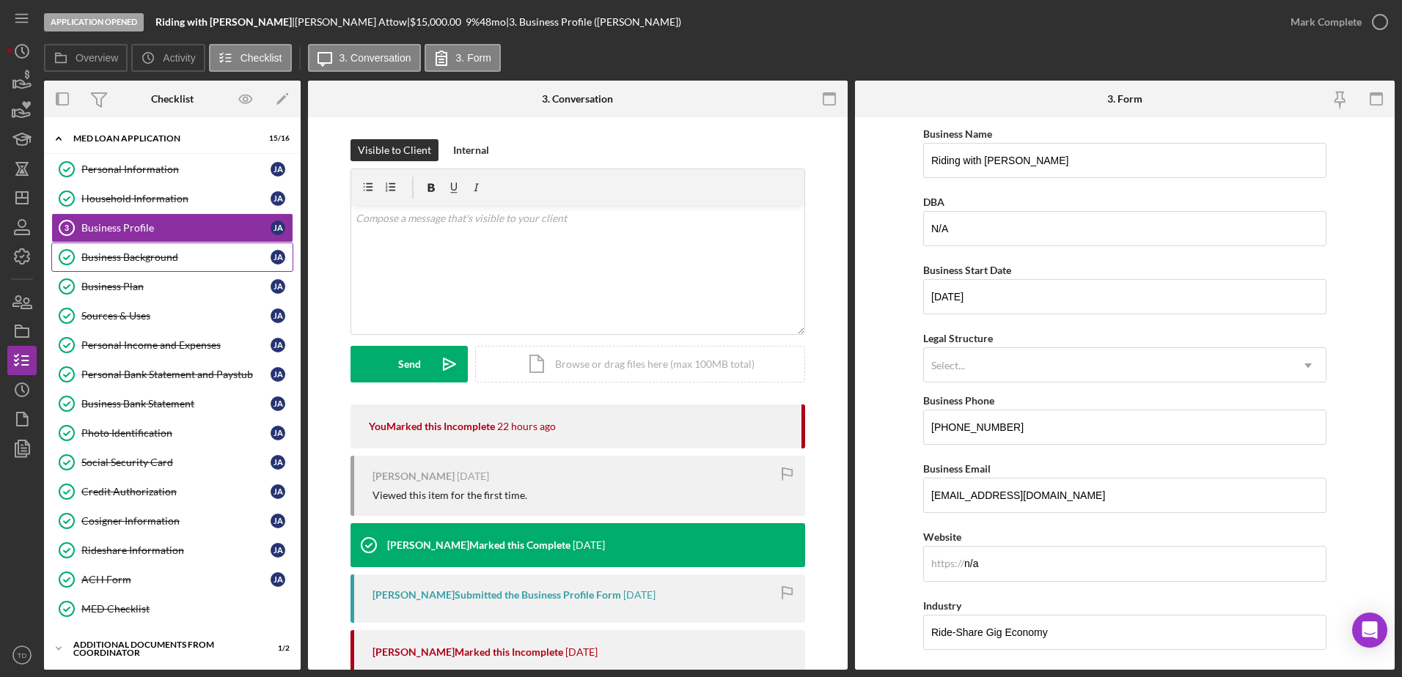
click at [171, 260] on div "Business Background" at bounding box center [175, 257] width 189 height 12
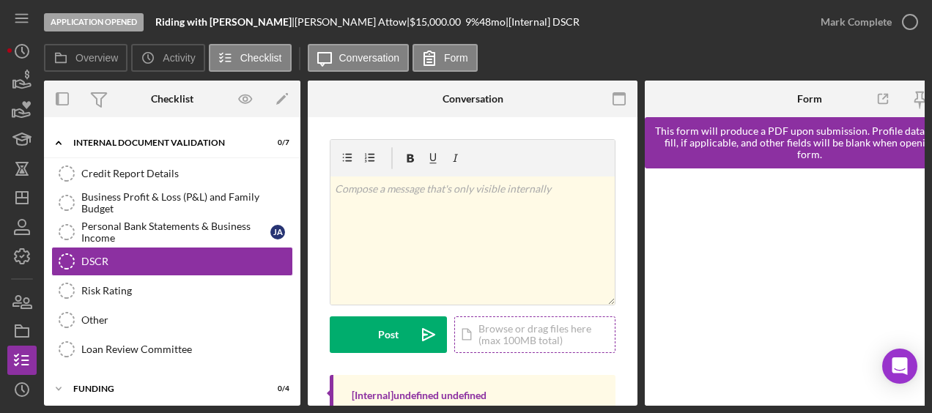
scroll to position [125, 0]
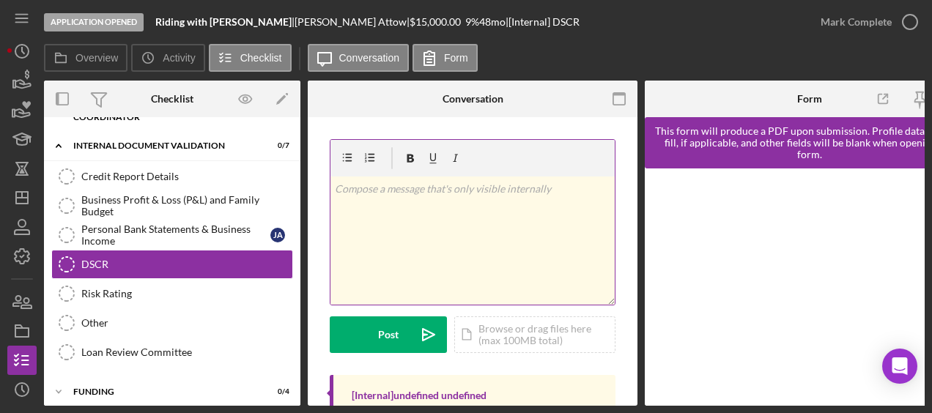
scroll to position [125, 0]
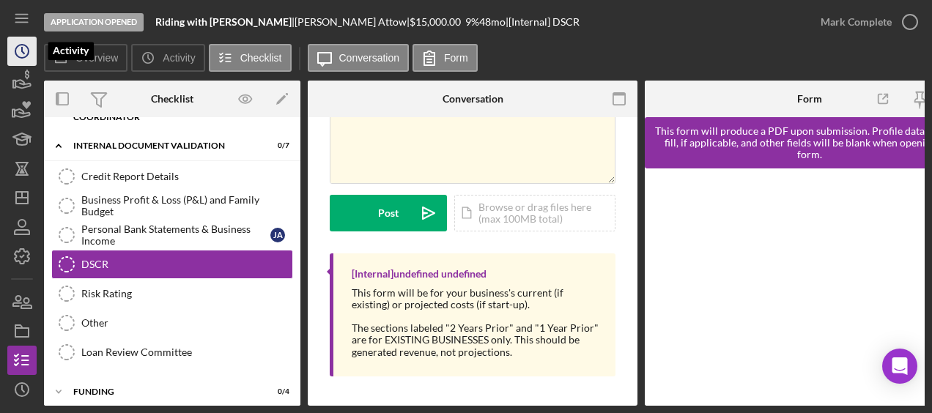
click at [18, 59] on icon "Icon/History" at bounding box center [22, 51] width 37 height 37
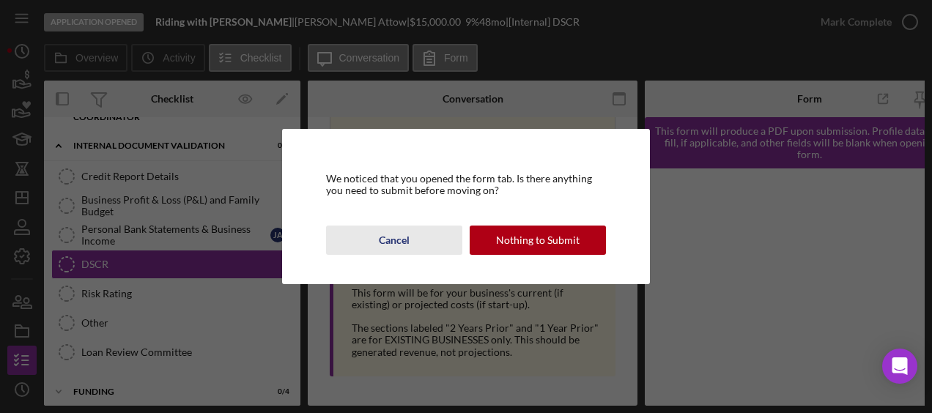
click at [389, 237] on div "Cancel" at bounding box center [394, 240] width 31 height 29
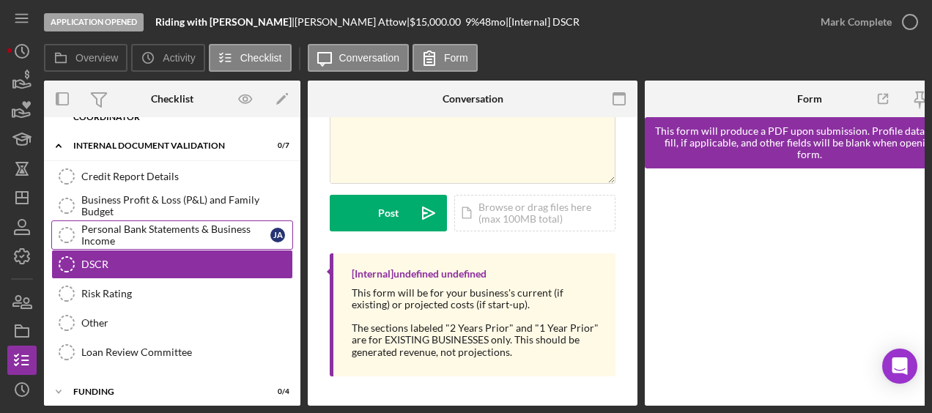
click at [192, 234] on div "Personal Bank Statements & Business Income" at bounding box center [175, 235] width 189 height 23
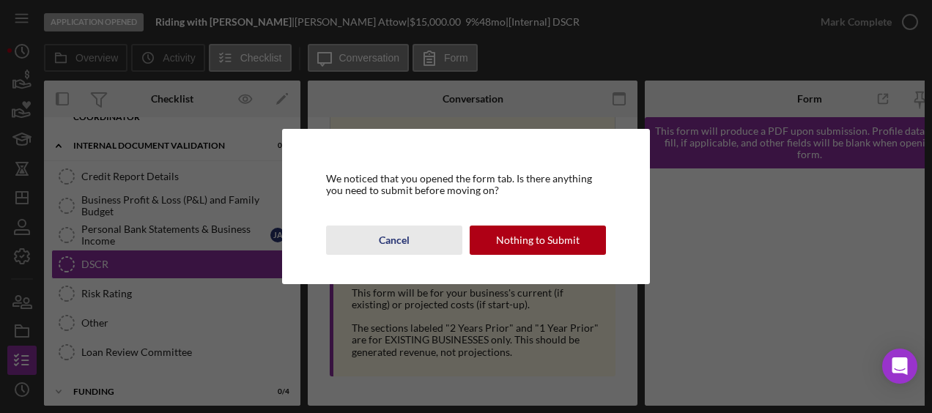
click at [393, 242] on div "Cancel" at bounding box center [394, 240] width 31 height 29
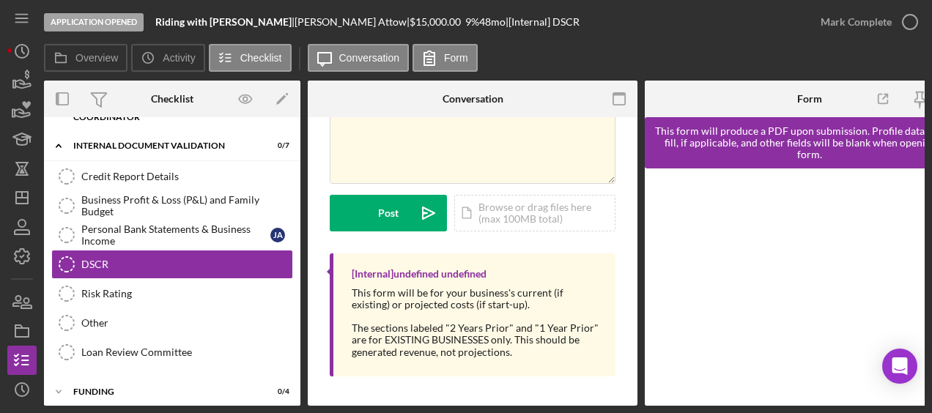
scroll to position [0, 50]
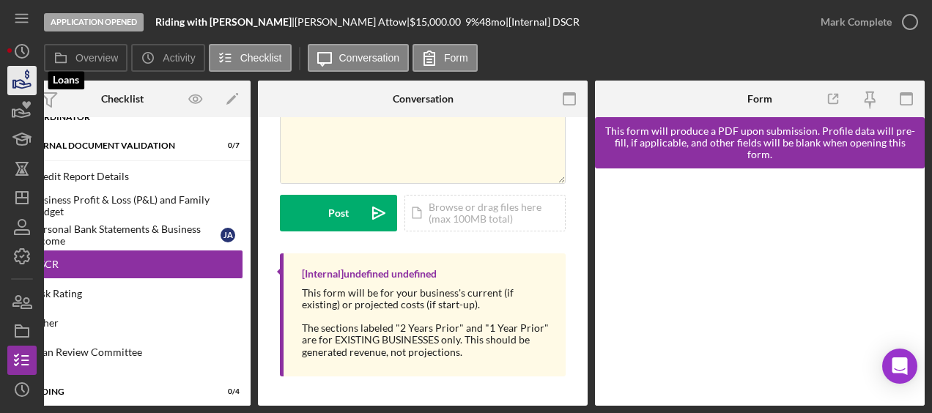
click at [28, 91] on icon "button" at bounding box center [22, 80] width 37 height 37
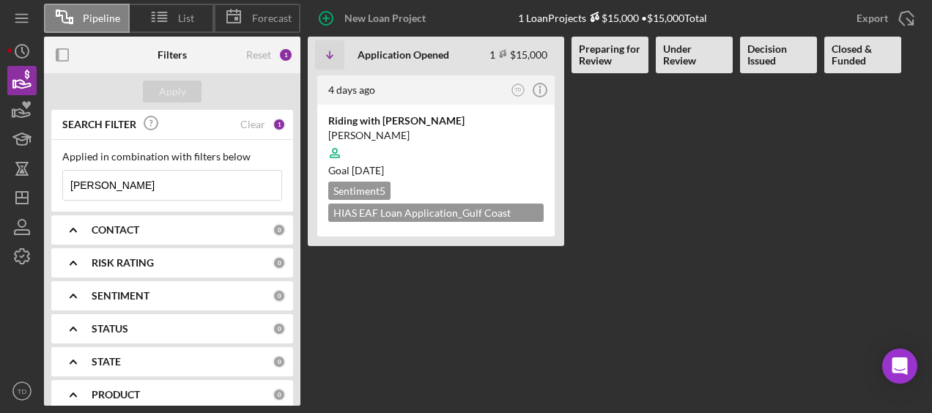
click at [131, 196] on input "[PERSON_NAME]" at bounding box center [172, 185] width 218 height 29
type input "j"
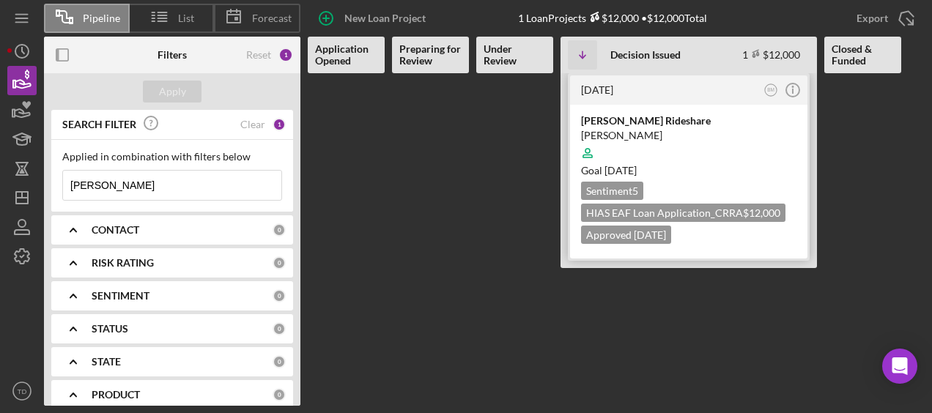
type input "[PERSON_NAME]"
click at [632, 133] on div "[PERSON_NAME]" at bounding box center [689, 135] width 216 height 15
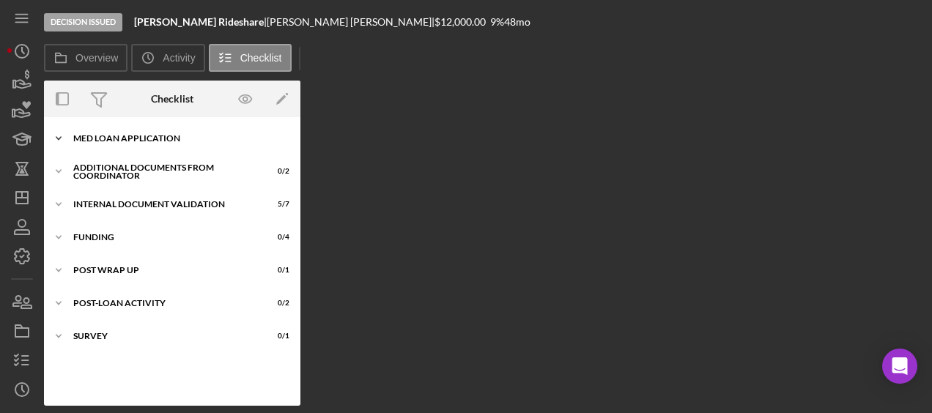
click at [150, 133] on div "Icon/Expander MED Loan Application 16 / 16" at bounding box center [172, 138] width 257 height 29
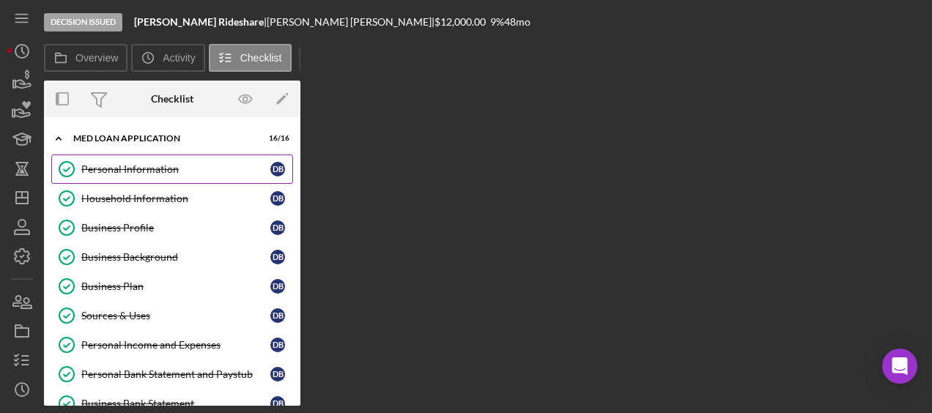
click at [179, 164] on div "Personal Information" at bounding box center [175, 169] width 189 height 12
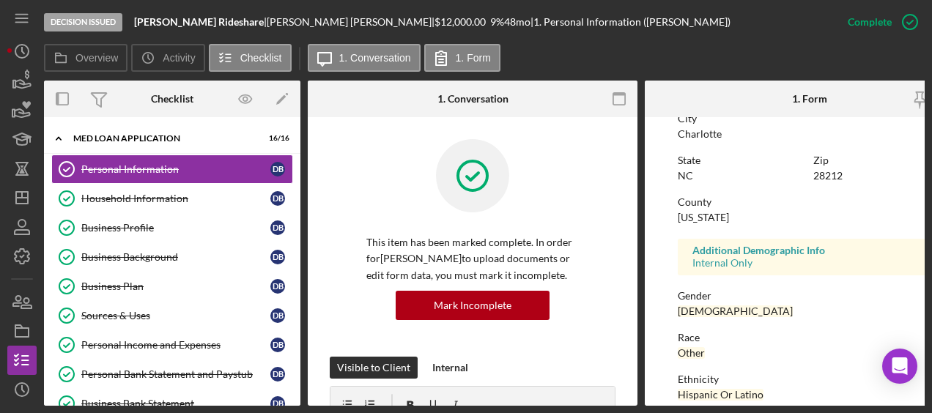
scroll to position [289, 0]
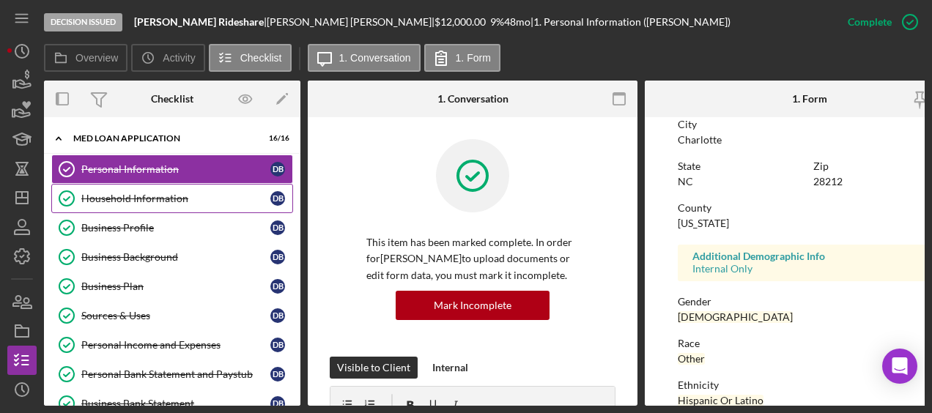
click at [192, 195] on div "Household Information" at bounding box center [175, 199] width 189 height 12
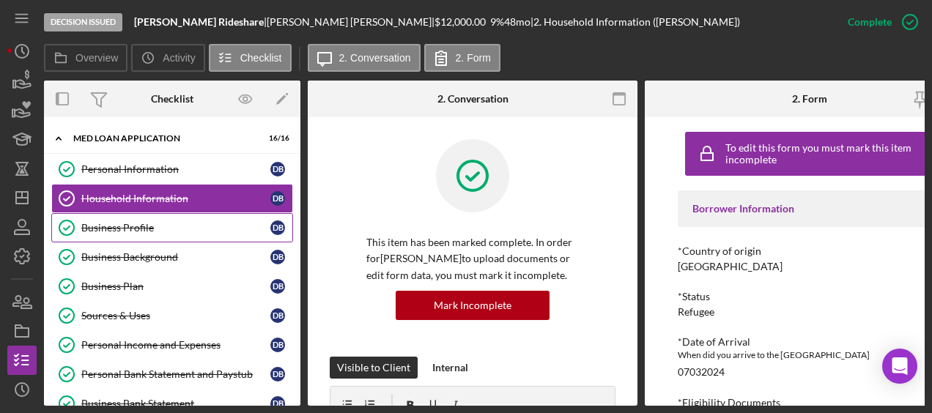
click at [169, 222] on div "Business Profile" at bounding box center [175, 228] width 189 height 12
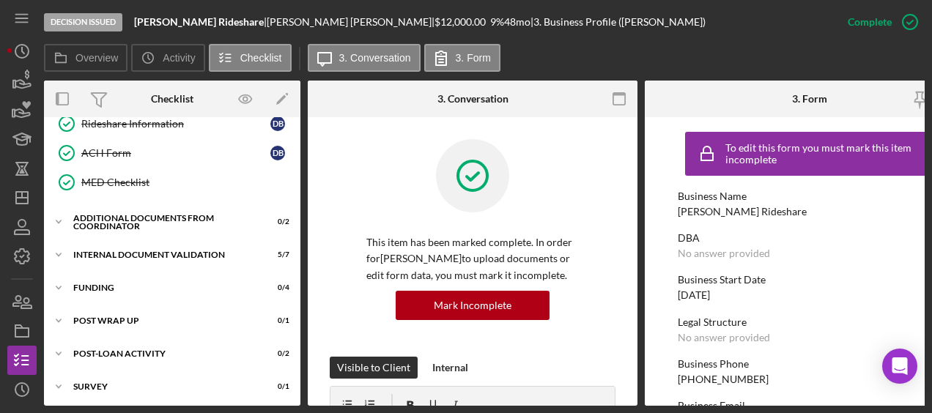
scroll to position [426, 0]
click at [120, 218] on div "Additional Documents from Coordinator" at bounding box center [177, 222] width 209 height 9
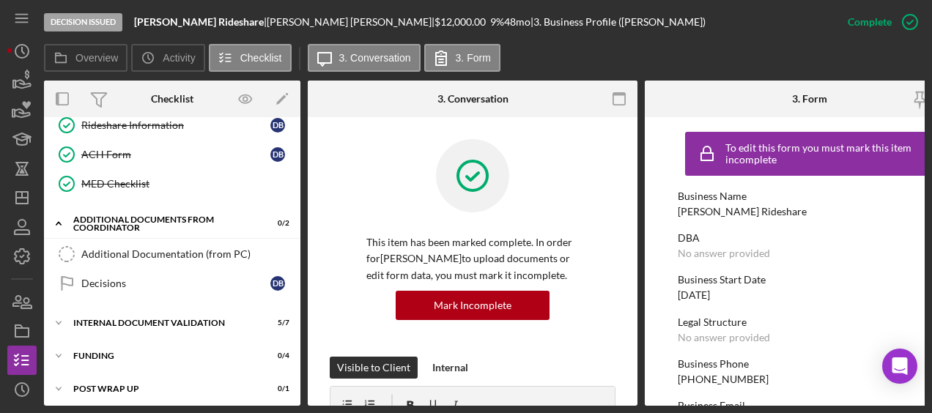
scroll to position [424, 0]
click at [163, 309] on div "Icon/Expander Internal Document Validation 5 / 7" at bounding box center [172, 323] width 257 height 29
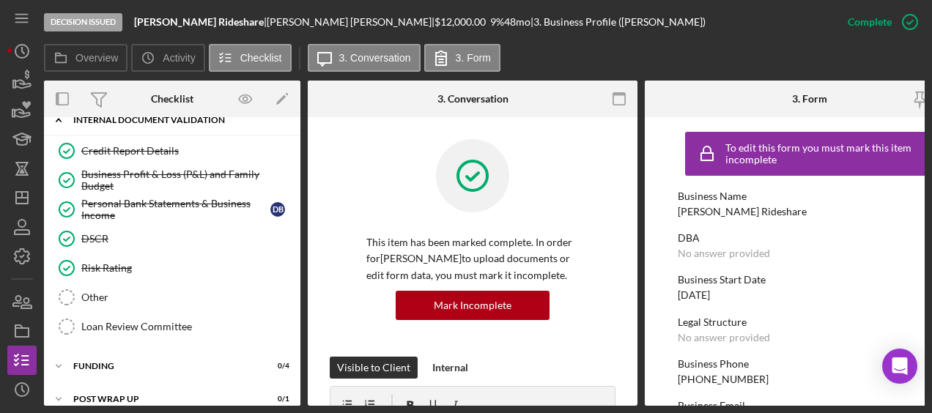
scroll to position [627, 0]
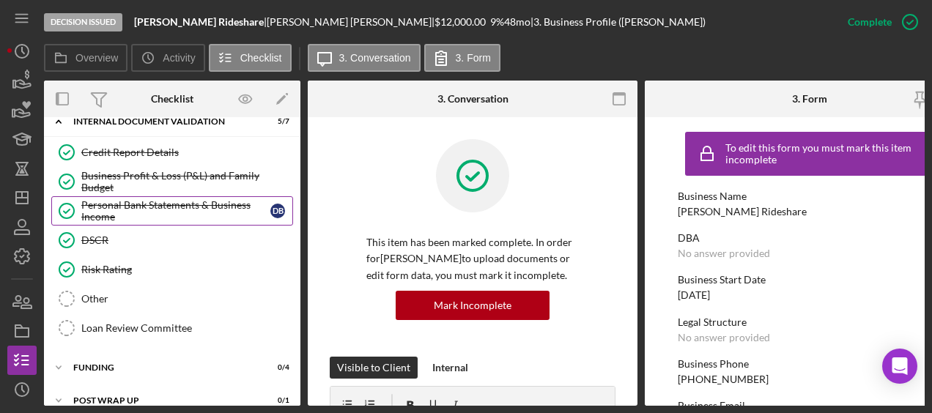
click at [119, 200] on div "Personal Bank Statements & Business Income" at bounding box center [175, 210] width 189 height 23
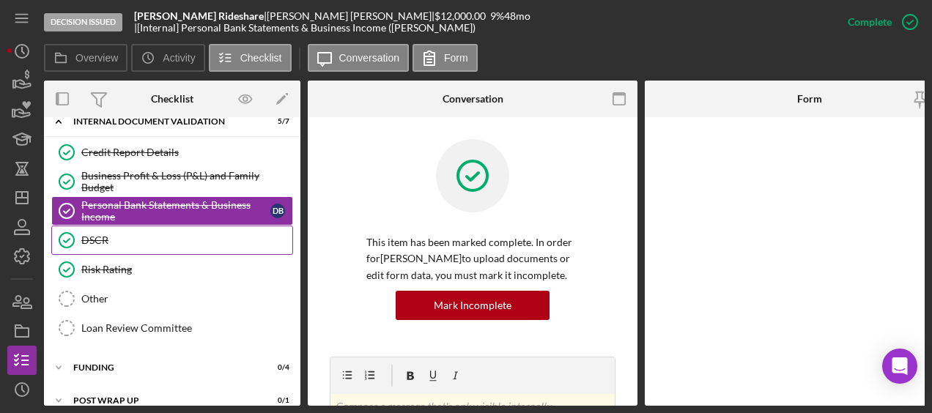
click at [109, 226] on link "DSCR DSCR" at bounding box center [172, 240] width 242 height 29
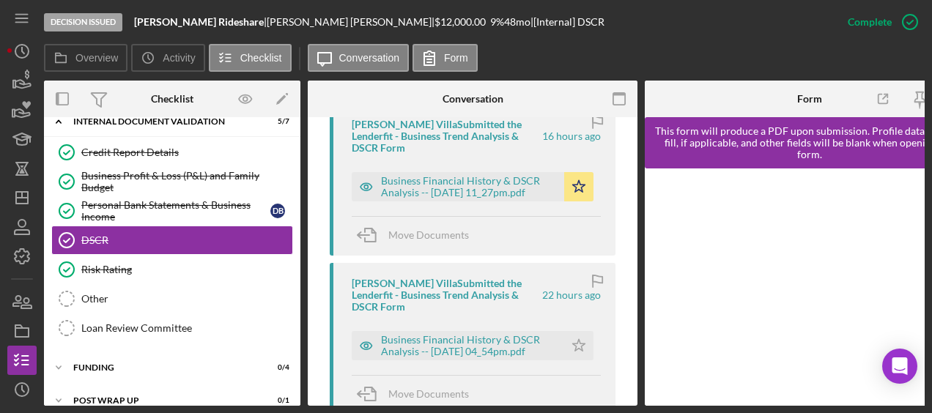
scroll to position [544, 0]
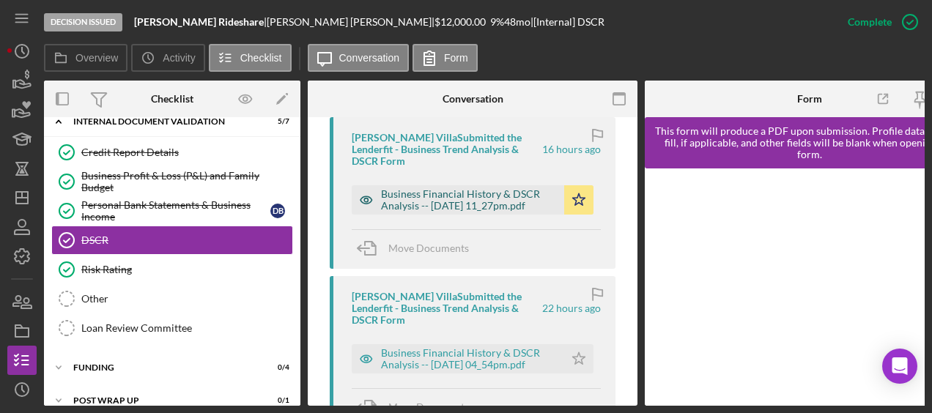
click at [494, 191] on div "Business Financial History & DSCR Analysis -- [DATE] 11_27pm.pdf" at bounding box center [469, 199] width 176 height 23
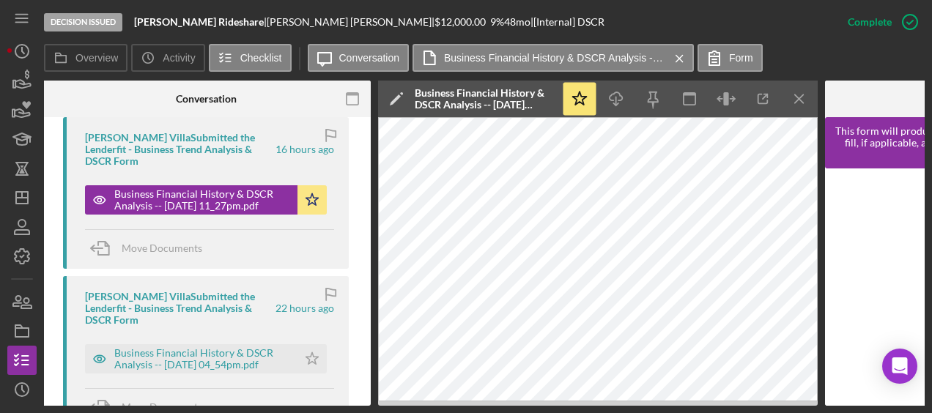
scroll to position [0, 268]
click at [241, 347] on div "Business Financial History & DSCR Analysis -- [DATE] 04_54pm.pdf" at bounding box center [202, 358] width 176 height 23
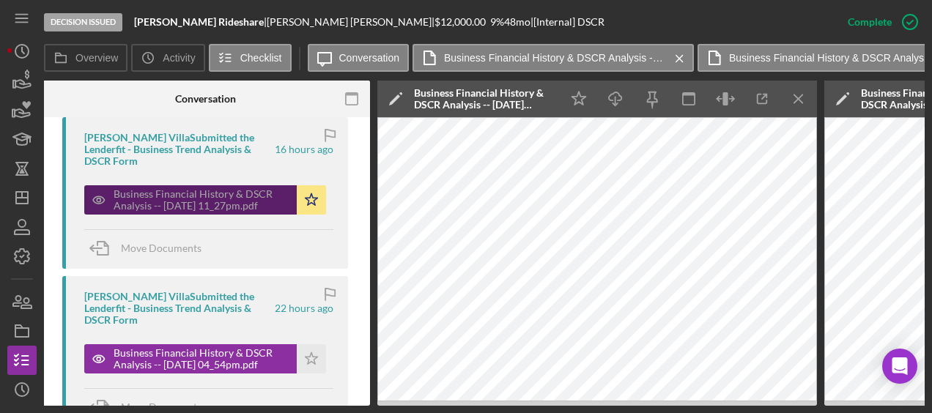
click at [254, 188] on div "Business Financial History & DSCR Analysis -- [DATE] 11_27pm.pdf" at bounding box center [202, 199] width 176 height 23
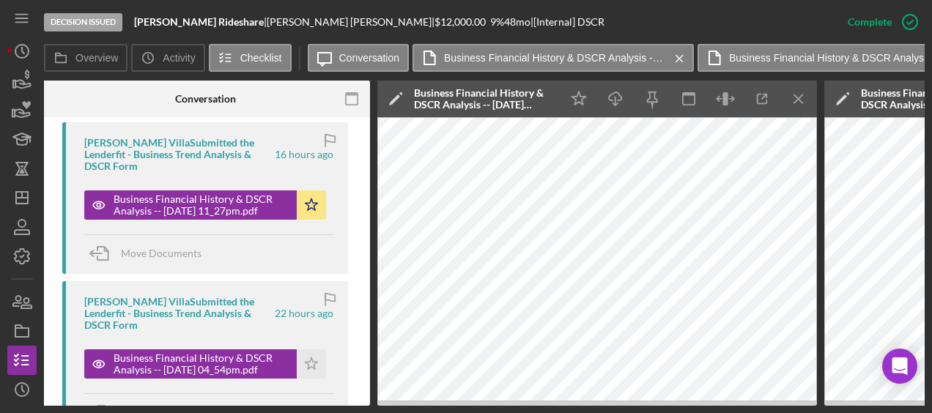
scroll to position [533, 0]
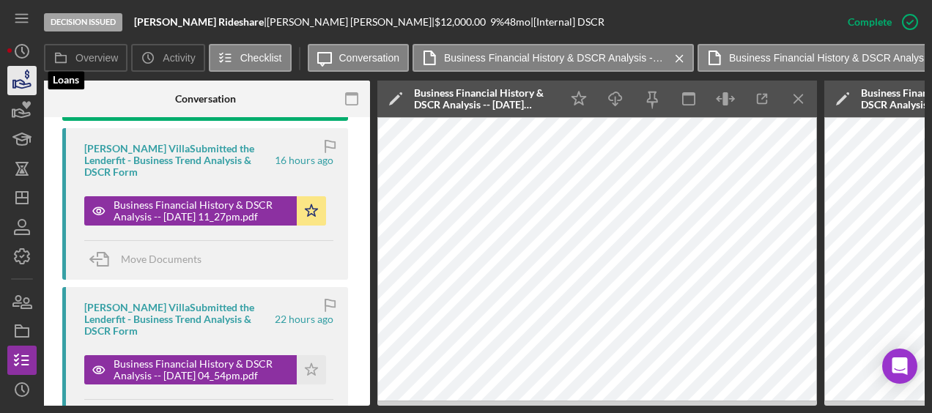
click at [34, 92] on icon "button" at bounding box center [22, 80] width 37 height 37
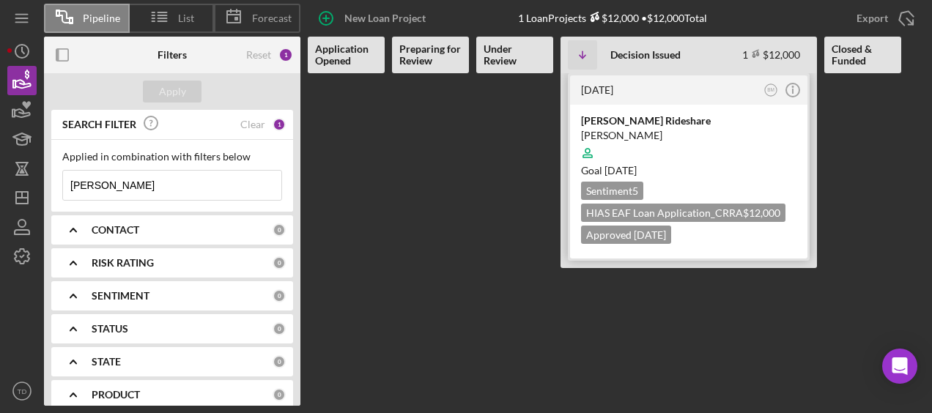
drag, startPoint x: 129, startPoint y: 196, endPoint x: 642, endPoint y: 126, distance: 517.8
click at [642, 126] on div "[PERSON_NAME] Rideshare" at bounding box center [689, 121] width 216 height 15
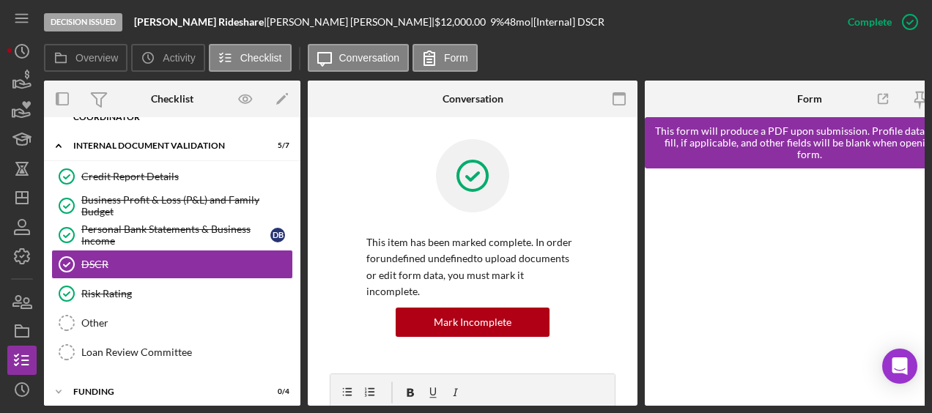
scroll to position [59, 0]
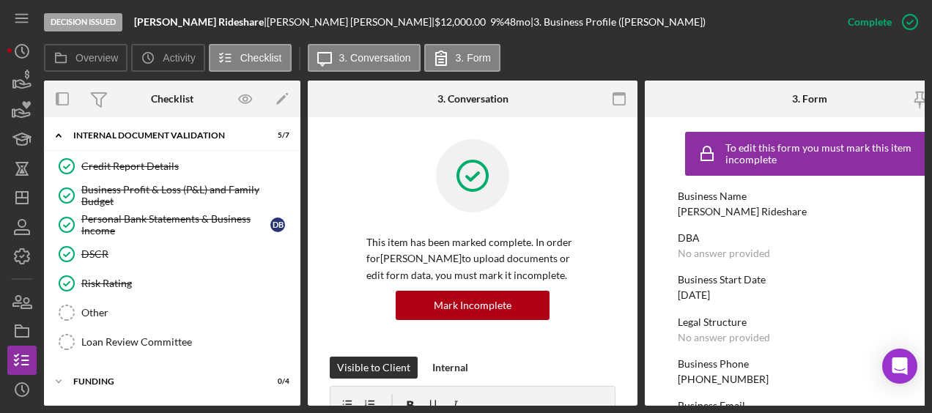
scroll to position [545, 0]
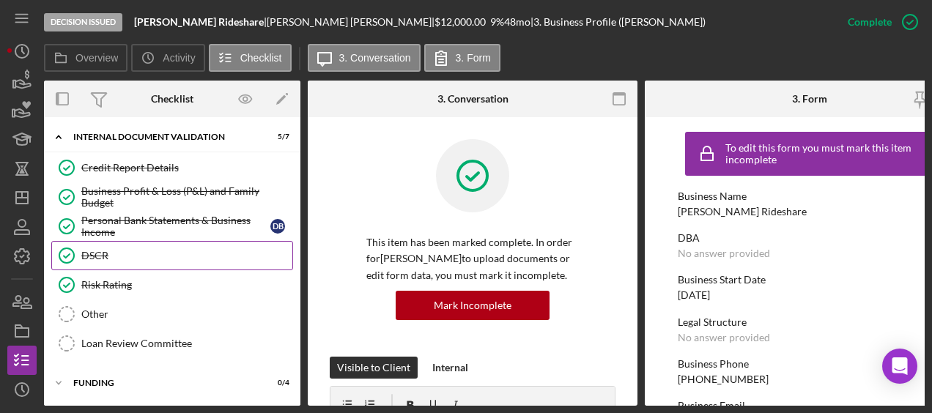
click at [166, 250] on div "DSCR" at bounding box center [186, 256] width 211 height 12
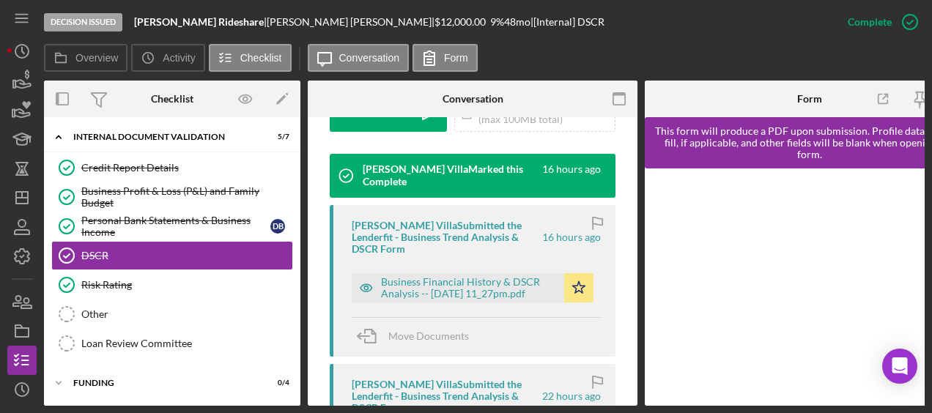
scroll to position [455, 0]
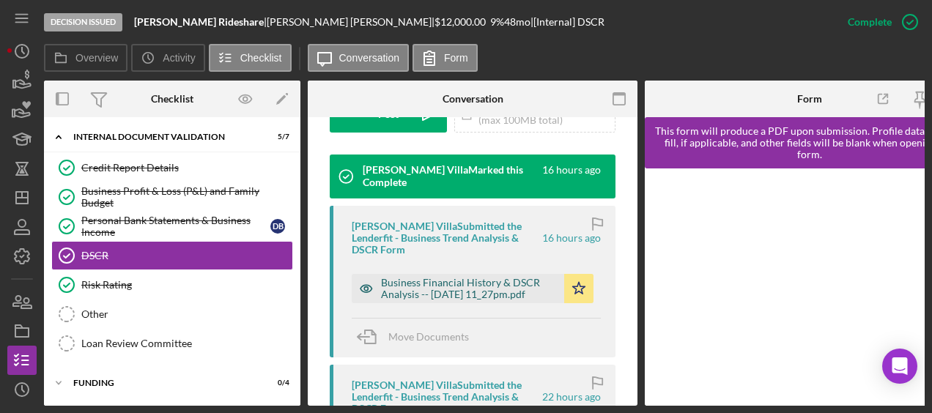
click at [475, 277] on div "Business Financial History & DSCR Analysis -- [DATE] 11_27pm.pdf" at bounding box center [469, 288] width 176 height 23
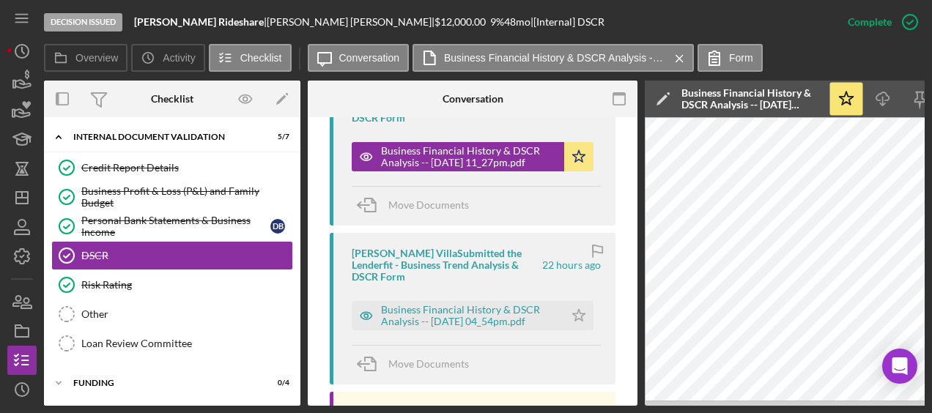
scroll to position [589, 0]
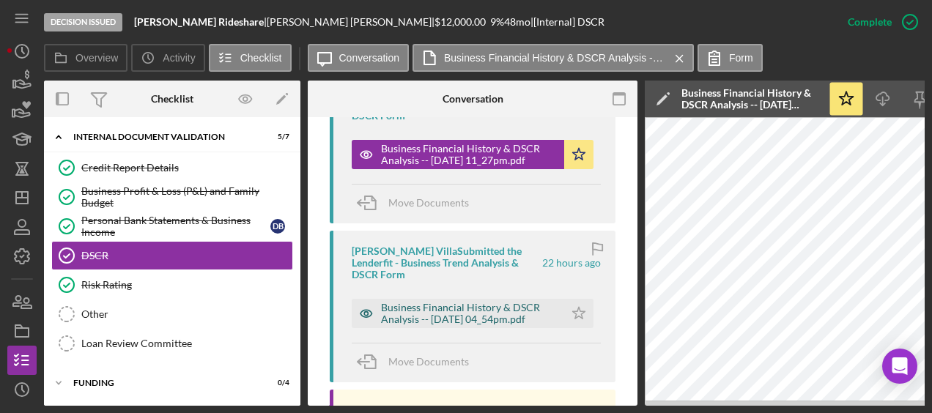
click at [476, 302] on div "Business Financial History & DSCR Analysis -- [DATE] 04_54pm.pdf" at bounding box center [469, 313] width 176 height 23
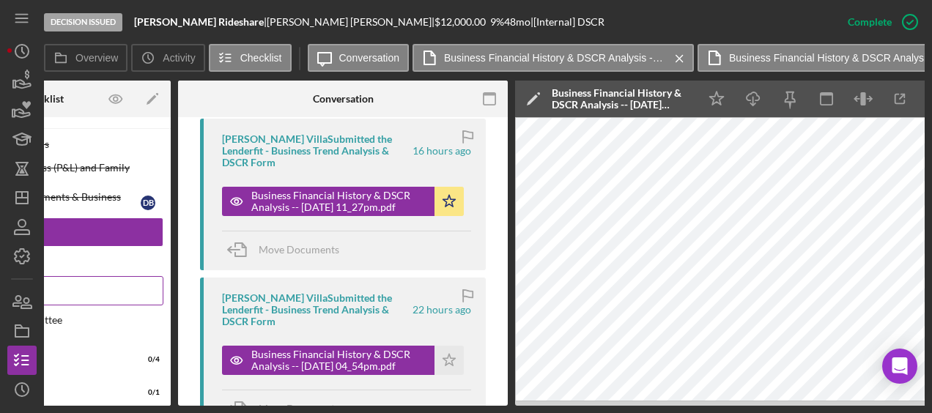
scroll to position [0, 0]
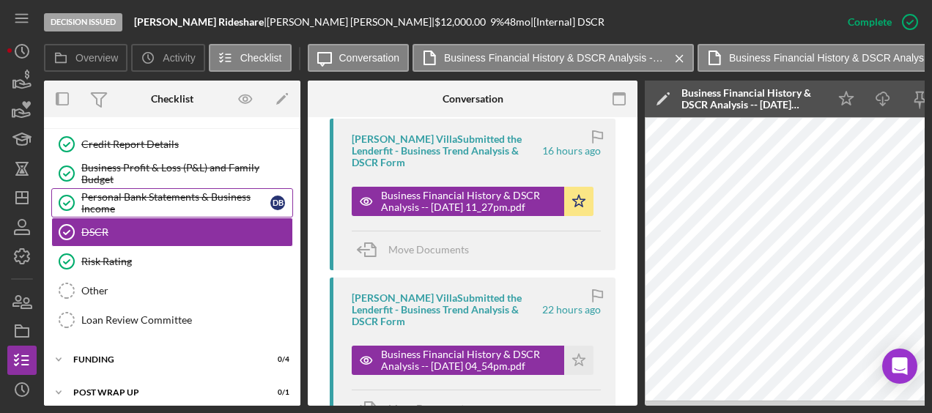
click at [127, 191] on div "Personal Bank Statements & Business Income" at bounding box center [175, 202] width 189 height 23
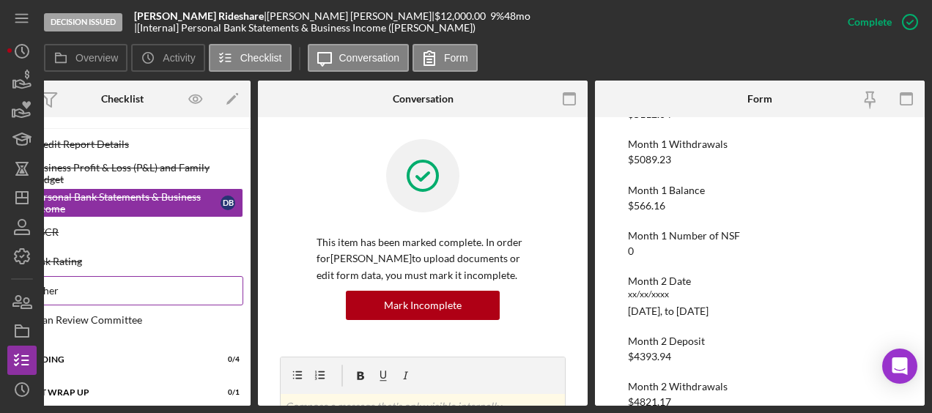
scroll to position [596, 0]
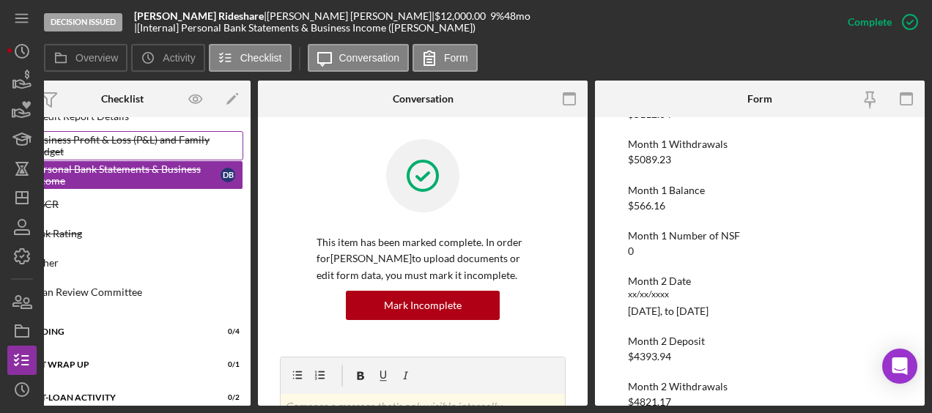
click at [119, 144] on div "Business Profit & Loss (P&L) and Family Budget" at bounding box center [137, 145] width 211 height 23
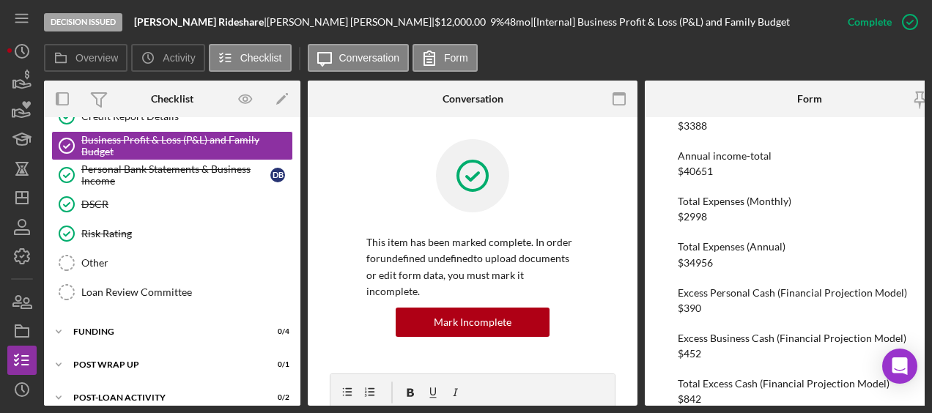
scroll to position [616, 0]
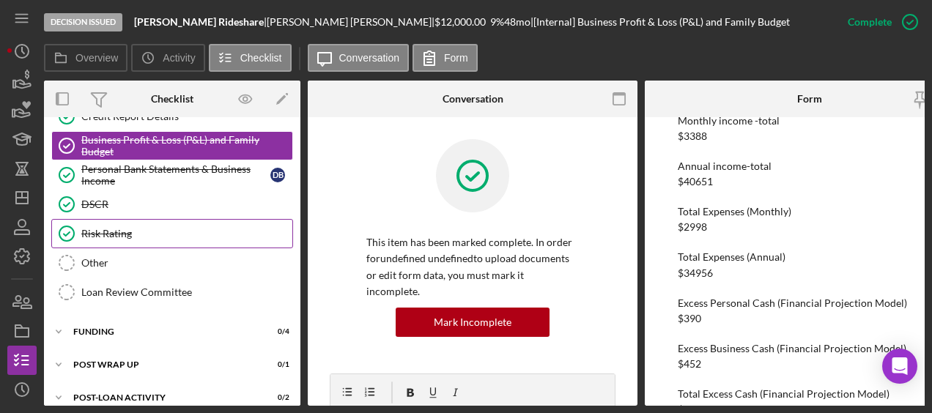
click at [136, 235] on link "Risk Rating Risk Rating" at bounding box center [172, 233] width 242 height 29
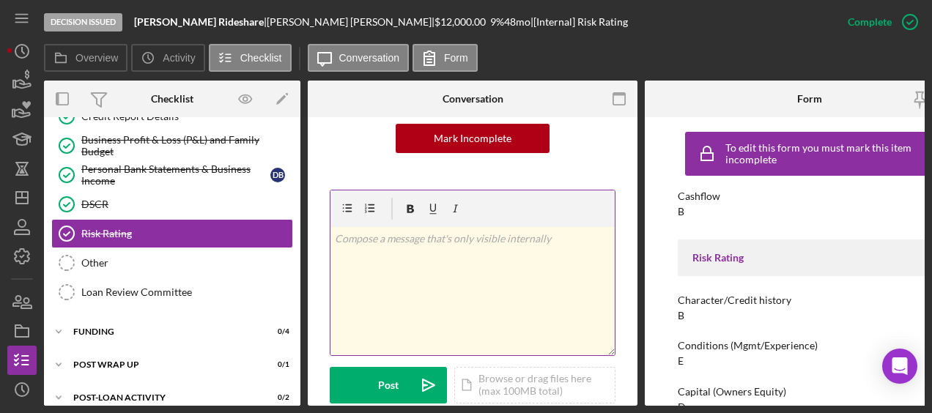
scroll to position [334, 0]
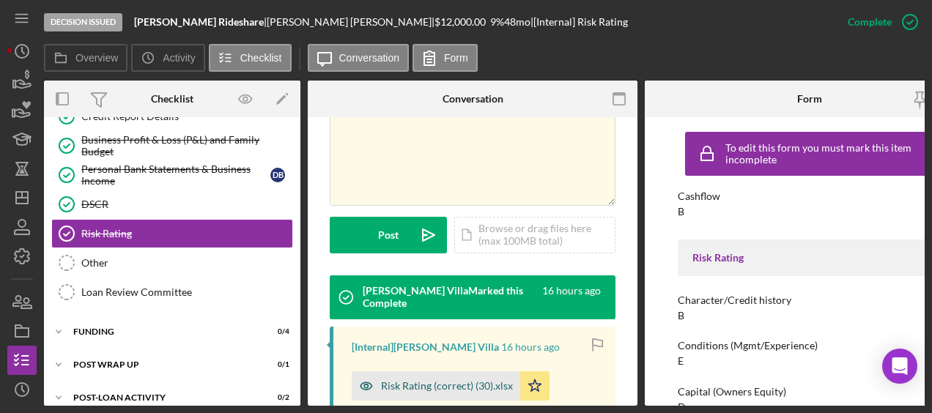
click at [454, 380] on div "Risk Rating (correct) (30).xlsx" at bounding box center [447, 386] width 132 height 12
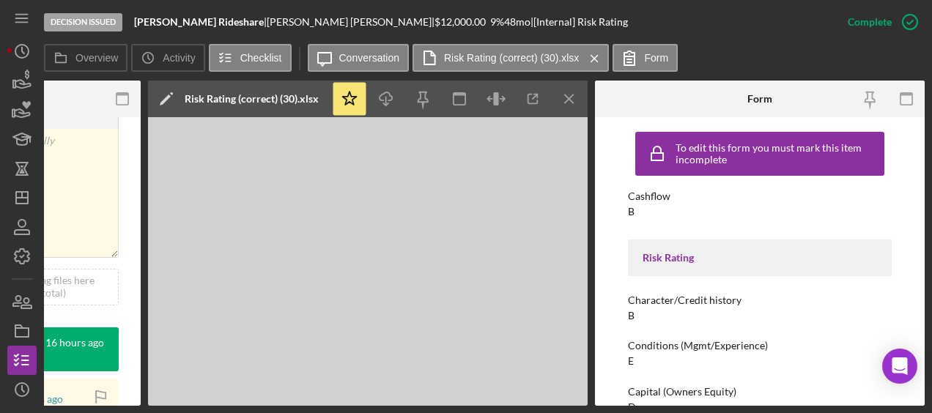
scroll to position [139, 0]
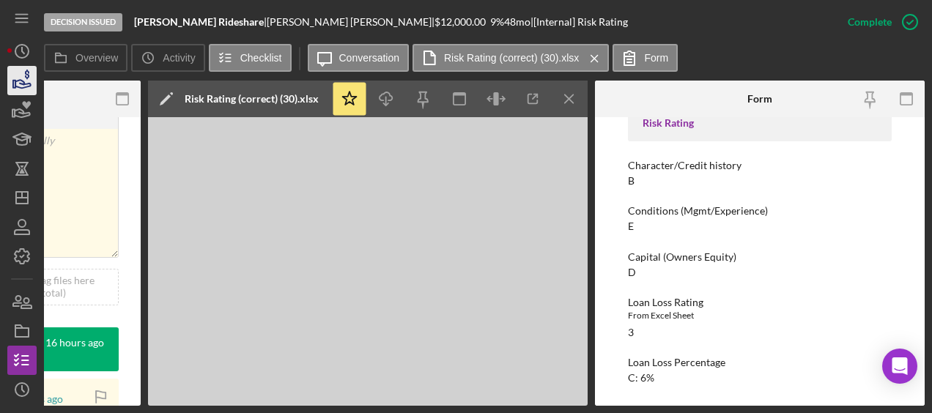
click at [31, 82] on icon "button" at bounding box center [22, 80] width 37 height 37
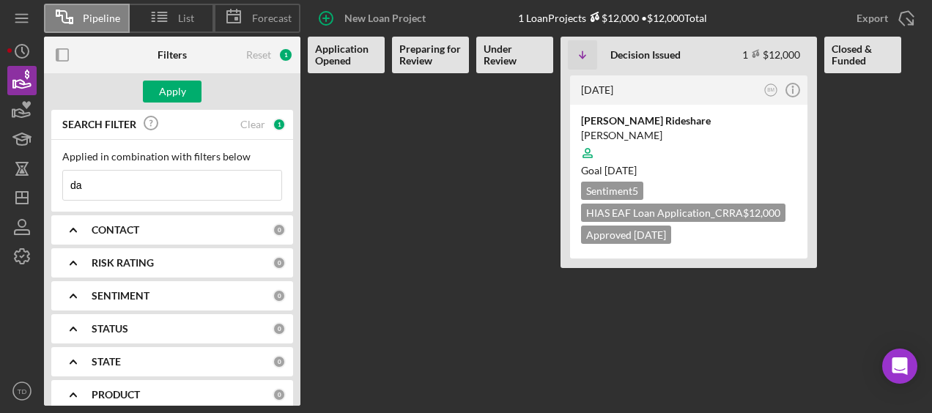
type input "d"
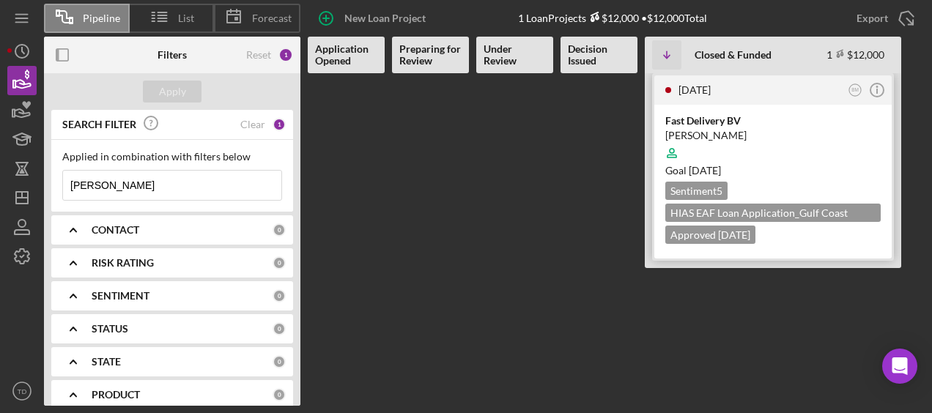
type input "[PERSON_NAME]"
click at [692, 127] on div "Fast Delivery BV" at bounding box center [774, 121] width 216 height 15
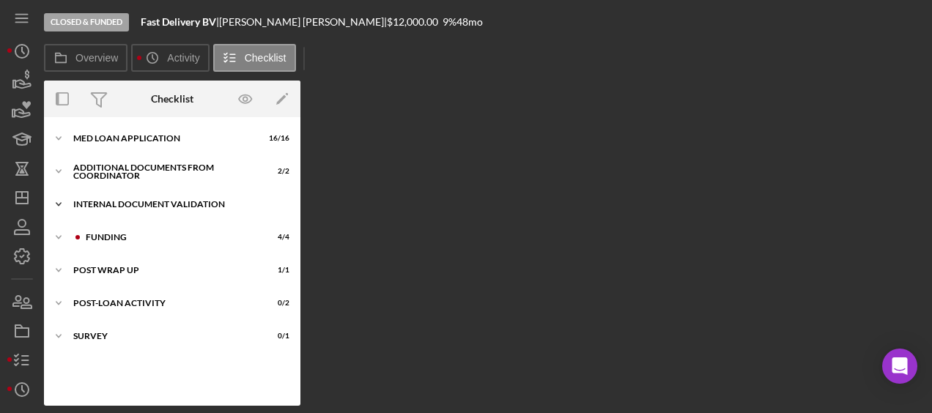
click at [140, 207] on div "Internal Document Validation" at bounding box center [177, 204] width 209 height 9
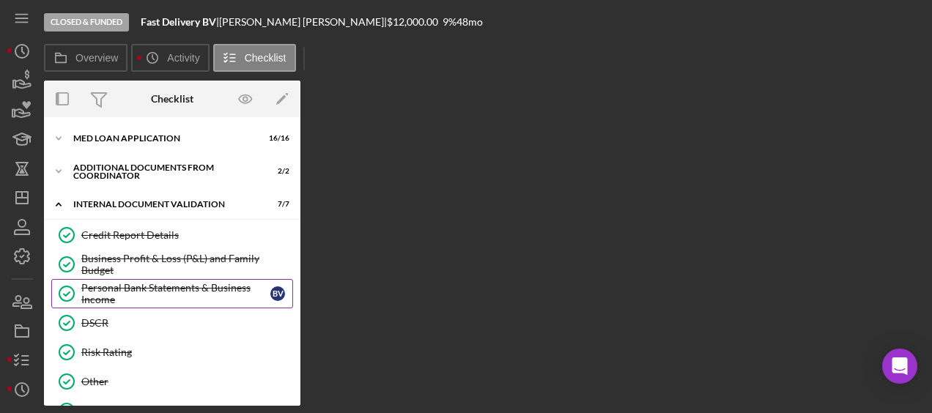
scroll to position [22, 0]
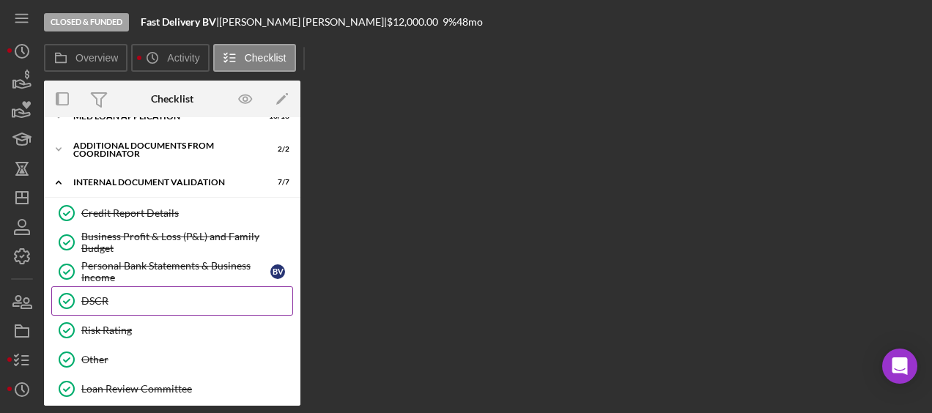
click at [108, 303] on div "DSCR" at bounding box center [186, 301] width 211 height 12
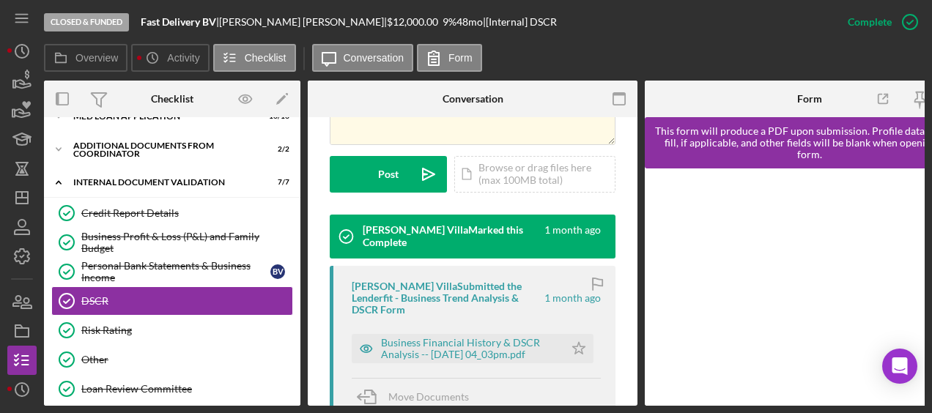
scroll to position [397, 0]
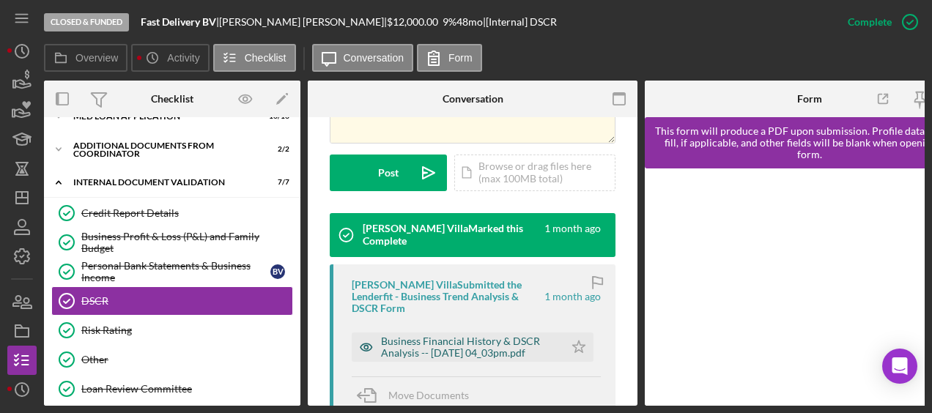
click at [490, 336] on div "Business Financial History & DSCR Analysis -- [DATE] 04_03pm.pdf" at bounding box center [469, 347] width 176 height 23
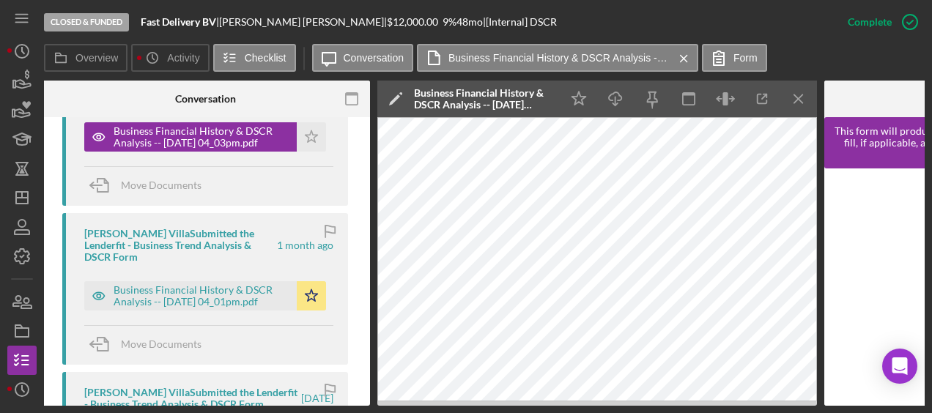
scroll to position [609, 0]
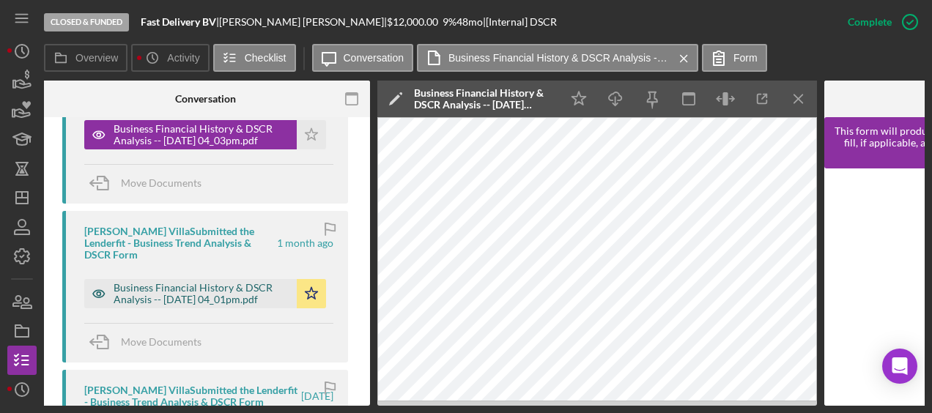
click at [215, 282] on div "Business Financial History & DSCR Analysis -- [DATE] 04_01pm.pdf" at bounding box center [202, 293] width 176 height 23
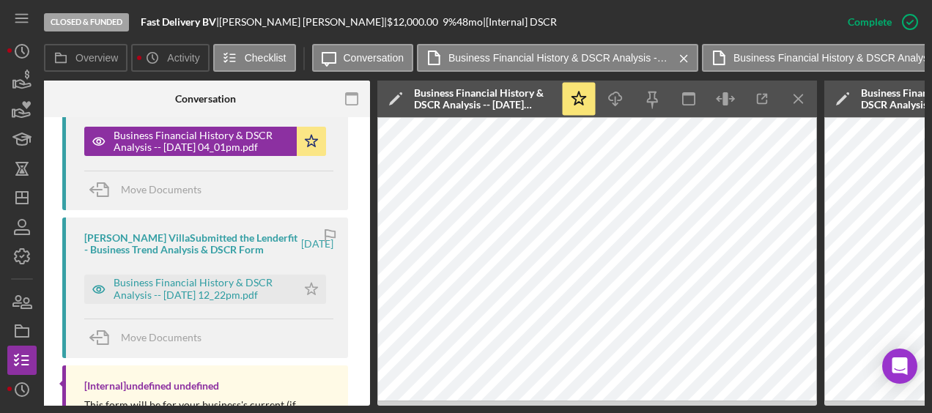
scroll to position [803, 0]
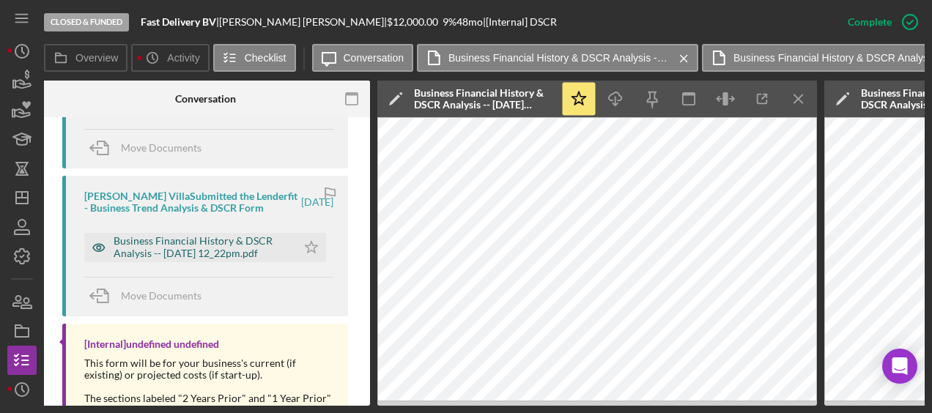
click at [218, 239] on div "Business Financial History & DSCR Analysis -- [DATE] 12_22pm.pdf" at bounding box center [202, 246] width 176 height 23
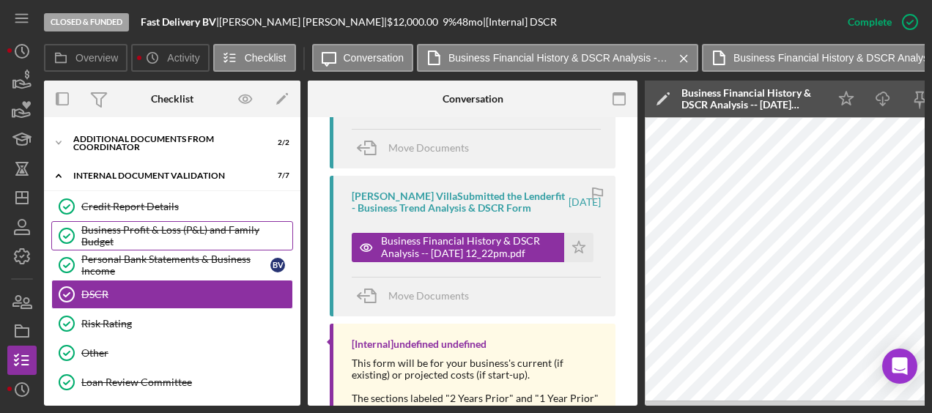
scroll to position [0, 0]
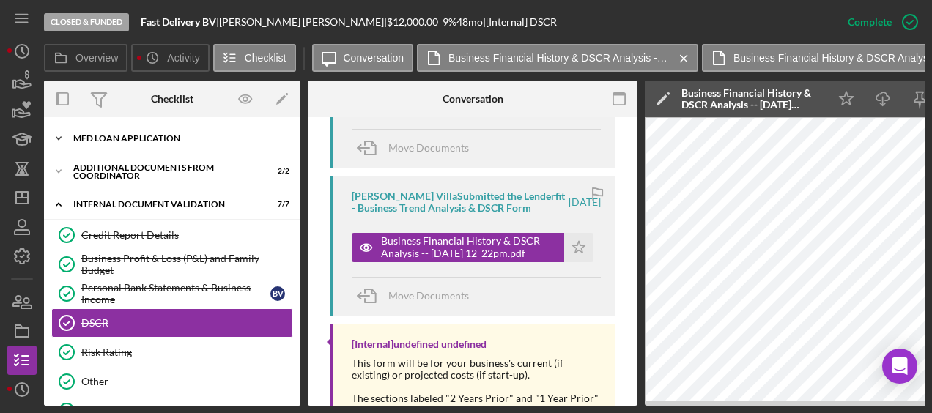
click at [108, 145] on div "Icon/Expander MED Loan Application 16 / 16" at bounding box center [172, 138] width 257 height 29
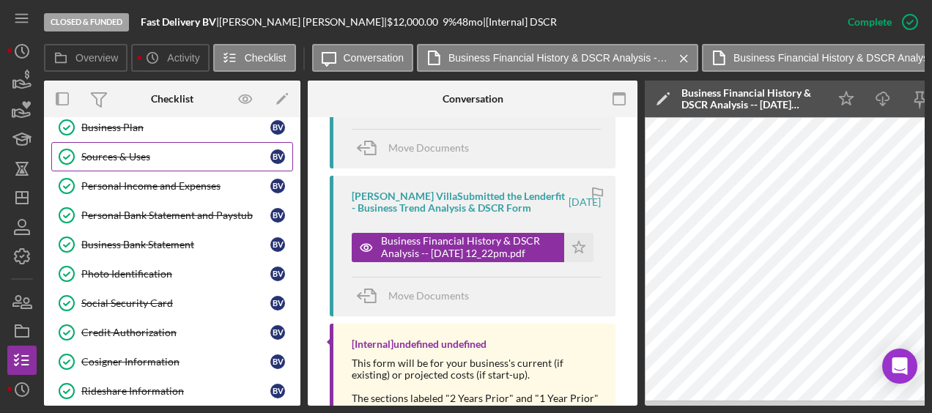
scroll to position [158, 0]
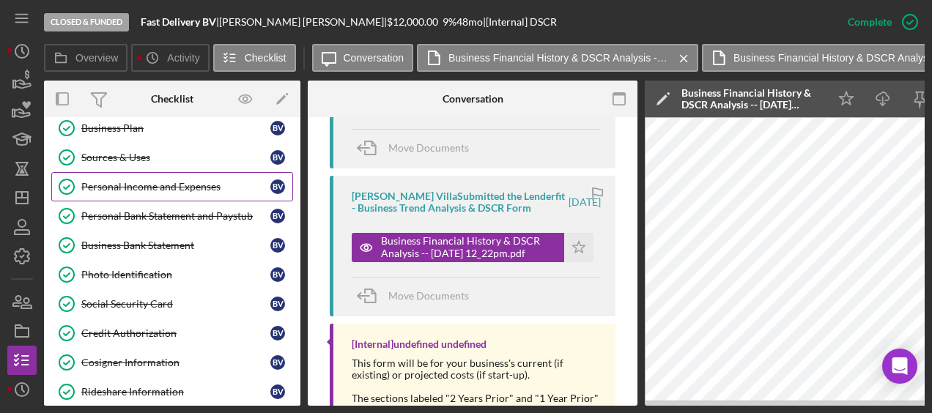
click at [147, 192] on link "Personal Income and Expenses Personal Income and Expenses B V" at bounding box center [172, 186] width 242 height 29
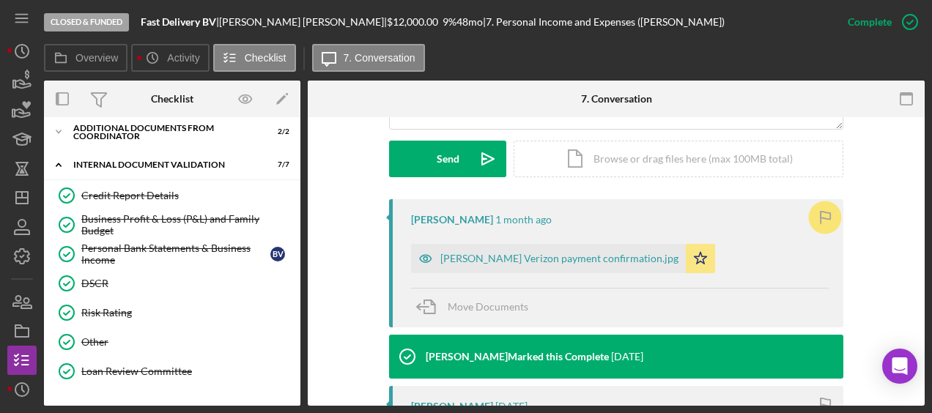
scroll to position [515, 0]
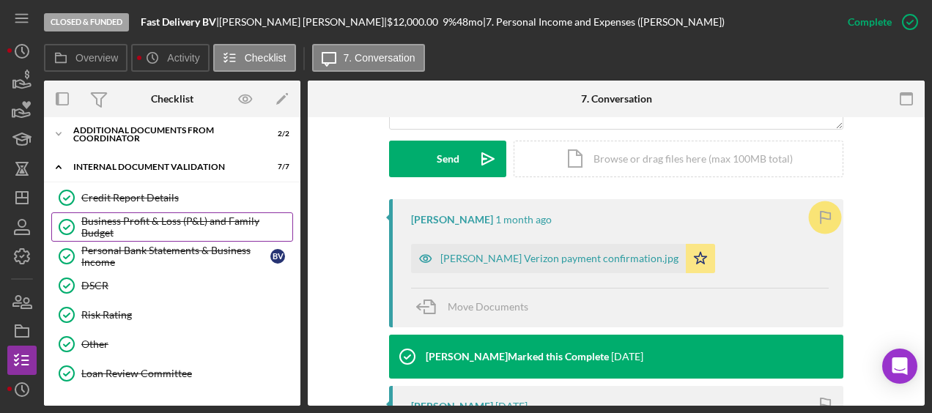
click at [119, 221] on div "Business Profit & Loss (P&L) and Family Budget" at bounding box center [186, 227] width 211 height 23
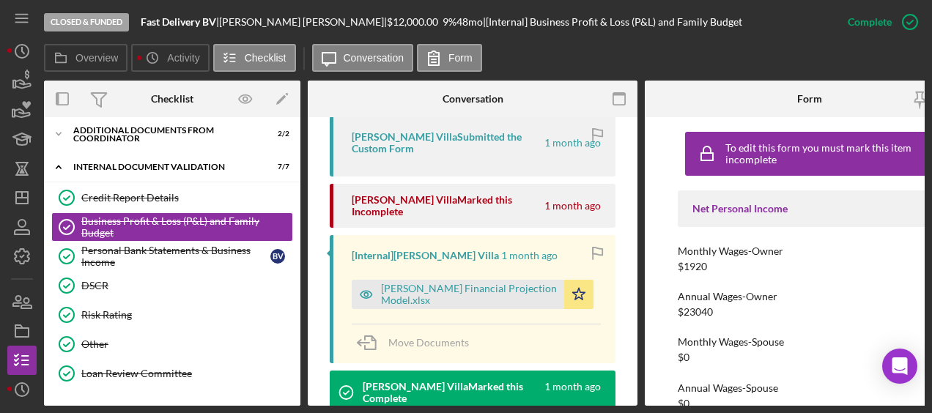
scroll to position [544, 0]
click at [469, 284] on div "[PERSON_NAME] Financial Projection Model.xlsx" at bounding box center [469, 295] width 176 height 23
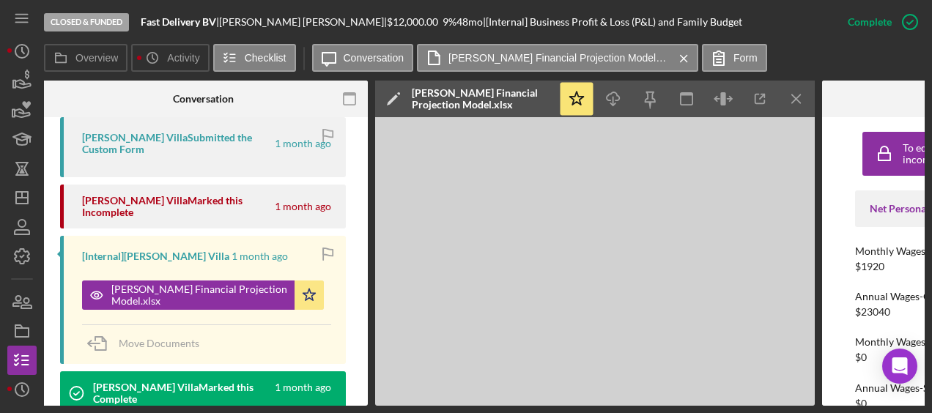
scroll to position [0, 270]
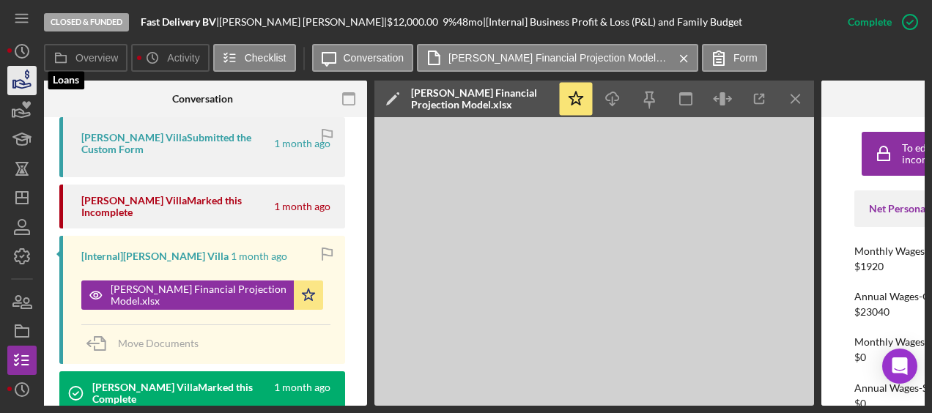
click at [19, 75] on icon "button" at bounding box center [22, 80] width 37 height 37
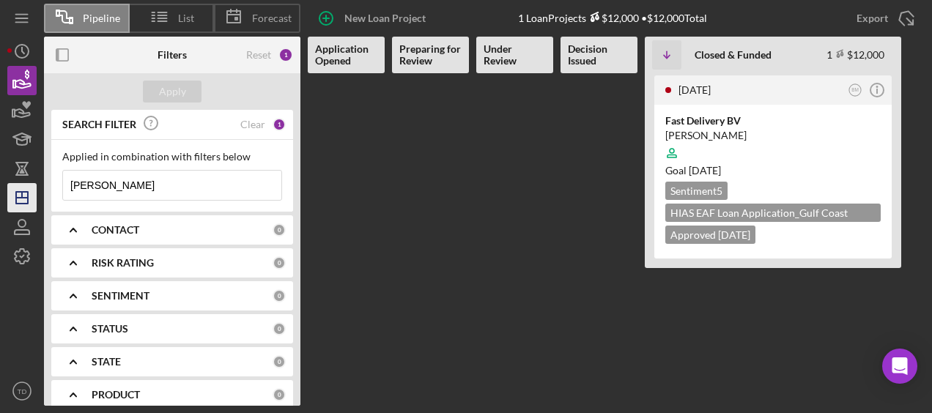
drag, startPoint x: 117, startPoint y: 184, endPoint x: 27, endPoint y: 185, distance: 90.2
click at [27, 185] on div "Pipeline List Forecast New Loan Project 1 Loan Projects $12,000 • $12,000 Total…" at bounding box center [466, 203] width 918 height 406
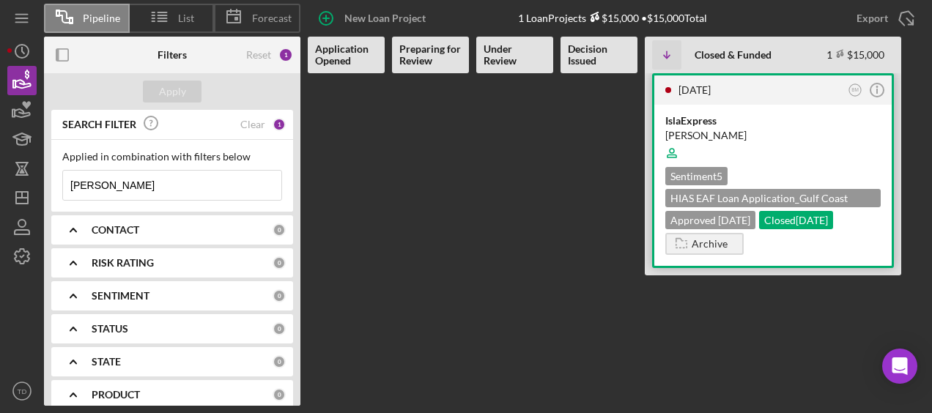
type input "[PERSON_NAME]"
click at [671, 131] on div "[PERSON_NAME]" at bounding box center [774, 135] width 216 height 15
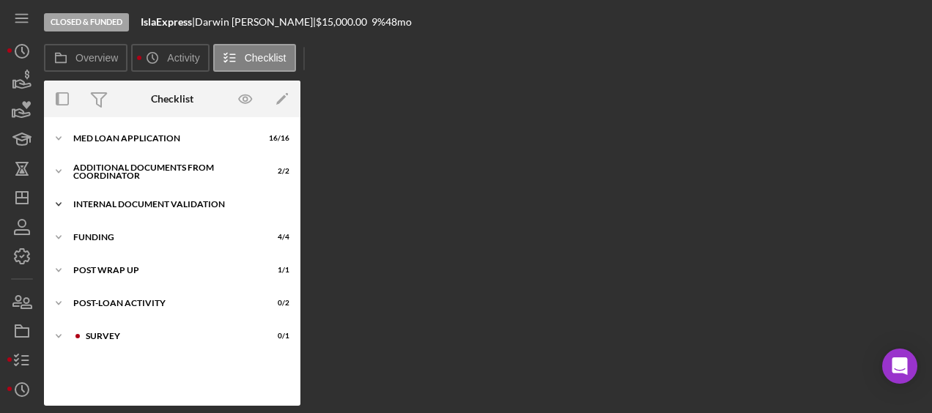
click at [119, 211] on div "Icon/Expander Internal Document Validation 7 / 7" at bounding box center [172, 204] width 257 height 29
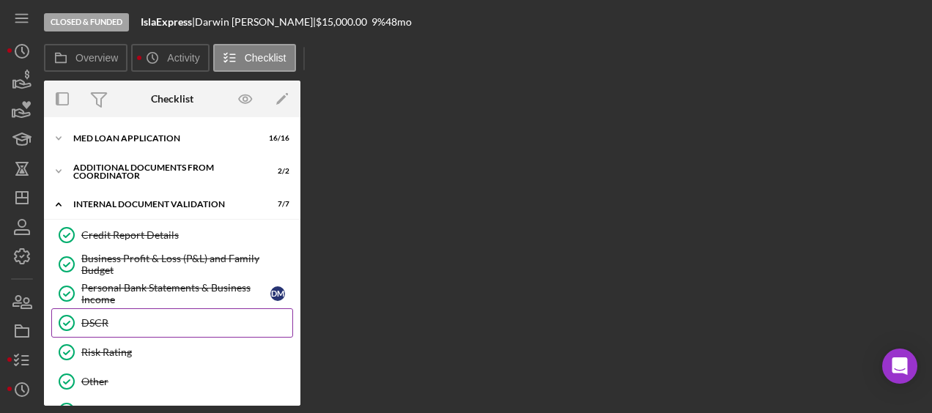
click at [106, 324] on div "DSCR" at bounding box center [186, 323] width 211 height 12
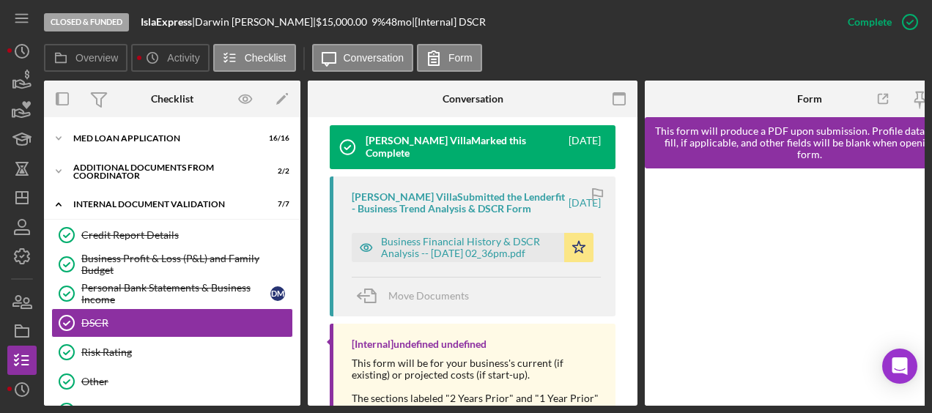
scroll to position [553, 0]
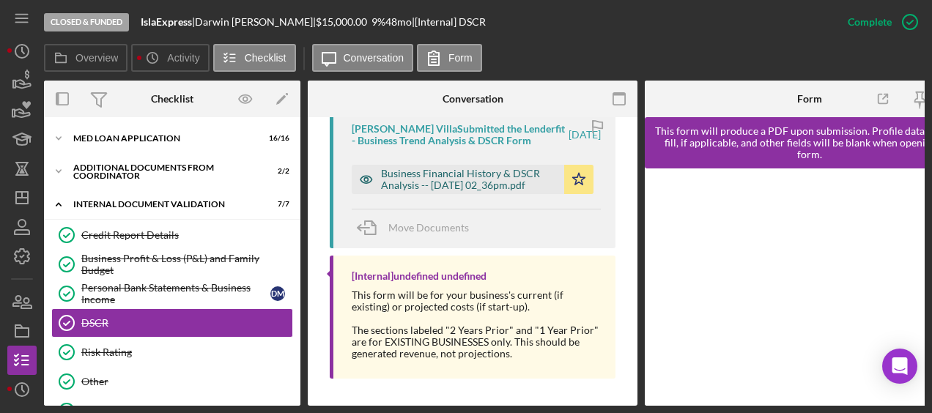
click at [493, 185] on div "Business Financial History & DSCR Analysis -- [DATE] 02_36pm.pdf" at bounding box center [458, 179] width 213 height 29
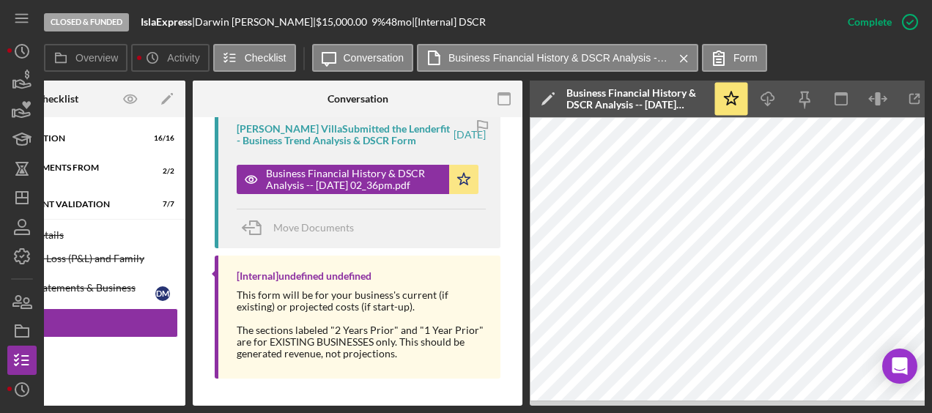
scroll to position [0, 0]
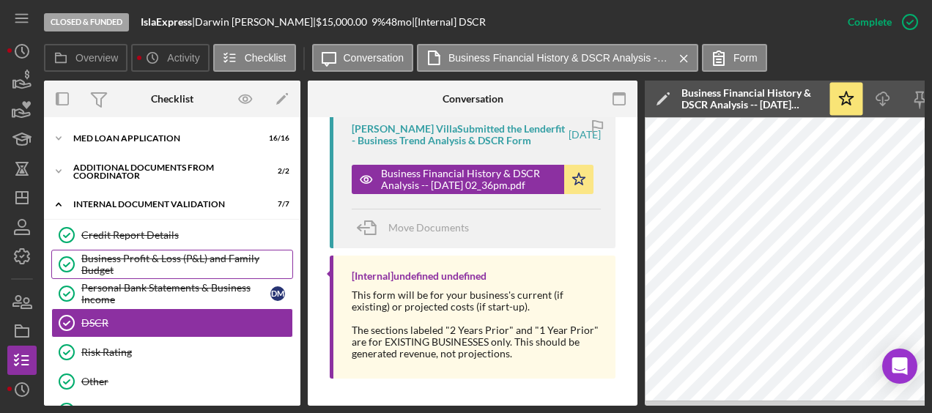
click at [136, 253] on div "Business Profit & Loss (P&L) and Family Budget" at bounding box center [186, 264] width 211 height 23
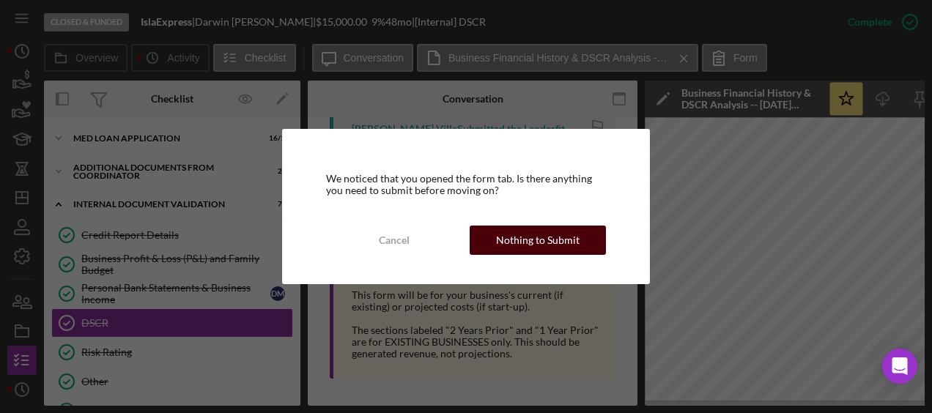
click at [505, 251] on div "Nothing to Submit" at bounding box center [538, 240] width 84 height 29
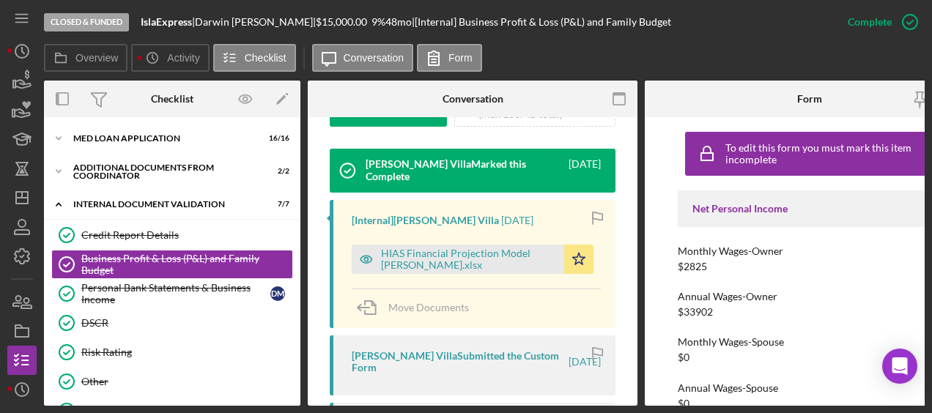
scroll to position [460, 0]
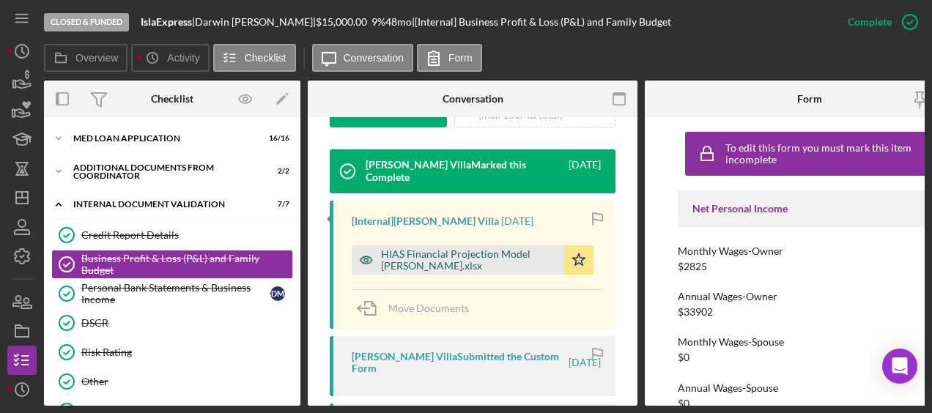
click at [465, 249] on div "HIAS Financial Projection Model [PERSON_NAME].xlsx" at bounding box center [469, 260] width 176 height 23
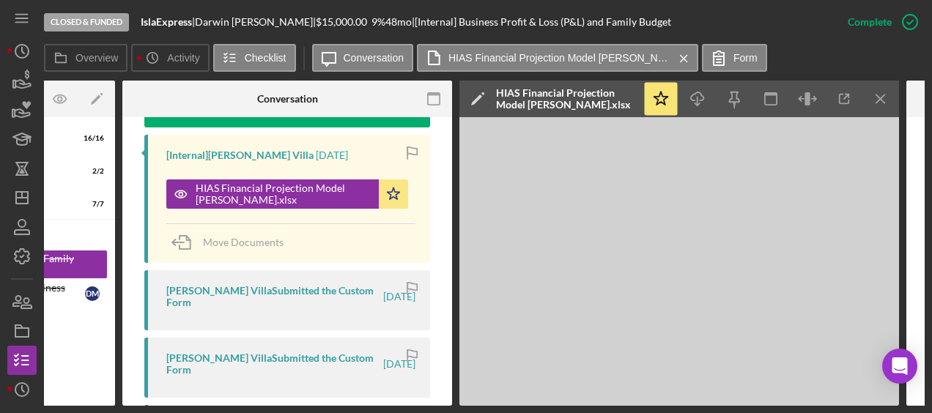
scroll to position [526, 0]
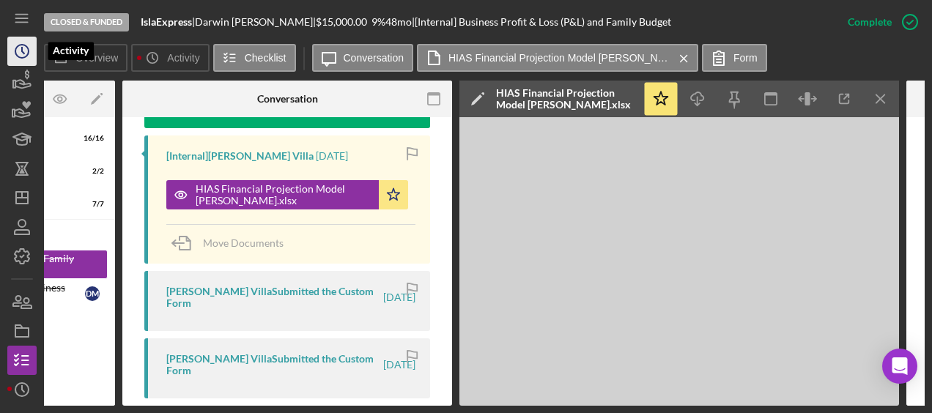
click at [16, 57] on icon "Icon/History" at bounding box center [22, 51] width 37 height 37
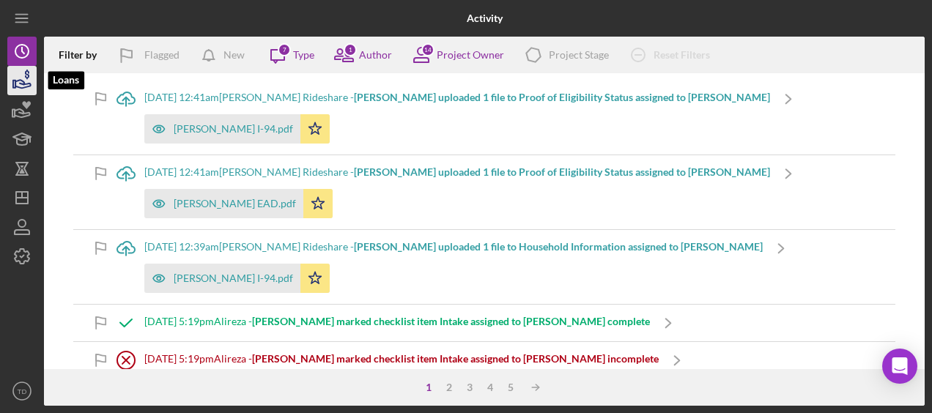
click at [22, 94] on icon "button" at bounding box center [22, 80] width 37 height 37
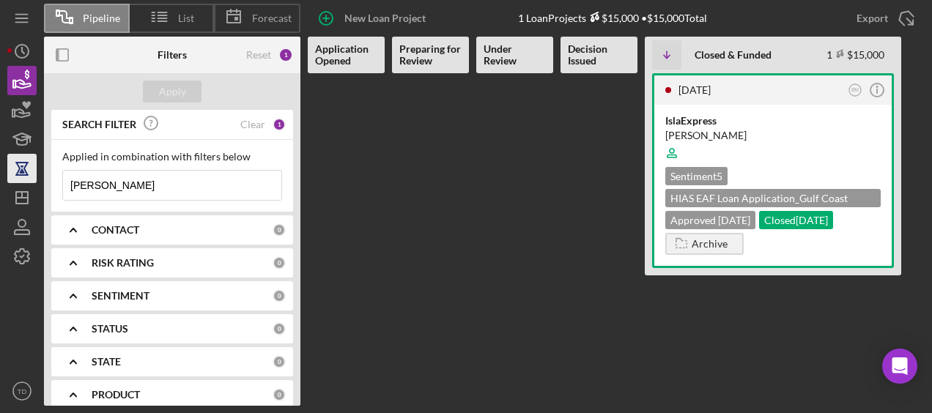
drag, startPoint x: 116, startPoint y: 181, endPoint x: 26, endPoint y: 180, distance: 90.2
click at [26, 180] on div "Pipeline List Forecast New Loan Project 1 Loan Projects $15,000 • $15,000 Total…" at bounding box center [466, 203] width 918 height 406
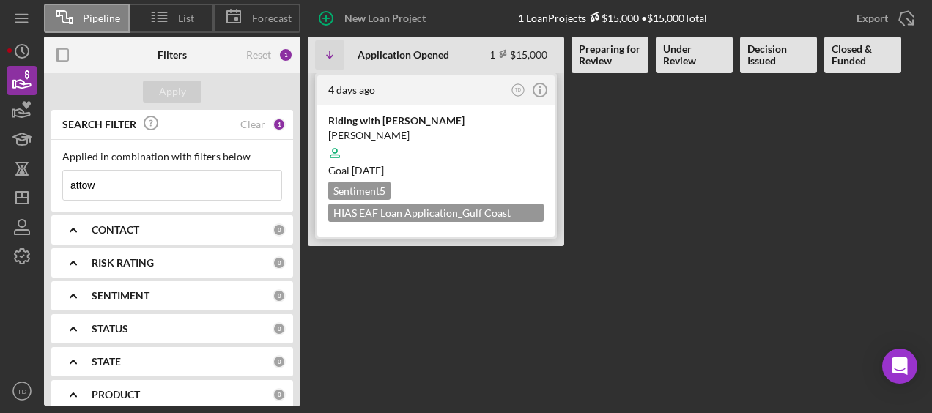
type input "attow"
click at [432, 121] on div "Riding with [PERSON_NAME]" at bounding box center [436, 121] width 216 height 15
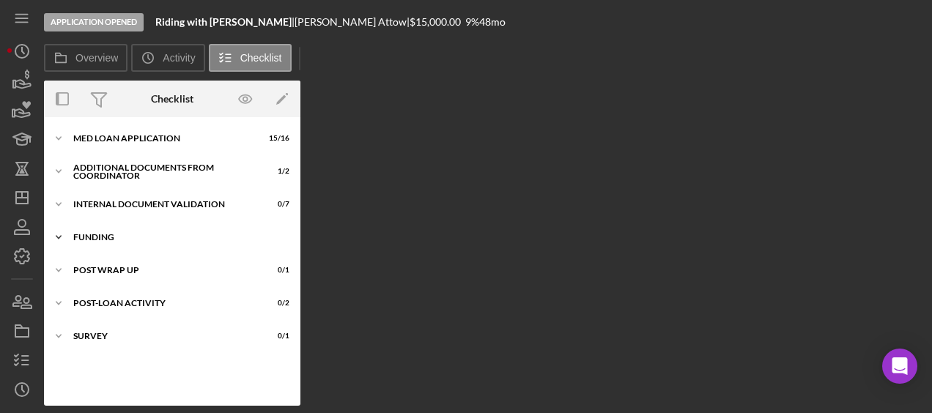
click at [128, 246] on div "Icon/Expander Funding 0 / 4" at bounding box center [172, 237] width 257 height 29
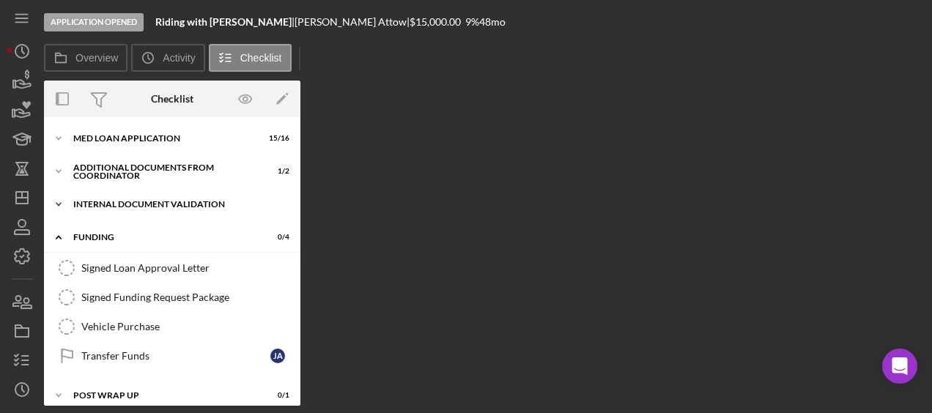
click at [126, 202] on div "Internal Document Validation" at bounding box center [177, 204] width 209 height 9
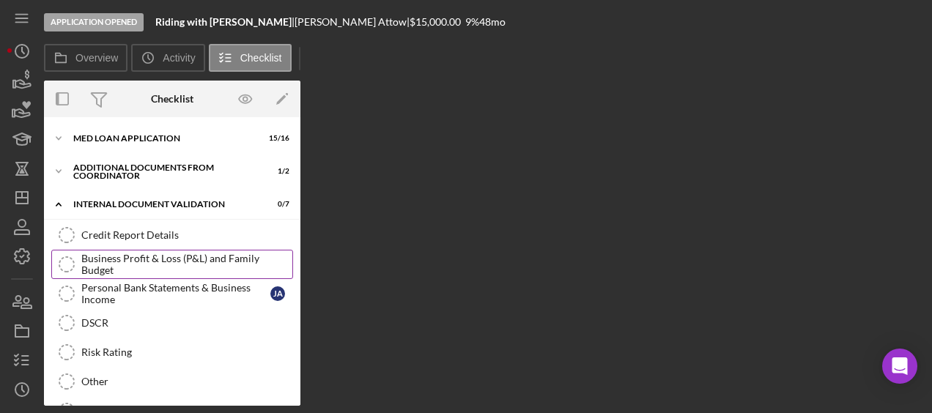
click at [129, 255] on div "Business Profit & Loss (P&L) and Family Budget" at bounding box center [186, 264] width 211 height 23
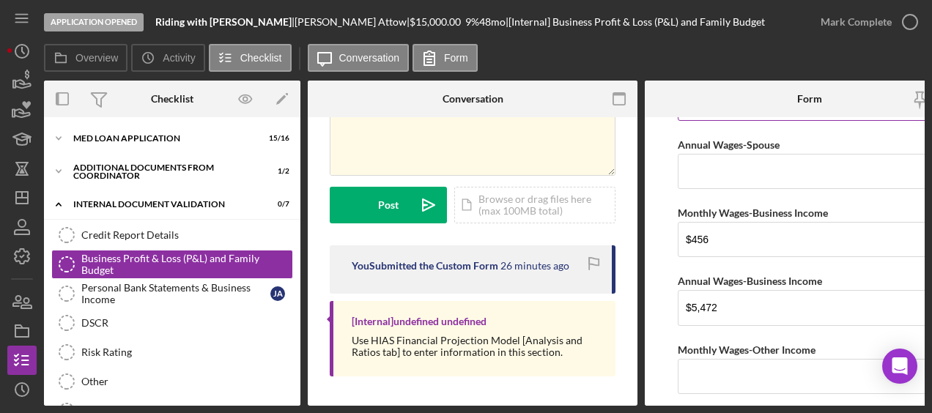
scroll to position [246, 0]
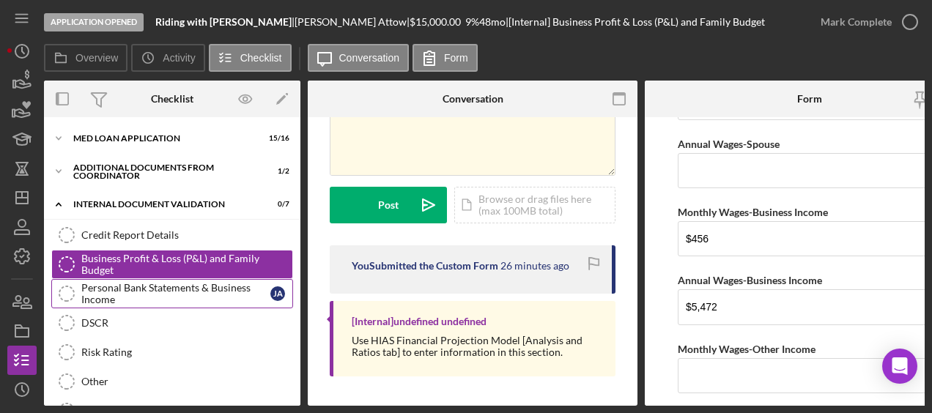
click at [229, 299] on div "Personal Bank Statements & Business Income" at bounding box center [175, 293] width 189 height 23
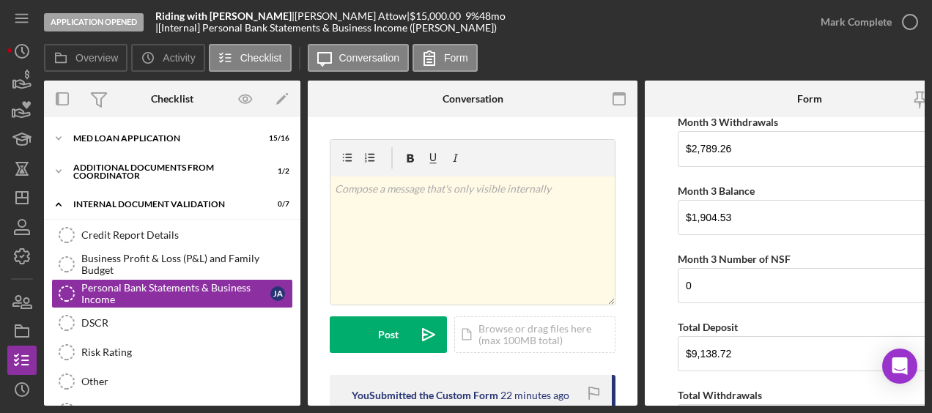
scroll to position [913, 0]
click at [29, 88] on icon "button" at bounding box center [22, 80] width 37 height 37
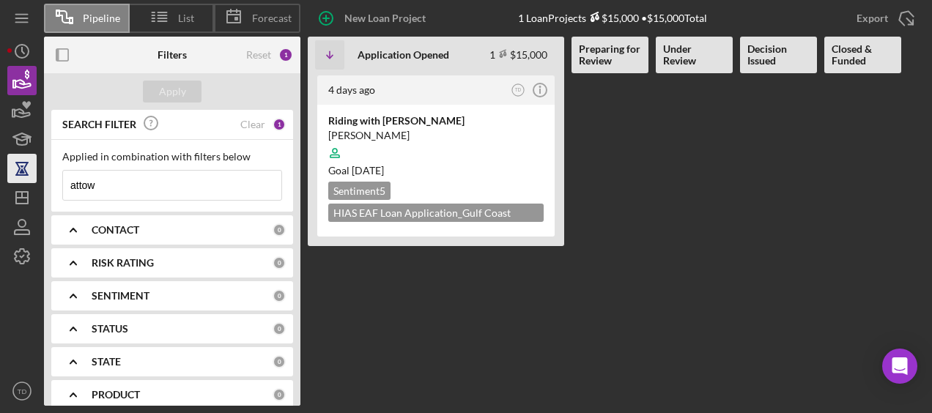
drag, startPoint x: 151, startPoint y: 182, endPoint x: 29, endPoint y: 175, distance: 121.9
click at [29, 175] on div "Pipeline List Forecast New Loan Project 1 Loan Projects $15,000 • $15,000 Total…" at bounding box center [466, 203] width 918 height 406
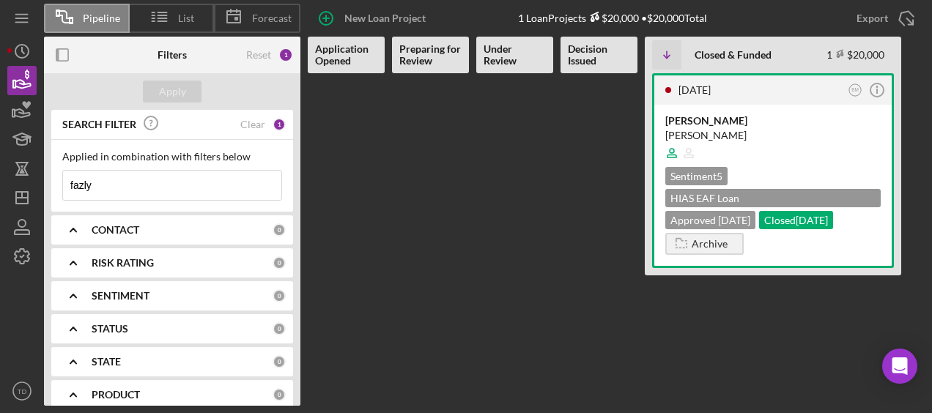
drag, startPoint x: 158, startPoint y: 180, endPoint x: 0, endPoint y: 196, distance: 158.4
click at [0, 196] on html "Pipeline List Forecast New Loan Project 1 Loan Projects $20,000 • $20,000 Total…" at bounding box center [466, 206] width 932 height 413
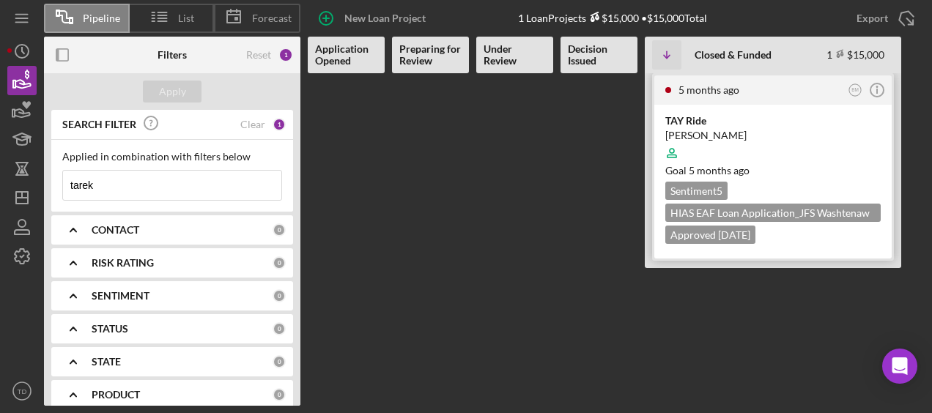
type input "tarek"
click at [688, 122] on div "TAY Ride" at bounding box center [774, 121] width 216 height 15
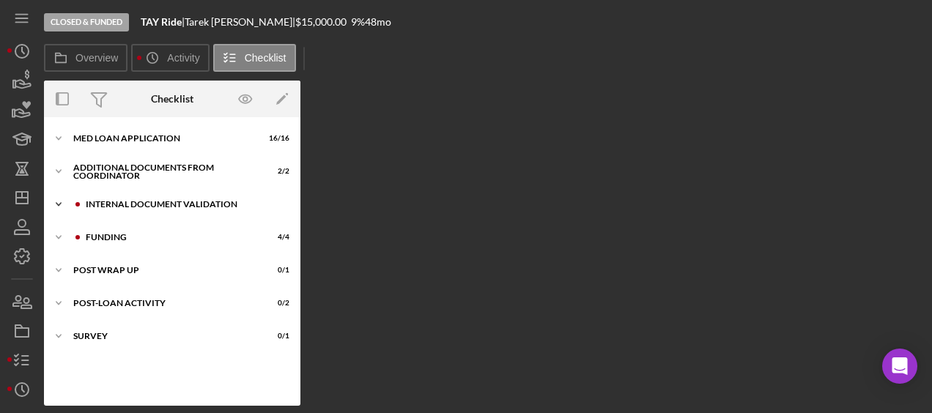
click at [138, 202] on div "Internal Document Validation" at bounding box center [184, 204] width 196 height 9
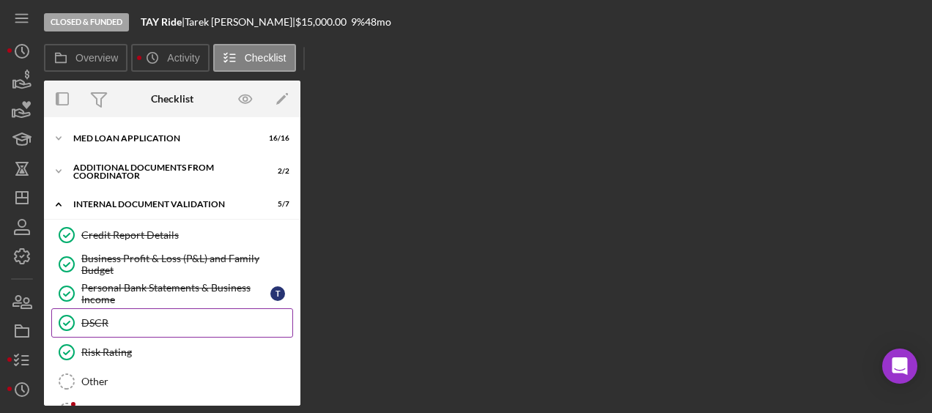
click at [106, 326] on div "DSCR" at bounding box center [186, 323] width 211 height 12
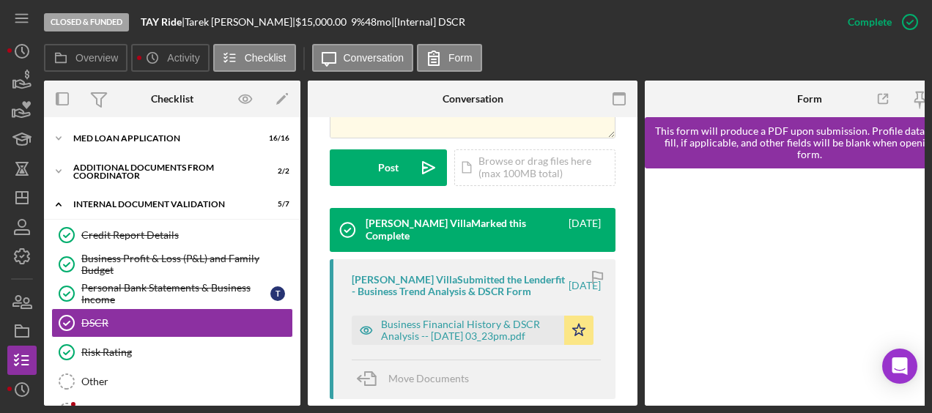
scroll to position [401, 0]
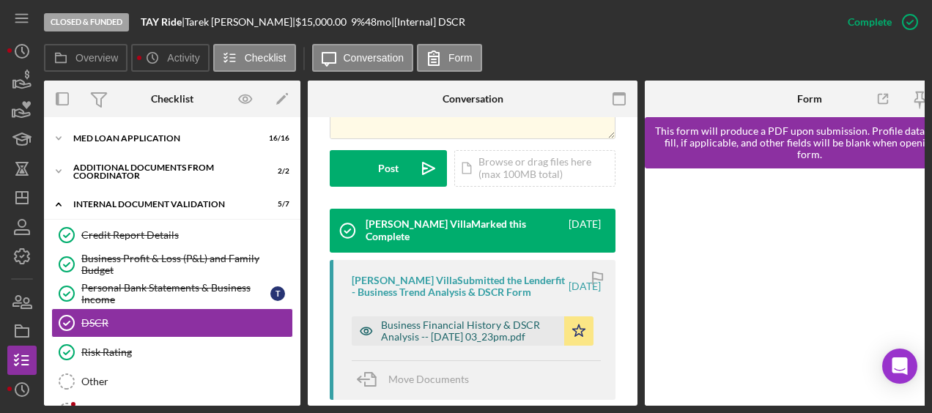
click at [477, 320] on div "Business Financial History & DSCR Analysis -- [DATE] 03_23pm.pdf" at bounding box center [469, 331] width 176 height 23
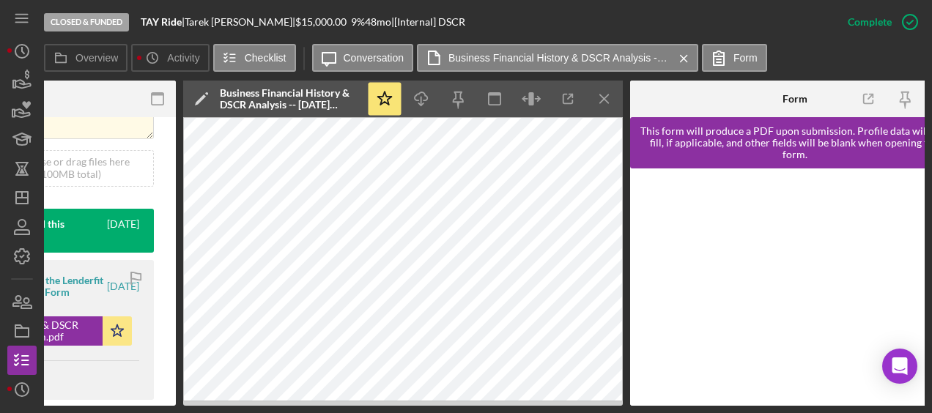
scroll to position [0, 0]
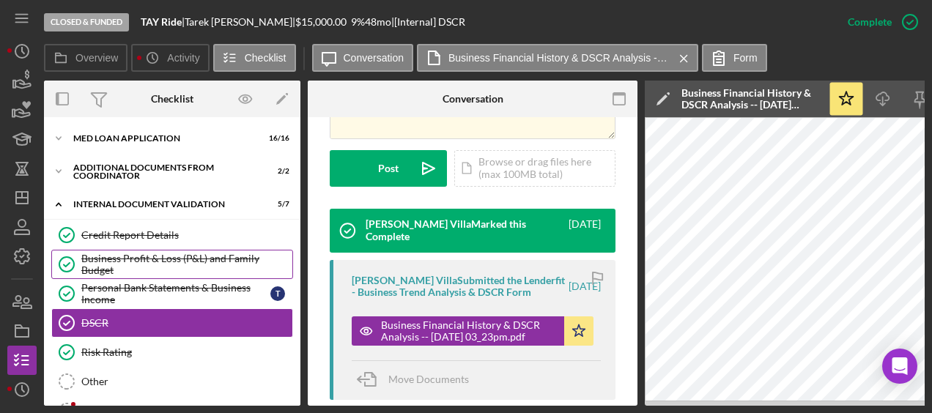
click at [188, 263] on div "Business Profit & Loss (P&L) and Family Budget" at bounding box center [186, 264] width 211 height 23
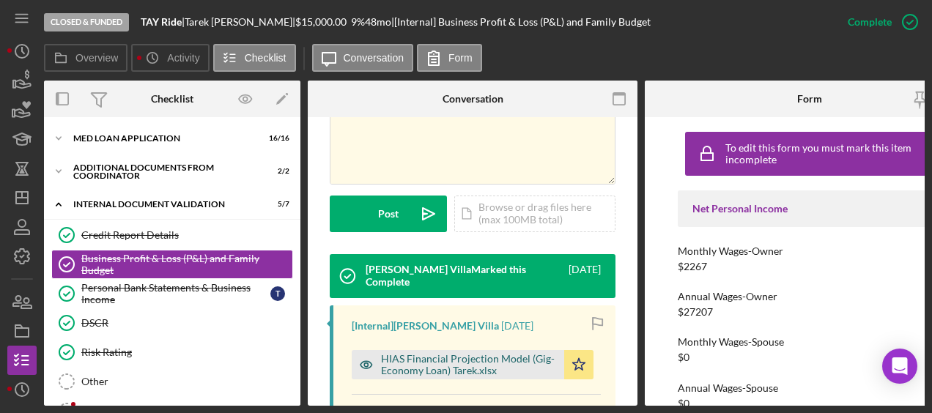
scroll to position [356, 0]
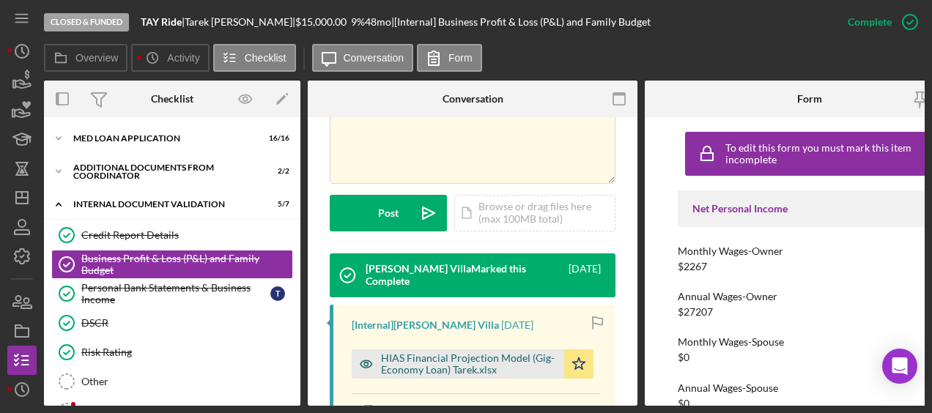
click at [487, 353] on div "HIAS Financial Projection Model (Gig-Economy Loan) Tarek.xlsx" at bounding box center [469, 364] width 176 height 23
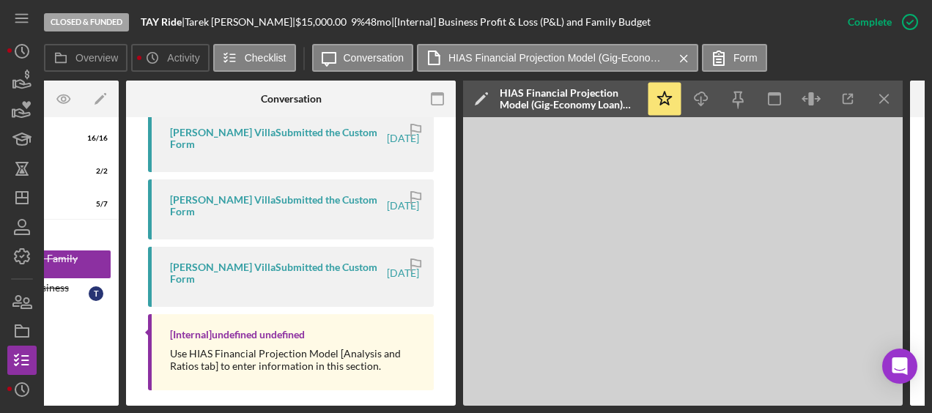
scroll to position [0, 0]
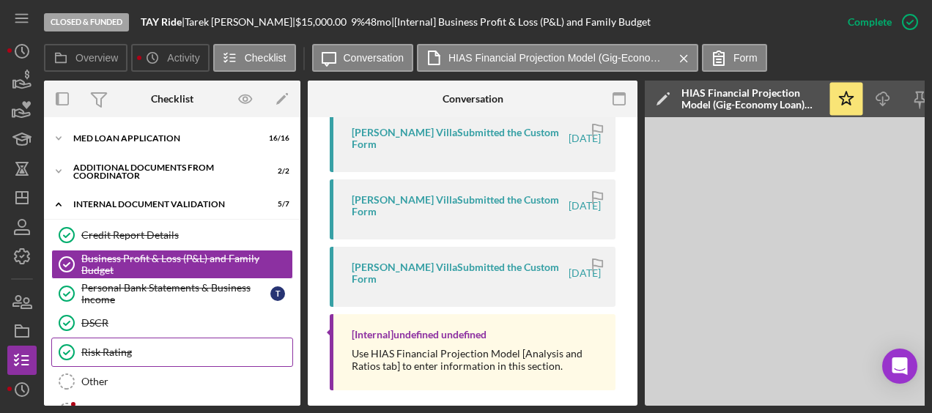
click at [121, 350] on div "Risk Rating" at bounding box center [186, 353] width 211 height 12
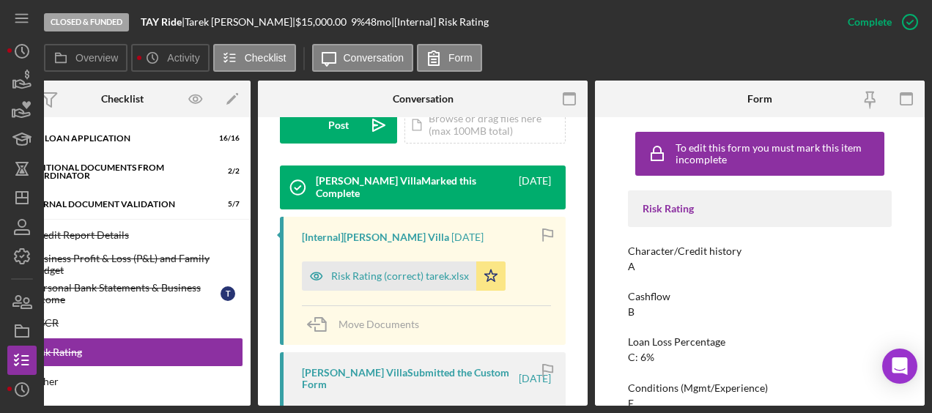
scroll to position [444, 0]
click at [405, 270] on div "Risk Rating (correct) tarek.xlsx" at bounding box center [400, 276] width 138 height 12
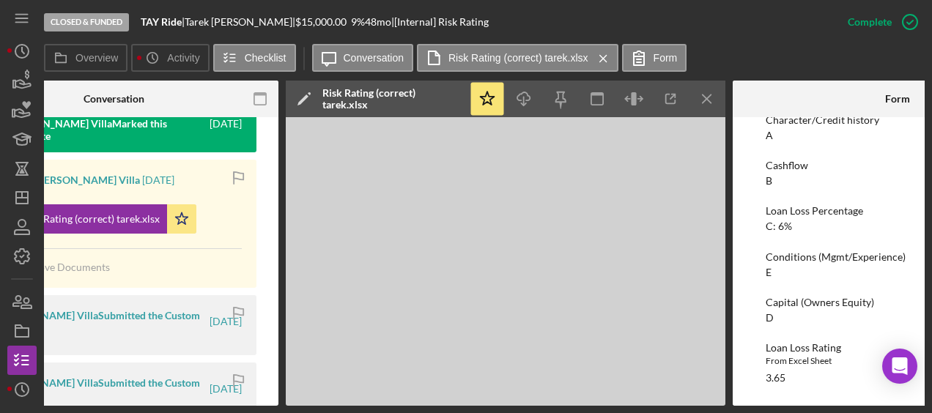
scroll to position [504, 0]
